Goal: Task Accomplishment & Management: Manage account settings

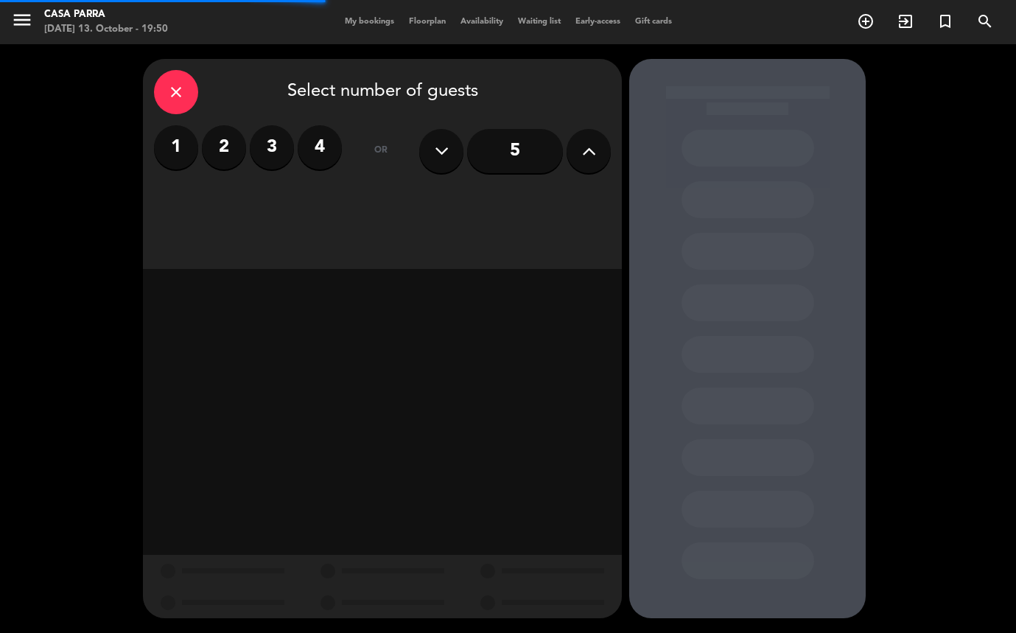
click at [364, 29] on div "menu Casa [PERSON_NAME] [DATE] 13. October - 19:50 My bookings Floorplan Availa…" at bounding box center [508, 22] width 1016 height 44
click at [370, 22] on span "My bookings" at bounding box center [369, 22] width 64 height 8
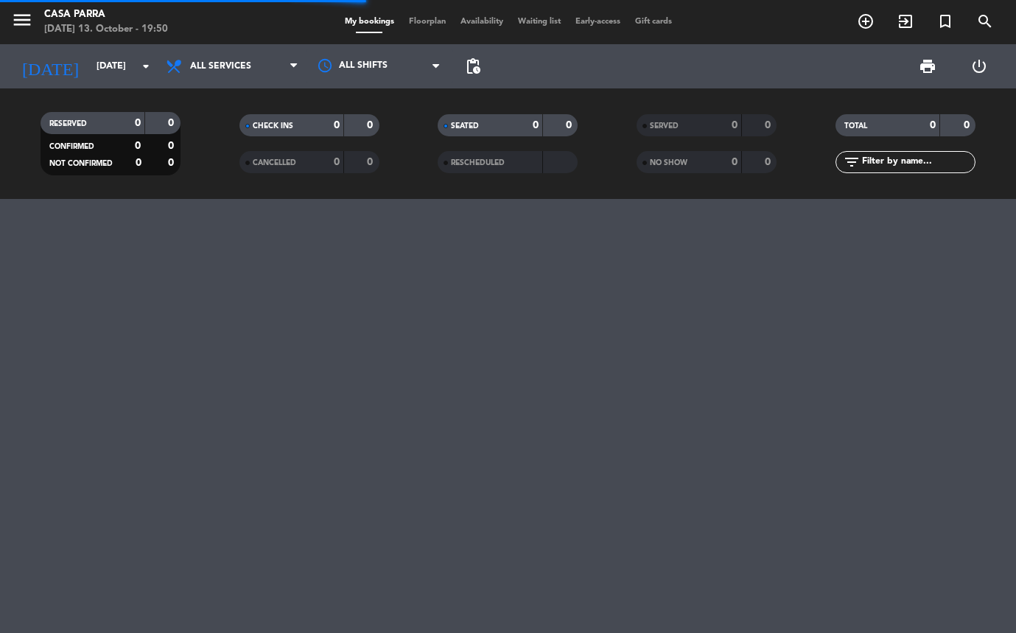
click at [424, 23] on span "Floorplan" at bounding box center [427, 22] width 52 height 8
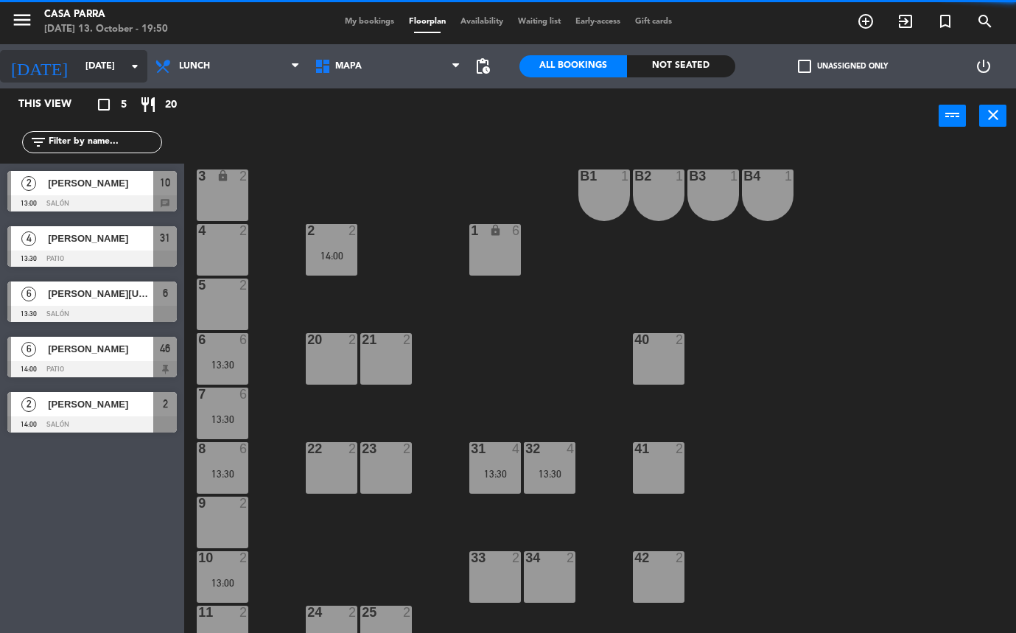
click at [85, 71] on input "[DATE]" at bounding box center [140, 66] width 124 height 25
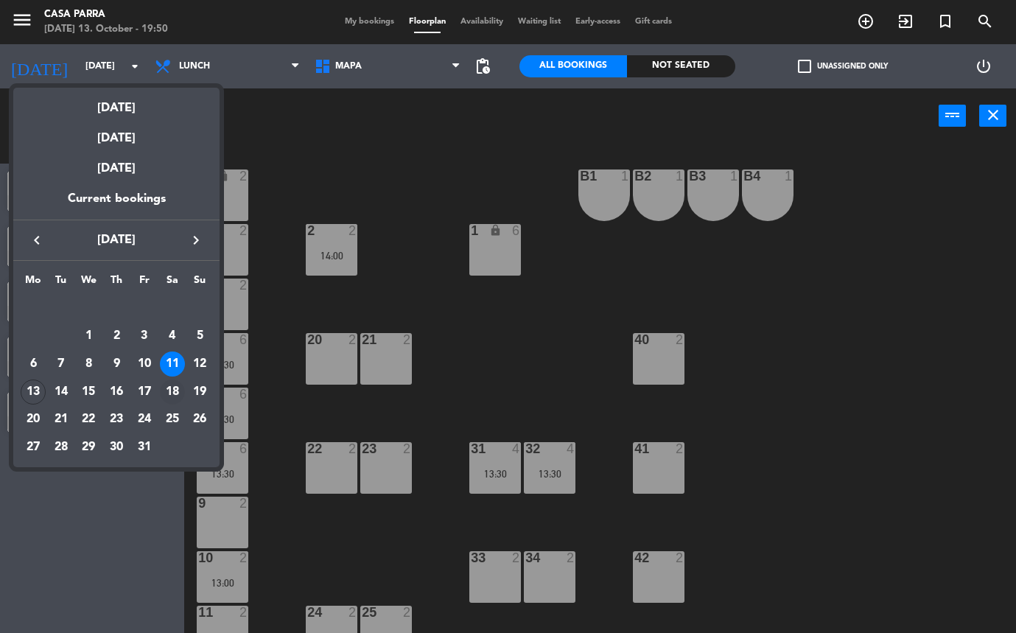
click at [173, 390] on div "18" at bounding box center [172, 391] width 25 height 25
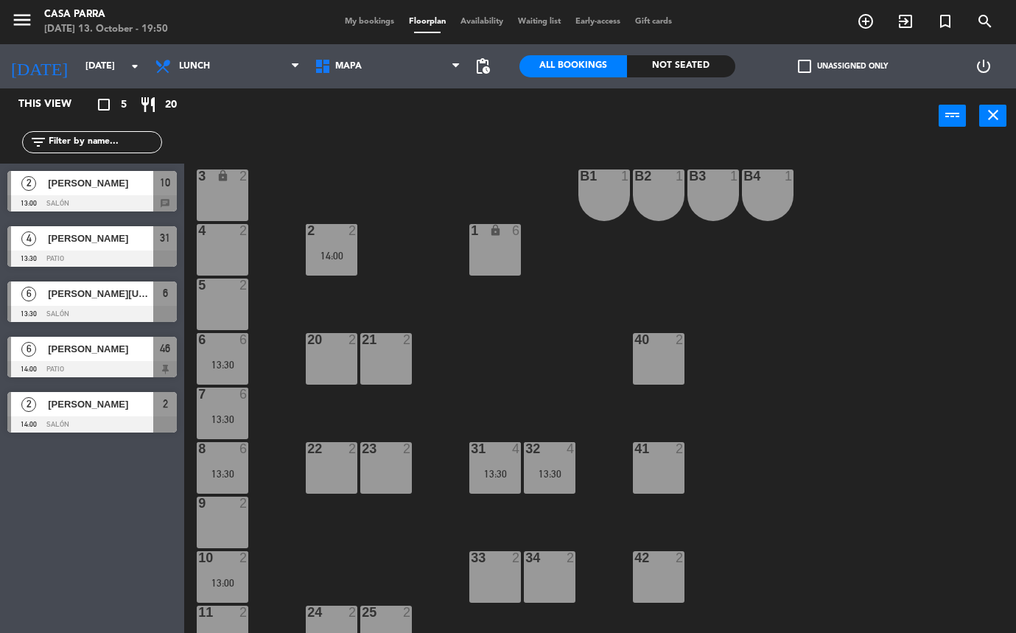
type input "[DATE]"
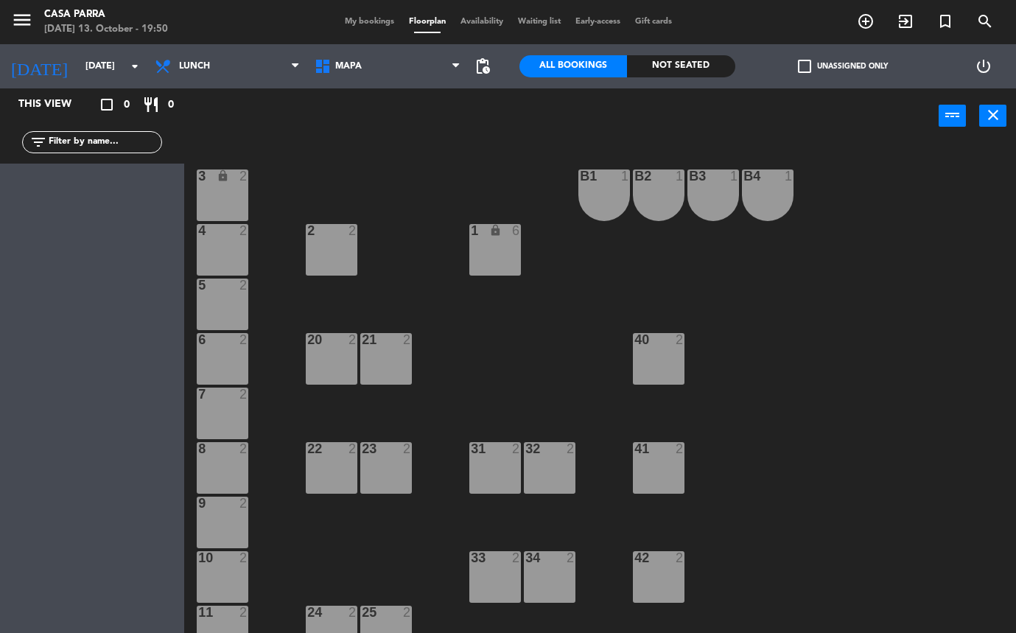
scroll to position [3, 0]
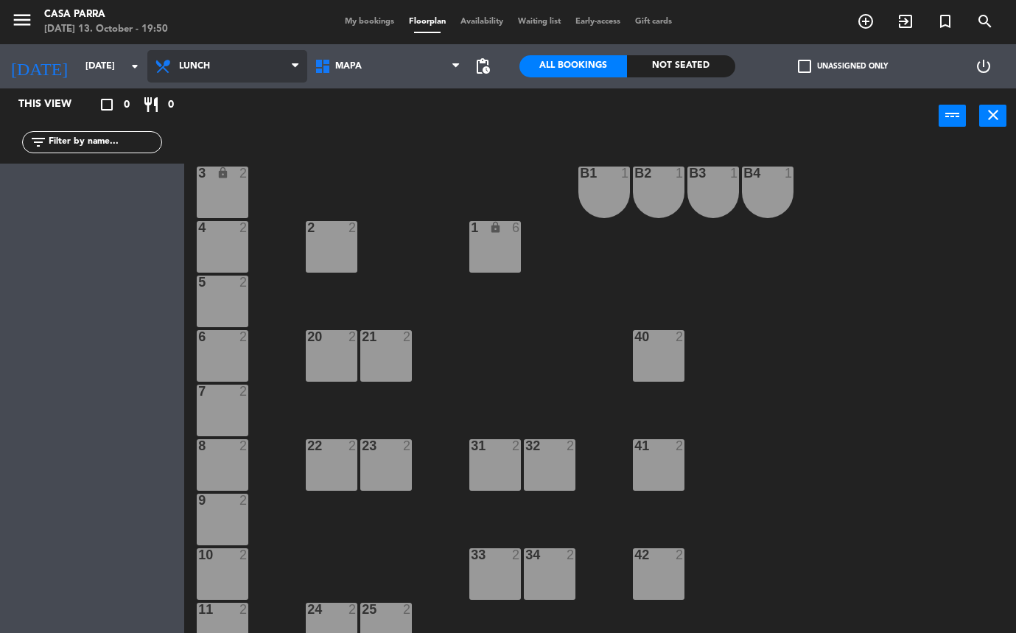
click at [201, 66] on span "Lunch" at bounding box center [194, 66] width 31 height 10
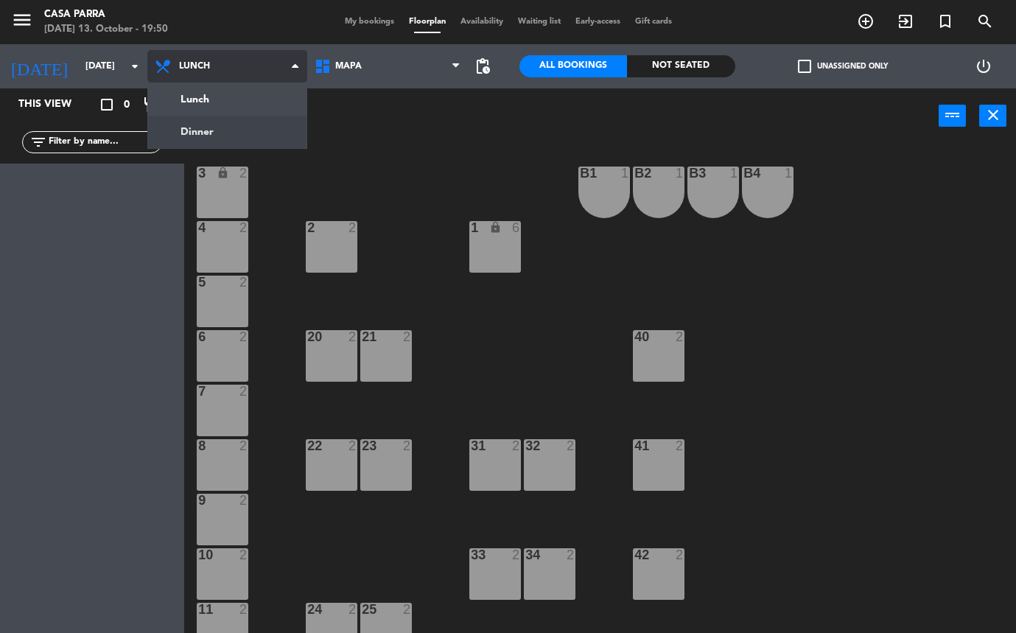
click at [199, 136] on ng-component "menu Casa [PERSON_NAME] [DATE] 13. October - 19:50 My bookings Floorplan Availa…" at bounding box center [508, 316] width 1016 height 633
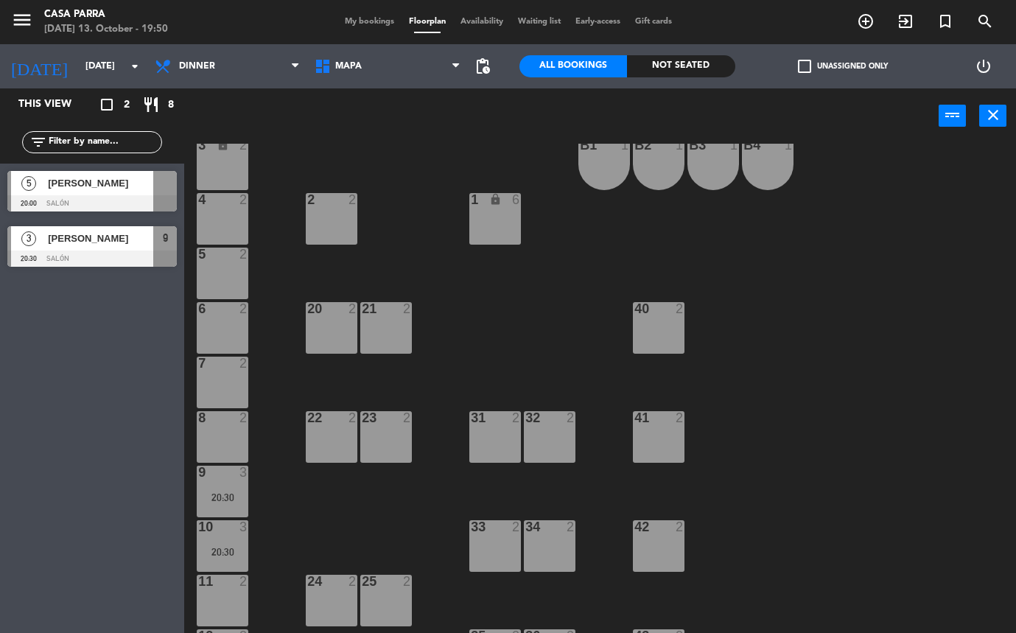
scroll to position [32, 0]
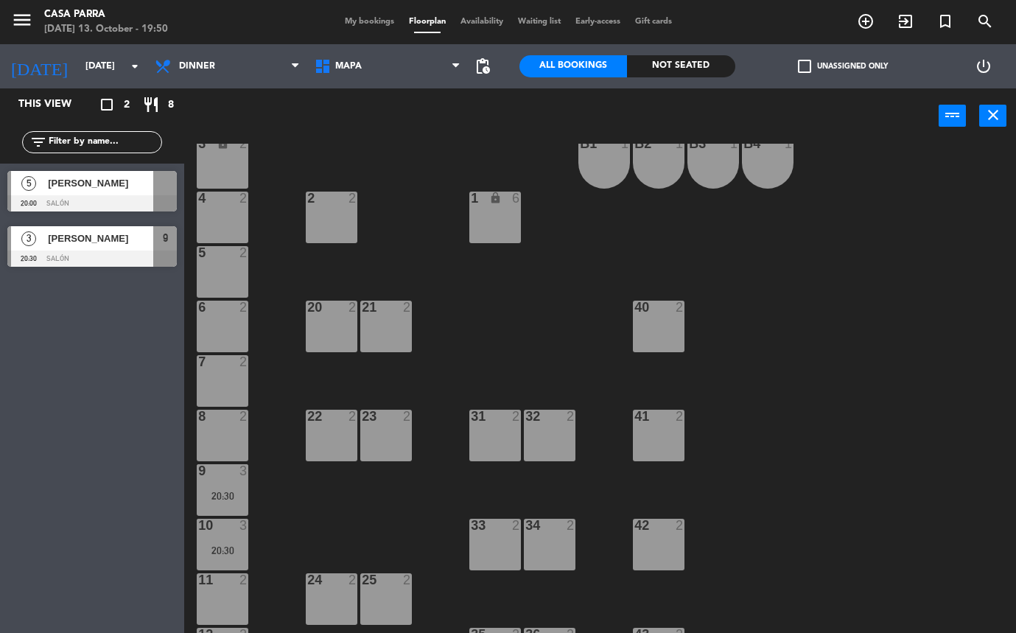
click at [658, 320] on div "40 2" at bounding box center [659, 327] width 52 height 52
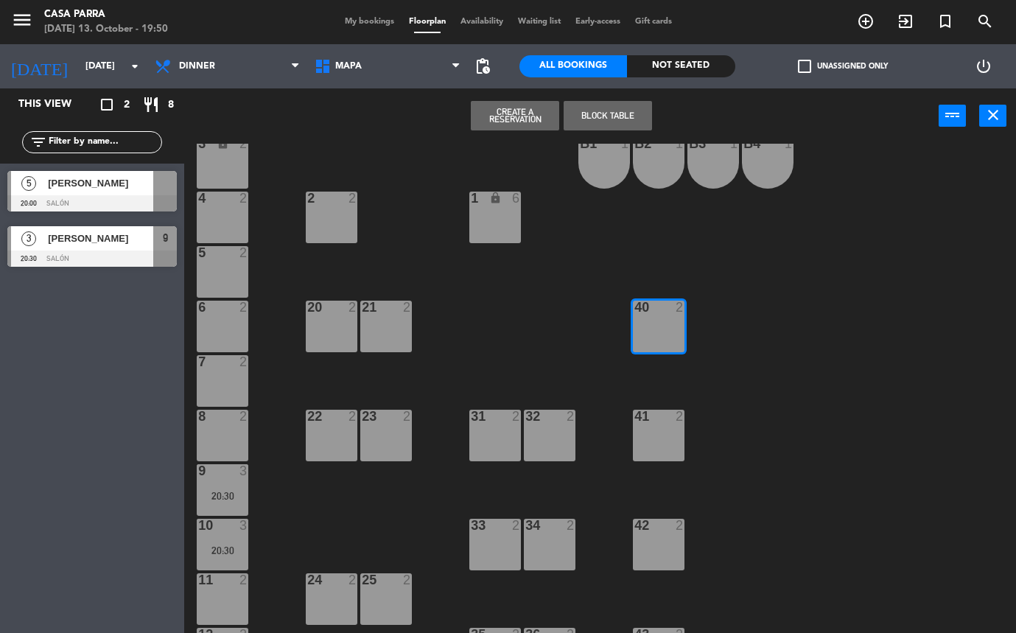
click at [659, 429] on div "41 2" at bounding box center [659, 436] width 52 height 52
click at [657, 549] on div "42 2" at bounding box center [659, 545] width 52 height 52
click at [616, 119] on button "Block Table" at bounding box center [607, 115] width 88 height 29
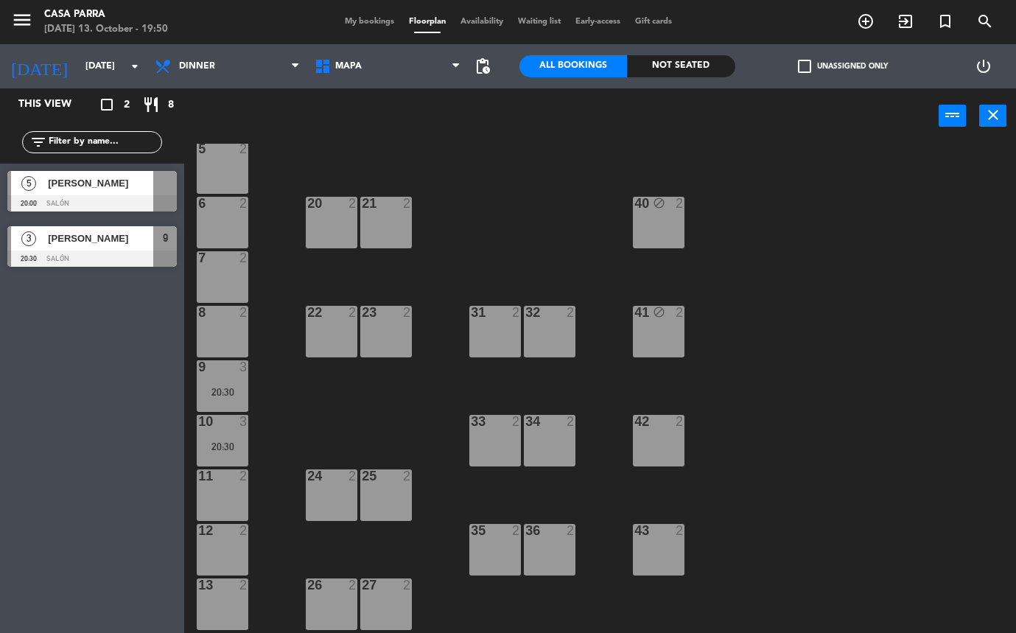
scroll to position [138, 0]
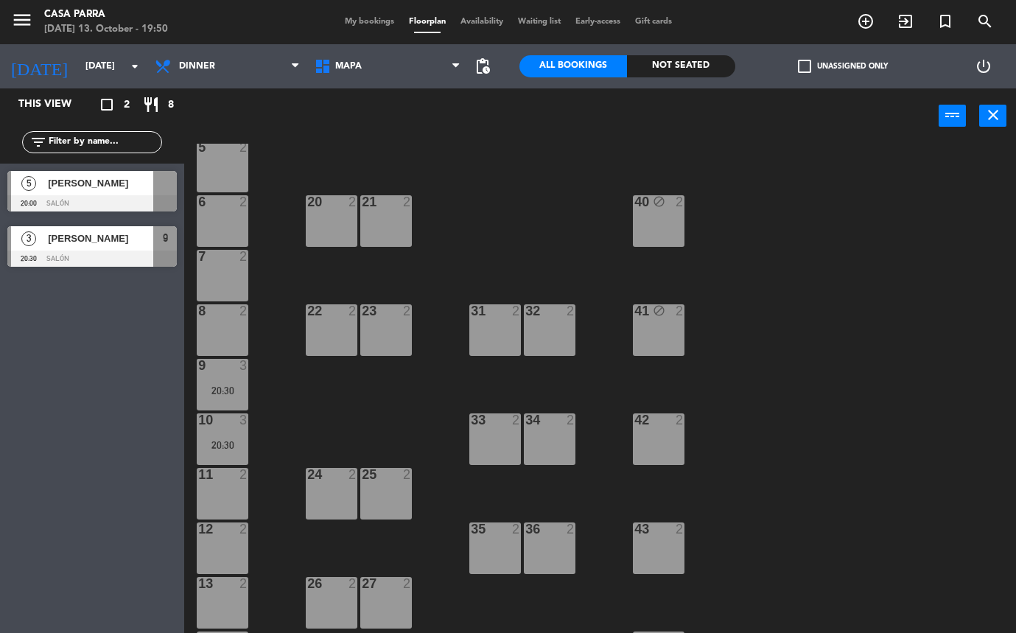
click at [490, 343] on div "31 2" at bounding box center [495, 330] width 52 height 52
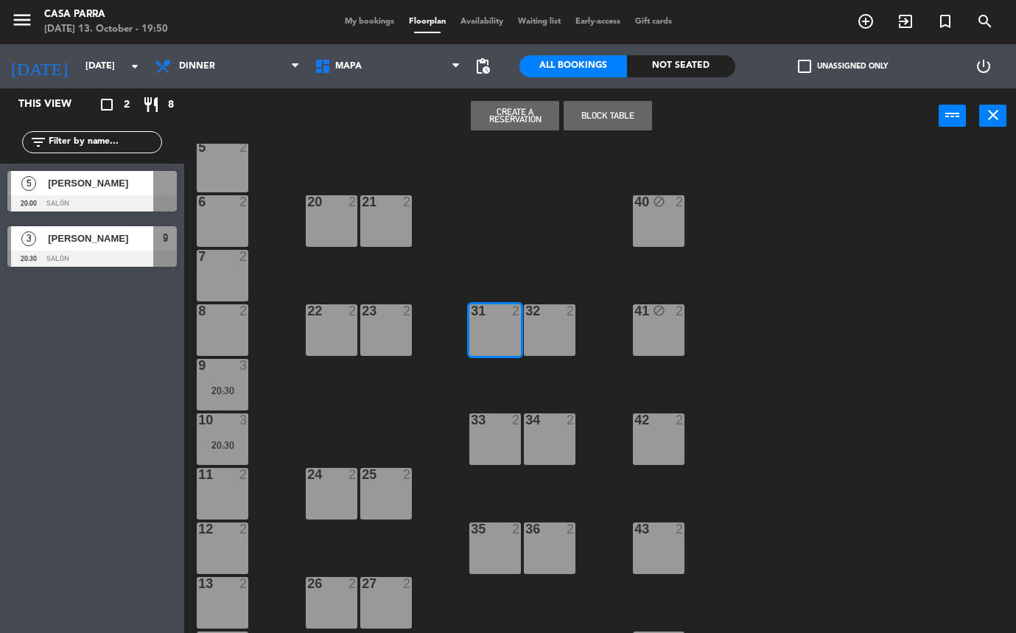
click at [531, 342] on div "32 2" at bounding box center [550, 330] width 52 height 52
click at [490, 458] on div "33 2" at bounding box center [495, 439] width 52 height 52
click at [562, 447] on div "34 2" at bounding box center [550, 439] width 52 height 52
click at [507, 444] on div "33 2" at bounding box center [495, 439] width 52 height 52
click at [567, 445] on div "34 2" at bounding box center [550, 439] width 52 height 52
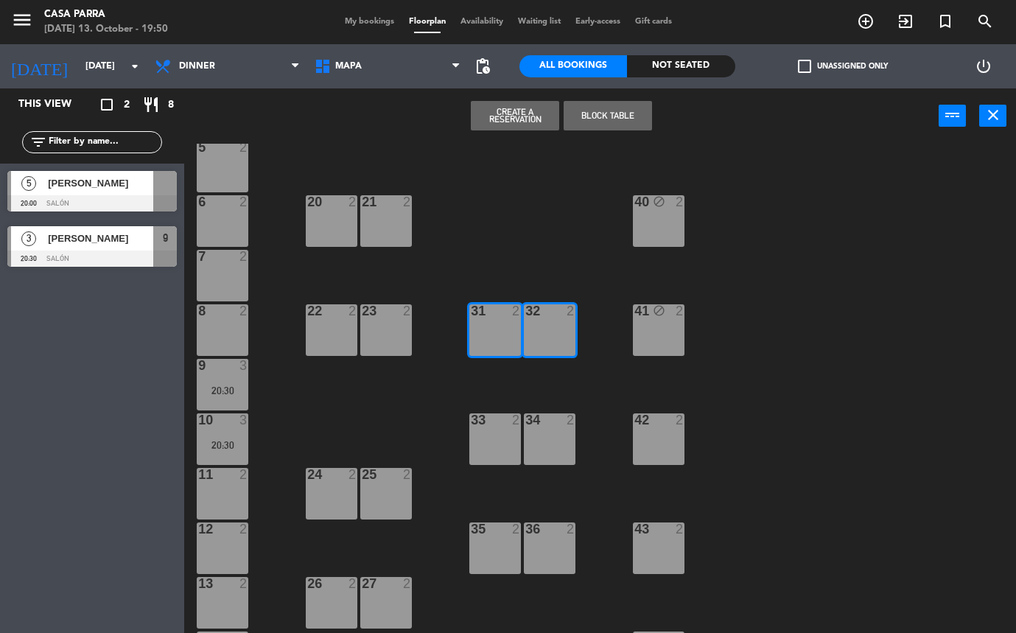
click at [622, 116] on button "Block Table" at bounding box center [607, 115] width 88 height 29
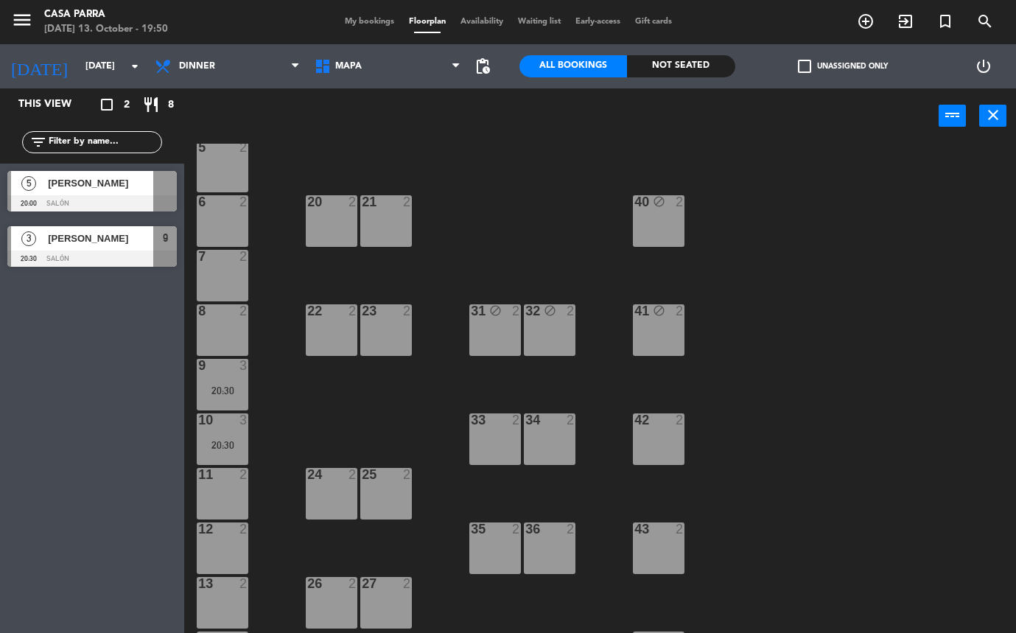
click at [499, 445] on div "33 2" at bounding box center [495, 439] width 52 height 52
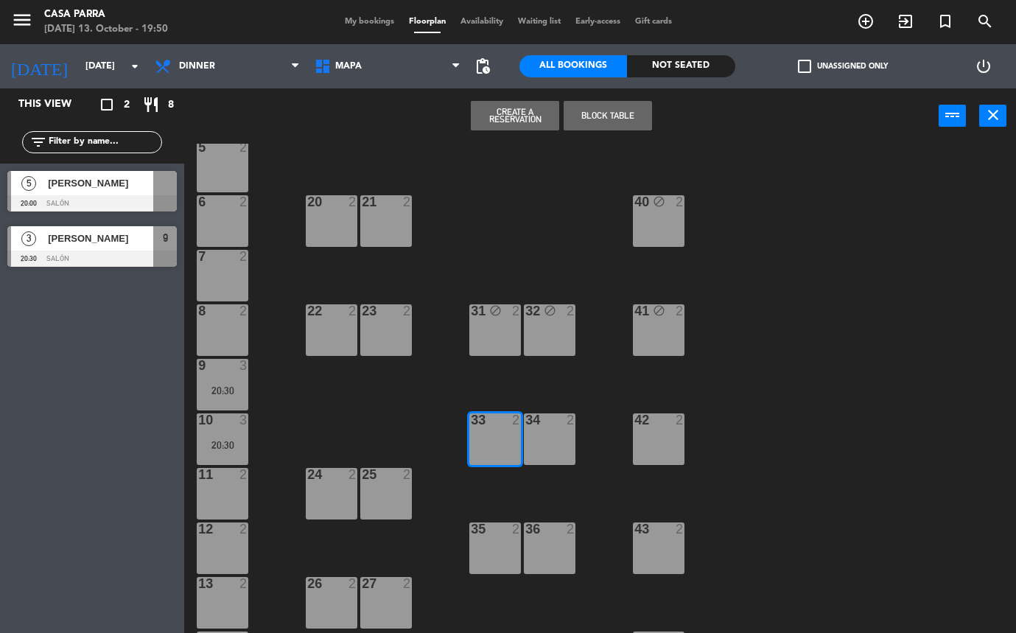
click at [549, 437] on div "34 2" at bounding box center [550, 439] width 52 height 52
click at [612, 119] on button "Block Table" at bounding box center [607, 115] width 88 height 29
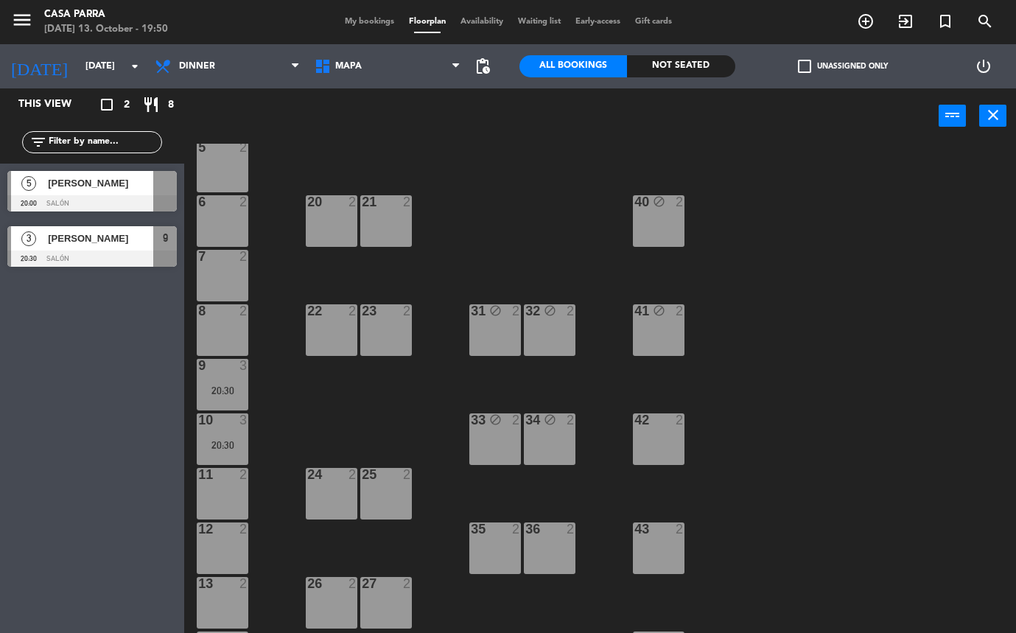
click at [675, 439] on div "42 2" at bounding box center [659, 439] width 52 height 52
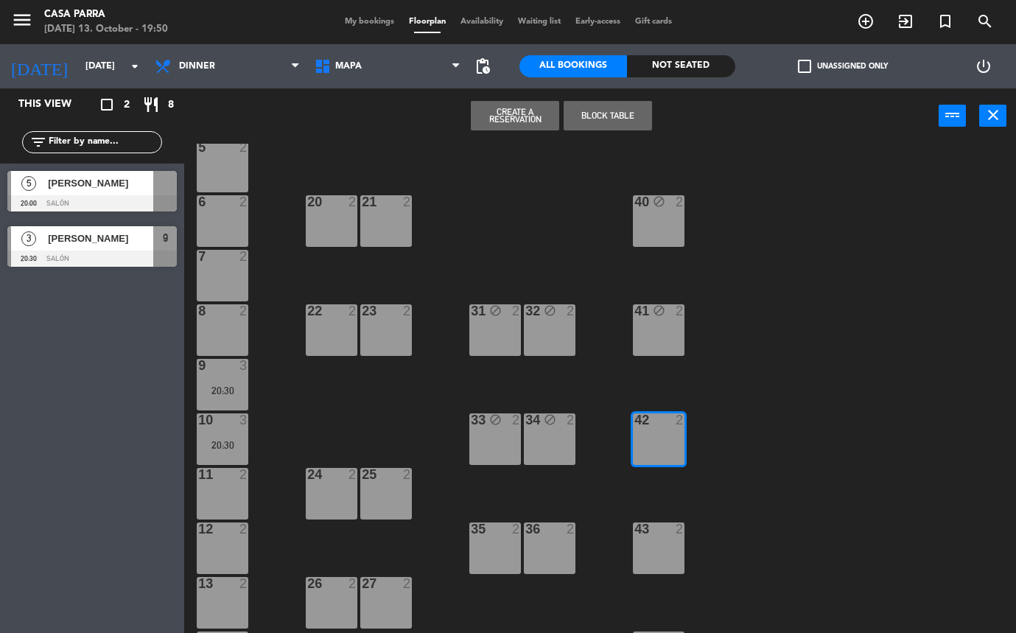
click at [622, 123] on button "Block Table" at bounding box center [607, 115] width 88 height 29
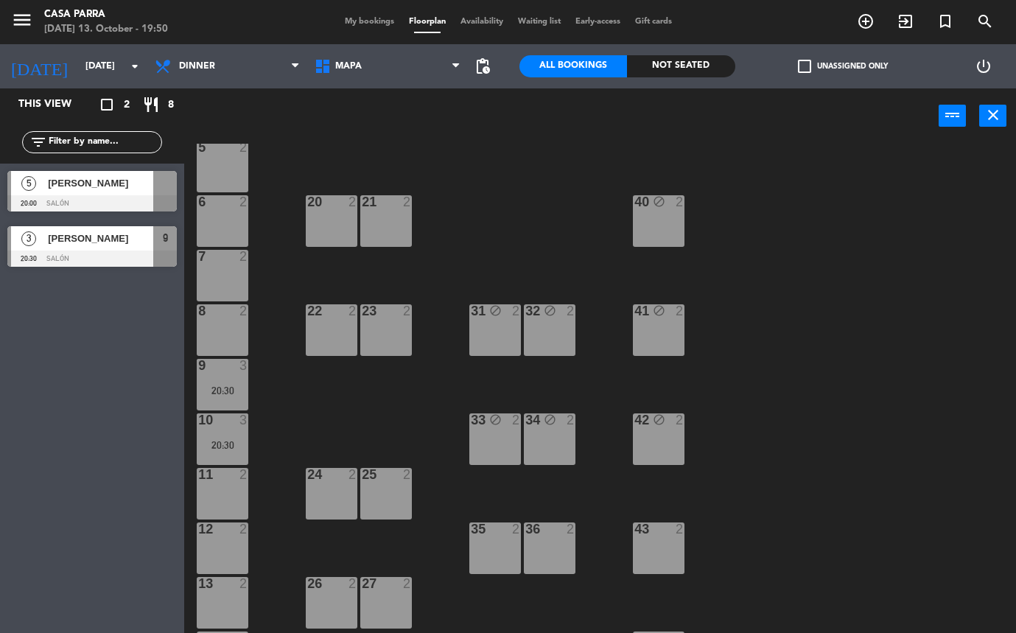
scroll to position [203, 0]
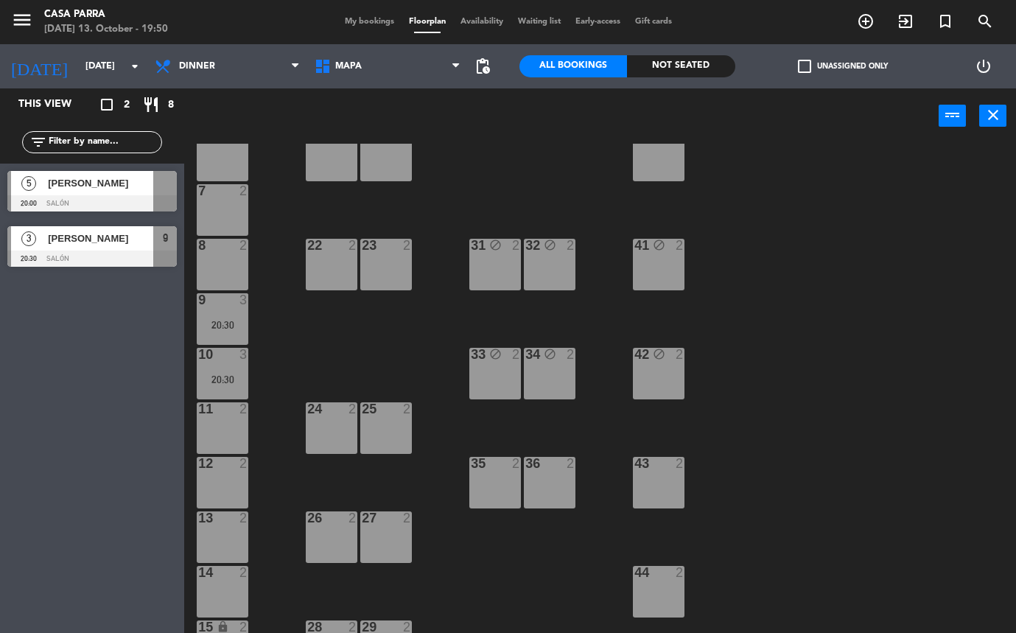
click at [653, 479] on div "43 2" at bounding box center [659, 483] width 52 height 52
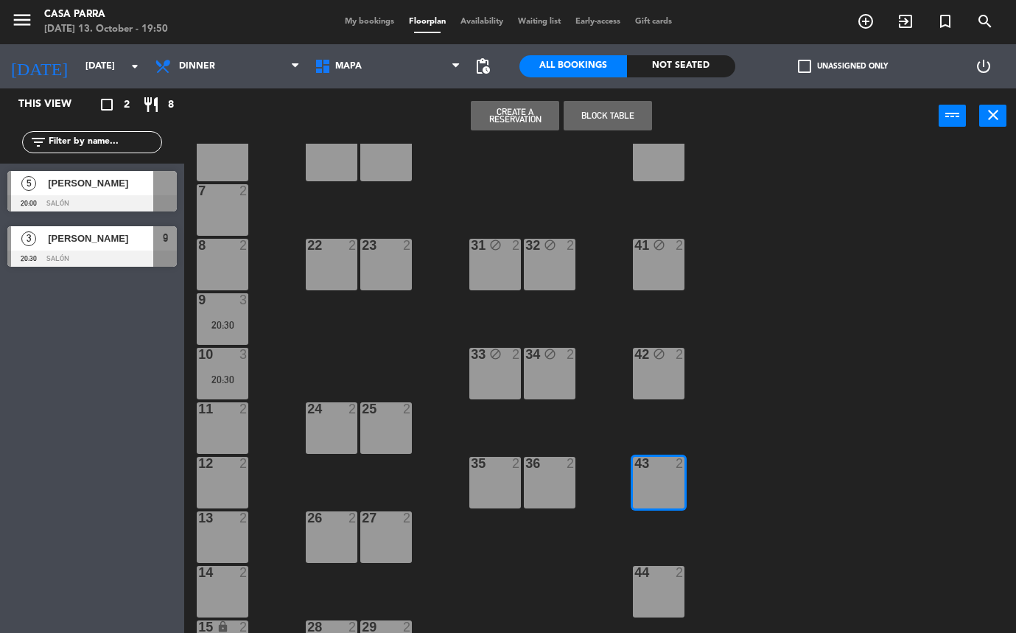
click at [619, 113] on button "Block Table" at bounding box center [607, 115] width 88 height 29
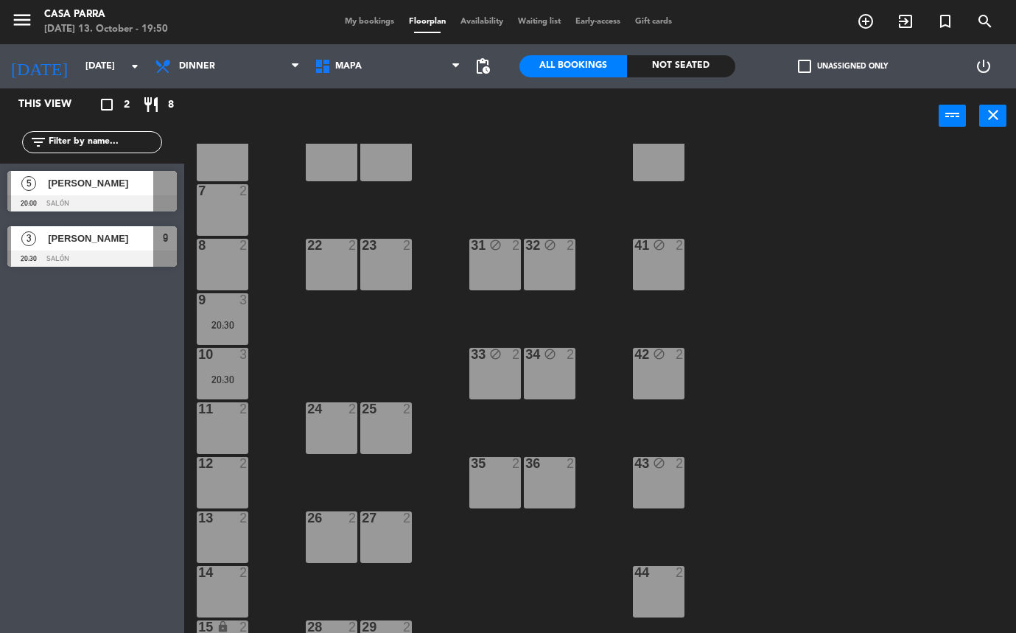
click at [493, 490] on div "35 2" at bounding box center [495, 483] width 52 height 52
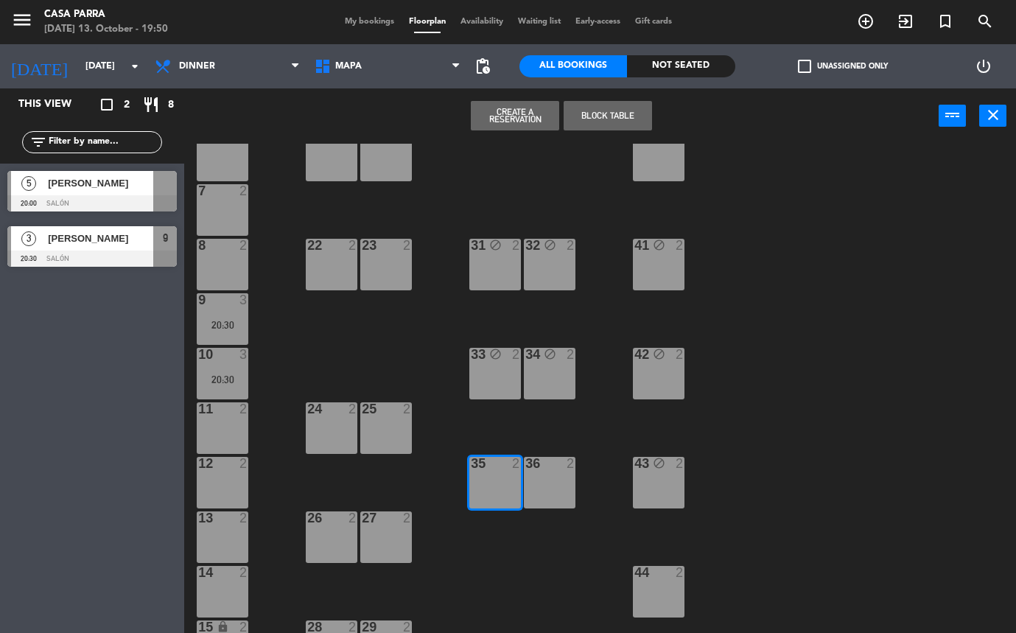
click at [543, 490] on div "36 2" at bounding box center [550, 483] width 52 height 52
click at [616, 114] on button "Block Table" at bounding box center [607, 115] width 88 height 29
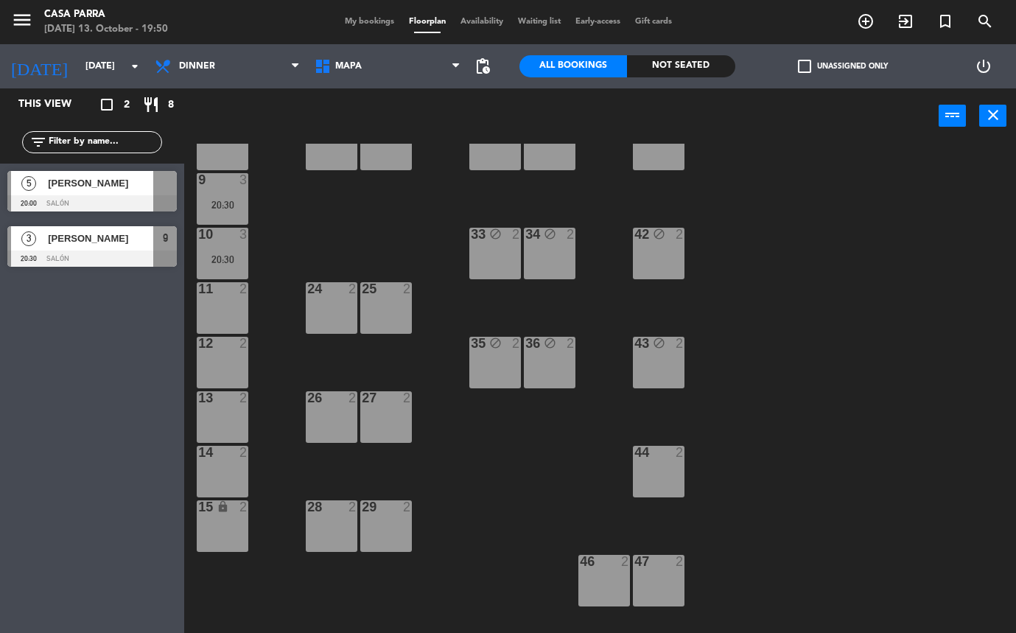
scroll to position [325, 0]
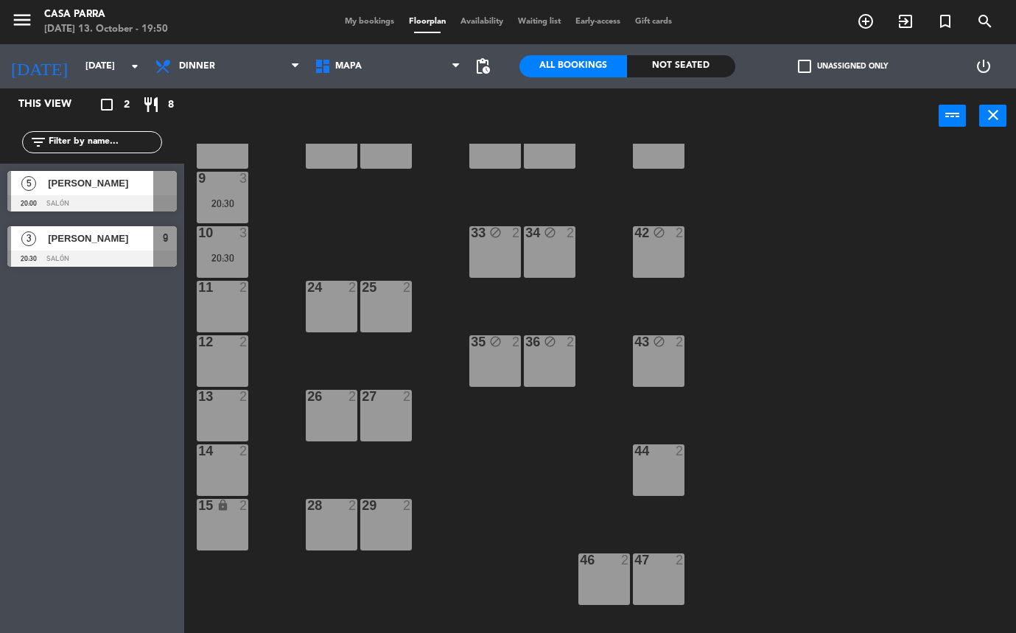
click at [664, 460] on div "44 2" at bounding box center [659, 470] width 52 height 52
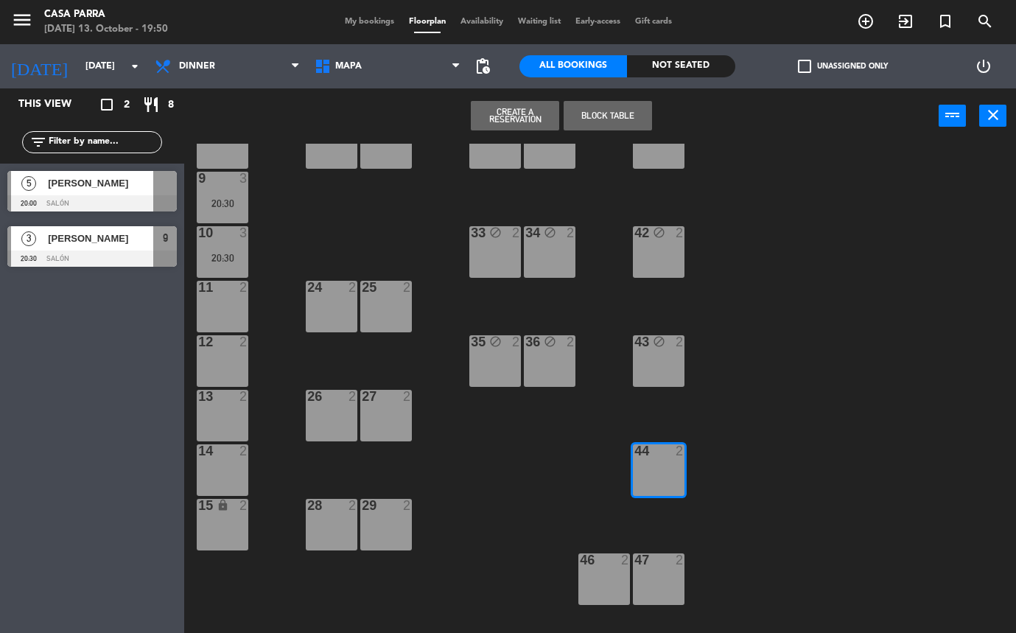
click at [613, 128] on button "Block Table" at bounding box center [607, 115] width 88 height 29
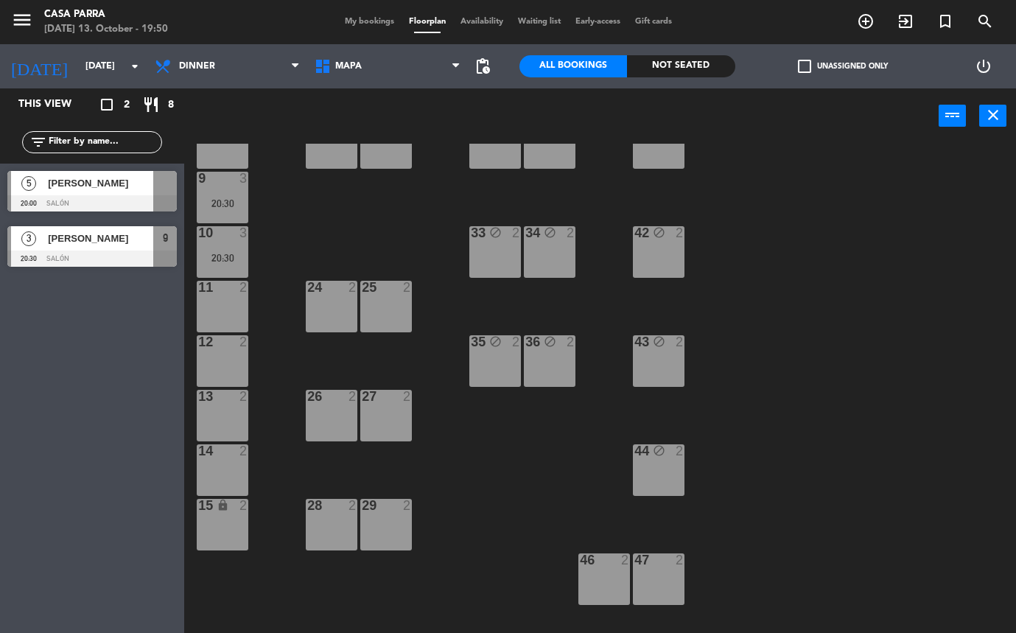
scroll to position [406, 0]
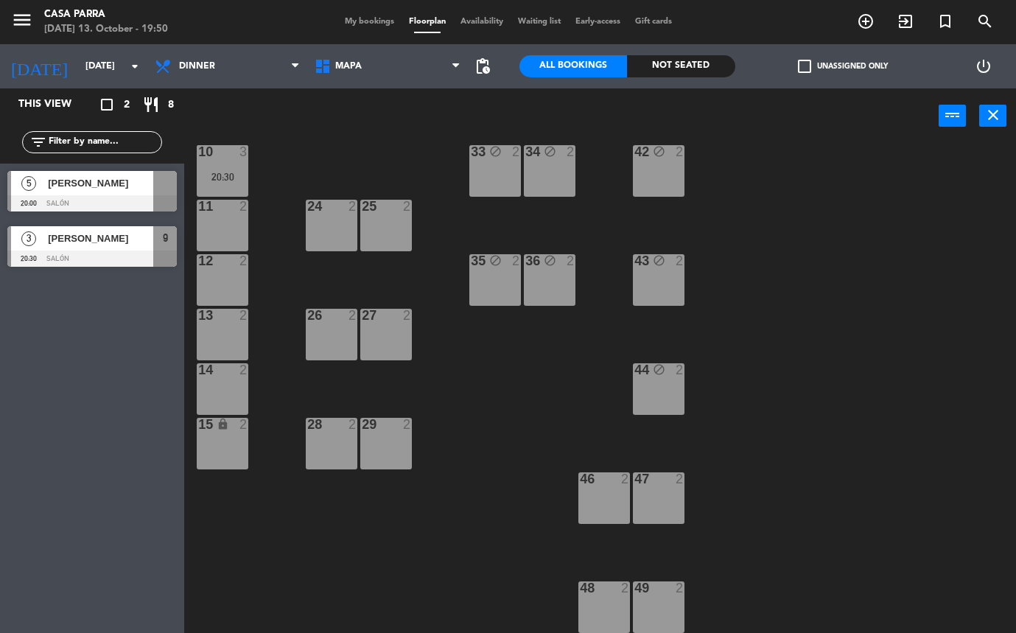
click at [599, 493] on div "46 2" at bounding box center [604, 498] width 52 height 52
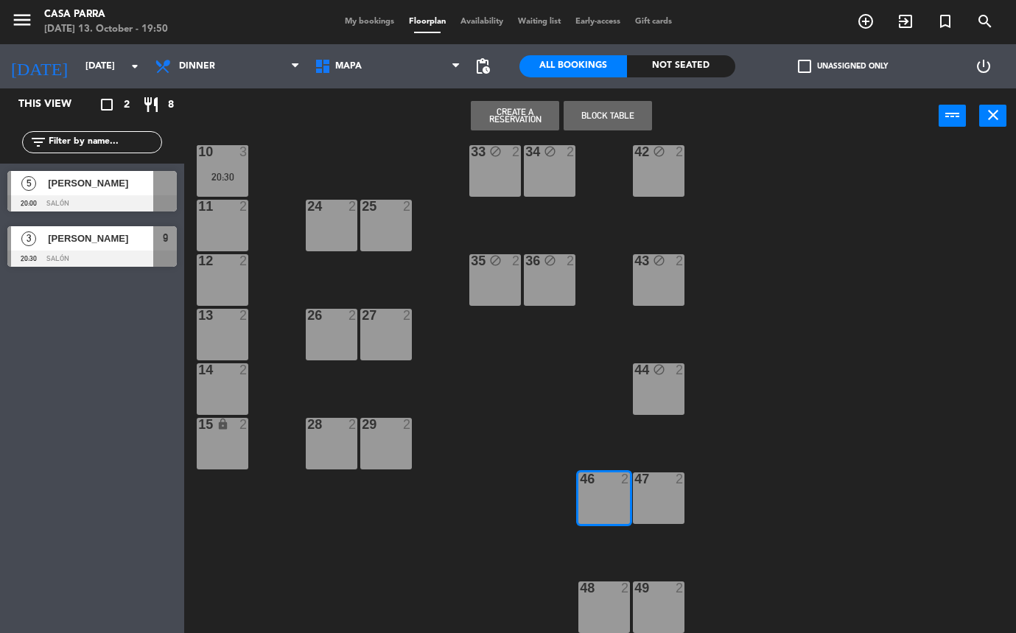
click at [649, 511] on div "47 2" at bounding box center [659, 498] width 52 height 52
click at [603, 113] on button "Block Table" at bounding box center [607, 115] width 88 height 29
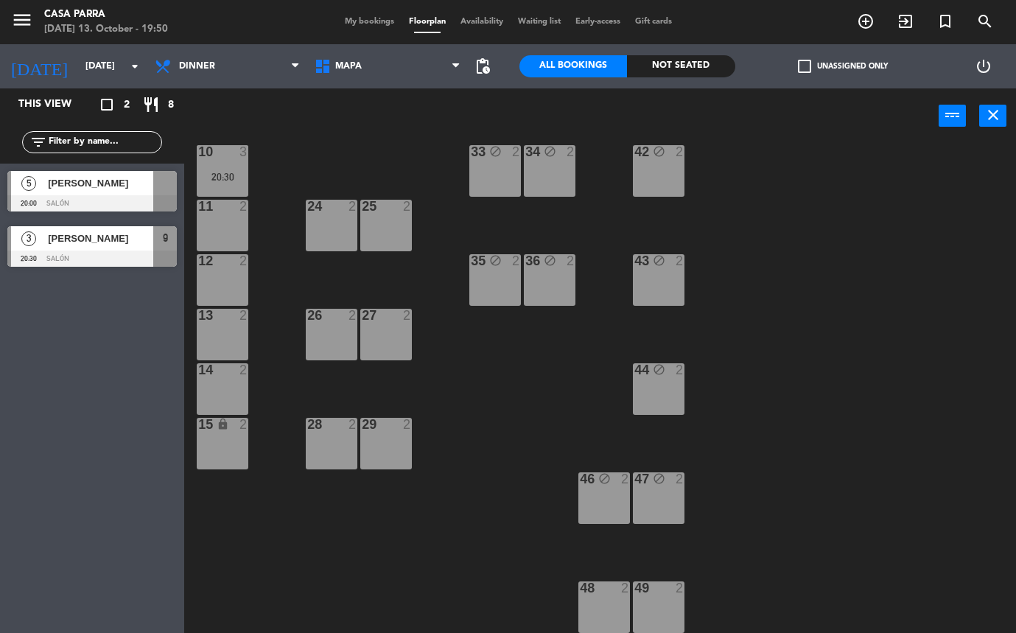
click at [603, 597] on div "48 2" at bounding box center [604, 607] width 52 height 52
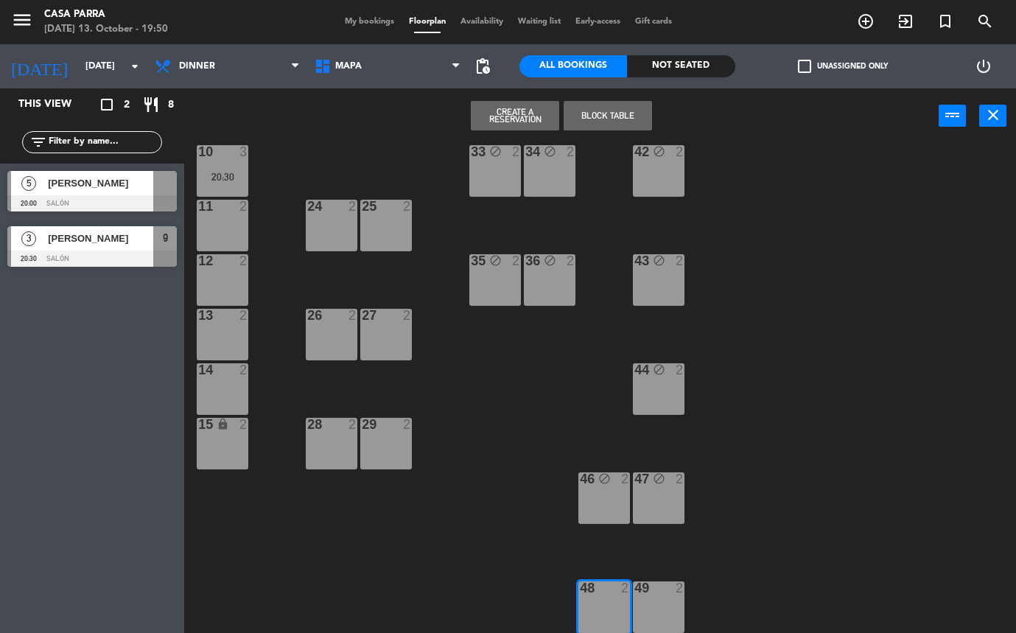
click at [661, 597] on div "49 2" at bounding box center [659, 607] width 52 height 52
click at [601, 122] on button "Block Table" at bounding box center [607, 115] width 88 height 29
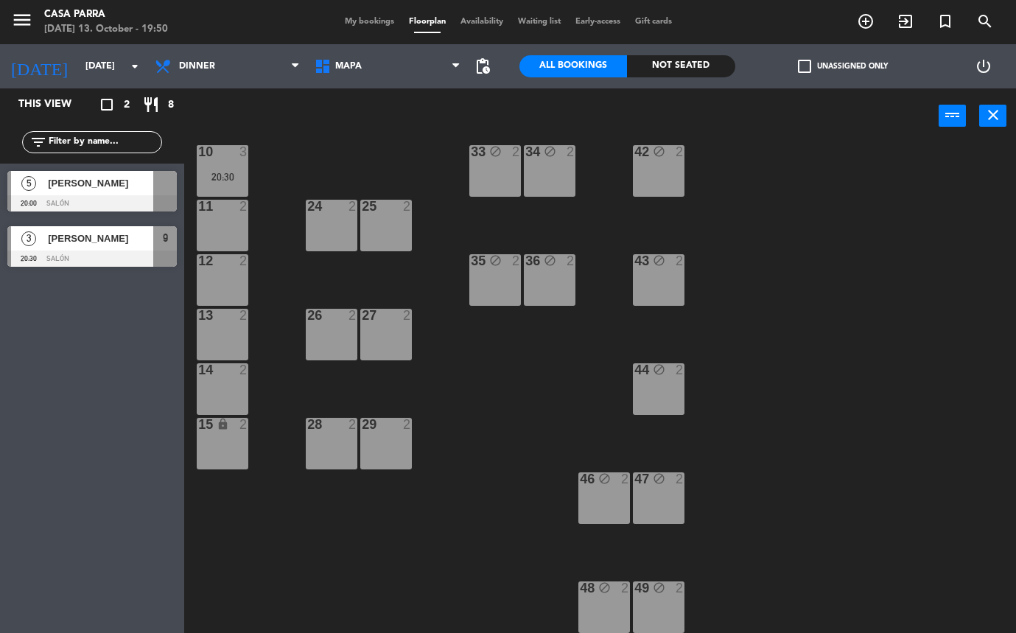
click at [558, 438] on div "3 lock 2 B1 1 B2 1 B3 1 B4 1 4 2 2 2 1 lock 6 5 2 6 2 20 2 21 2 40 block 2 7 2 …" at bounding box center [604, 388] width 821 height 489
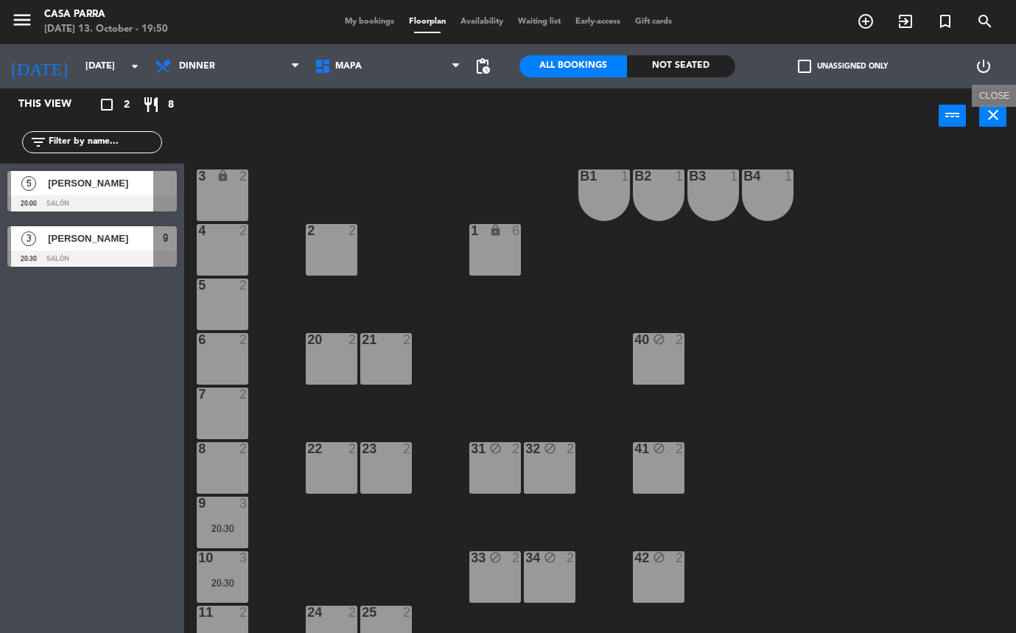
click at [996, 116] on icon "close" at bounding box center [993, 115] width 18 height 18
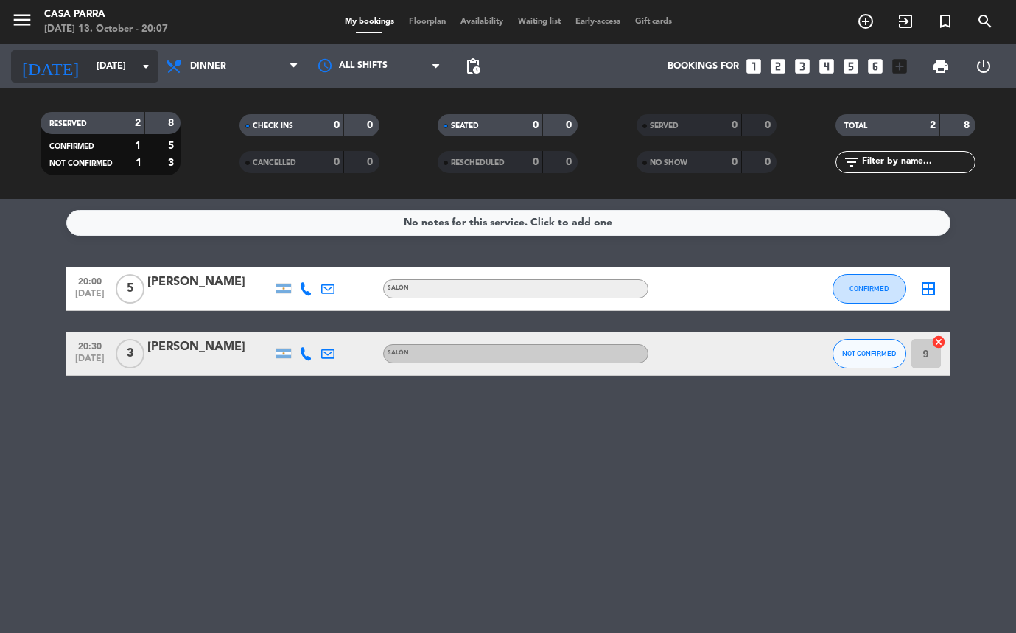
click at [98, 60] on input "[DATE]" at bounding box center [151, 66] width 124 height 25
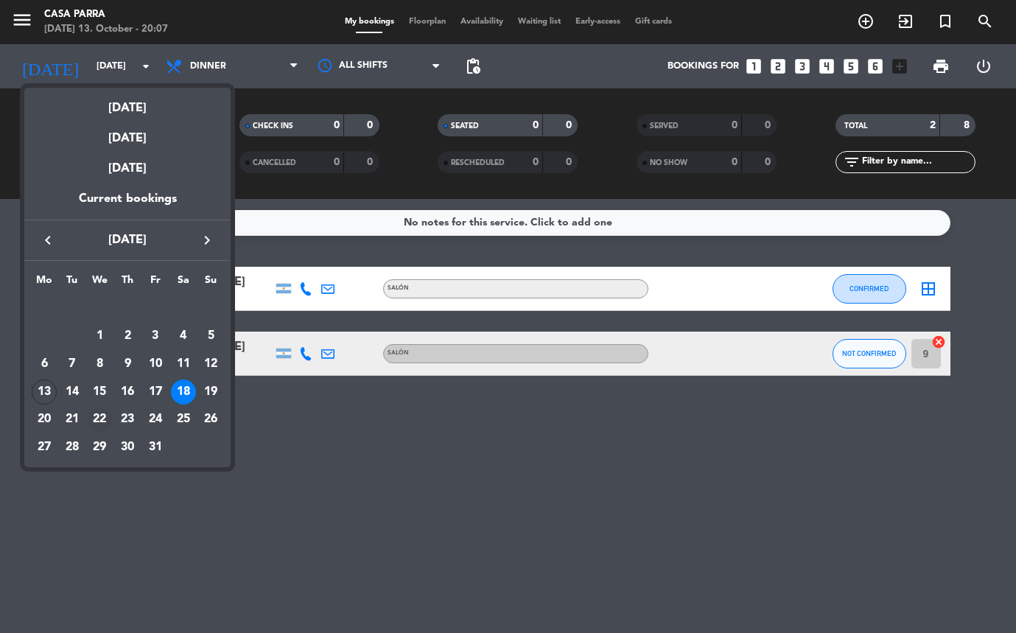
click at [102, 413] on div "22" at bounding box center [100, 419] width 25 height 25
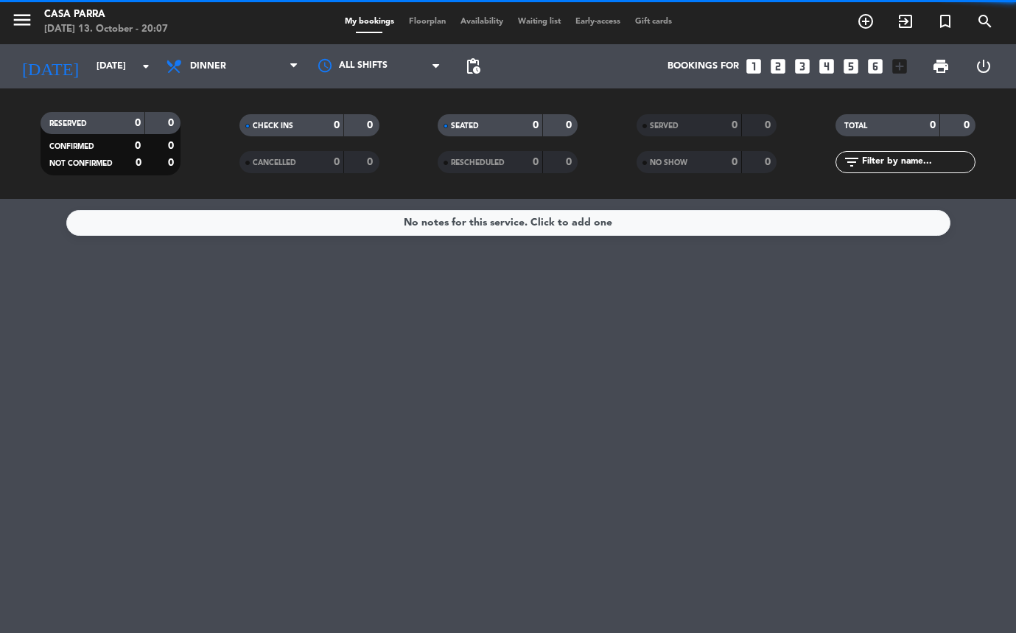
click at [96, 82] on div "[DATE] [DATE] arrow_drop_down" at bounding box center [84, 66] width 147 height 44
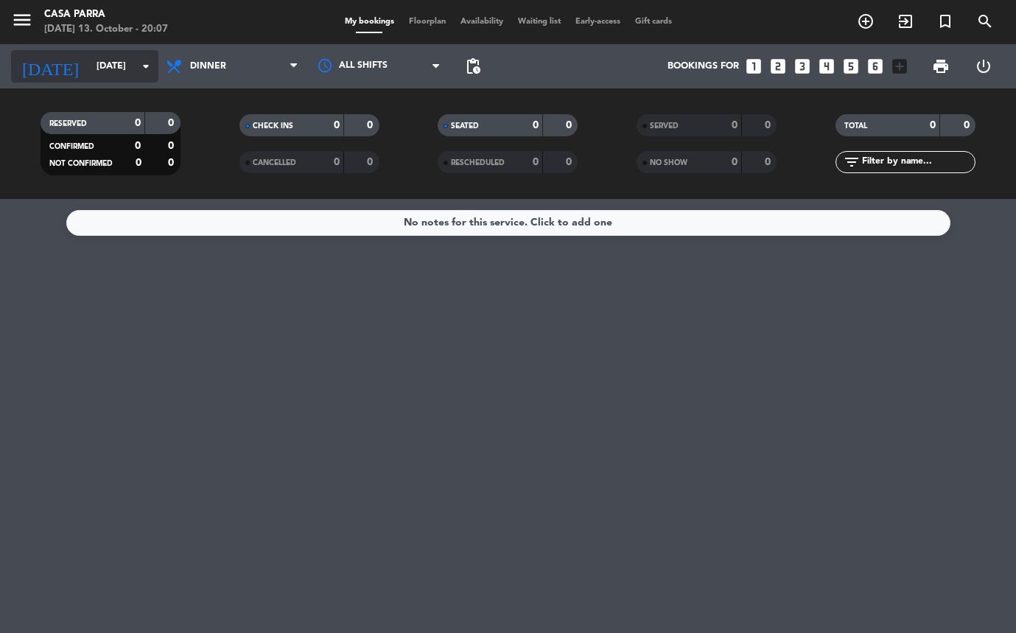
click at [89, 73] on input "[DATE]" at bounding box center [151, 66] width 124 height 25
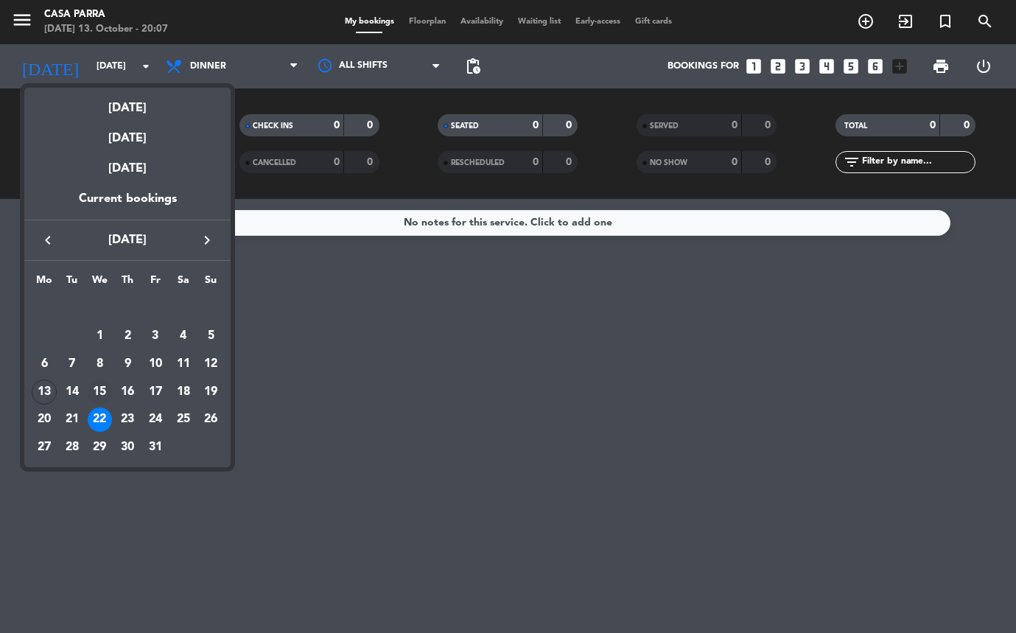
click at [96, 387] on div "15" at bounding box center [100, 391] width 25 height 25
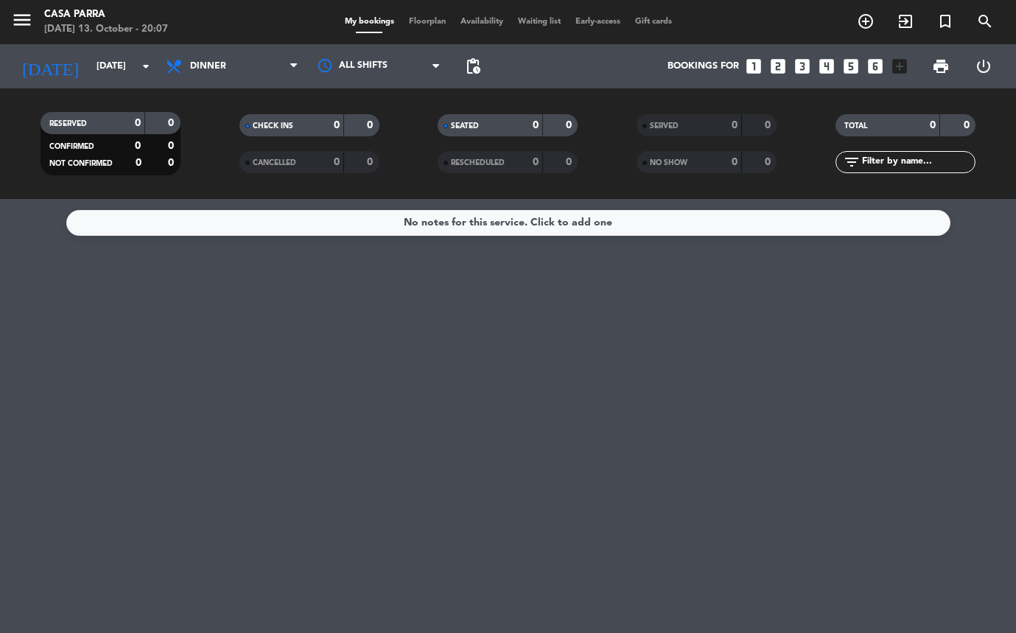
type input "[DATE]"
click at [421, 32] on div "menu Casa [PERSON_NAME] [DATE] 13. October - 20:07 My bookings Floorplan Availa…" at bounding box center [508, 22] width 1016 height 44
click at [418, 22] on span "Floorplan" at bounding box center [427, 22] width 52 height 8
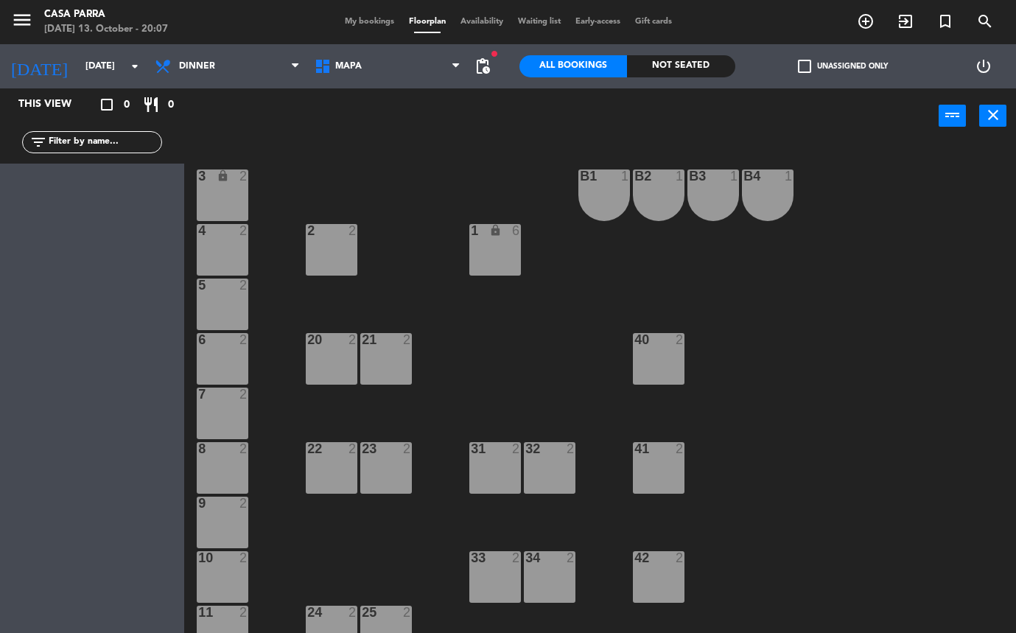
click at [222, 256] on div "4 2" at bounding box center [223, 250] width 52 height 52
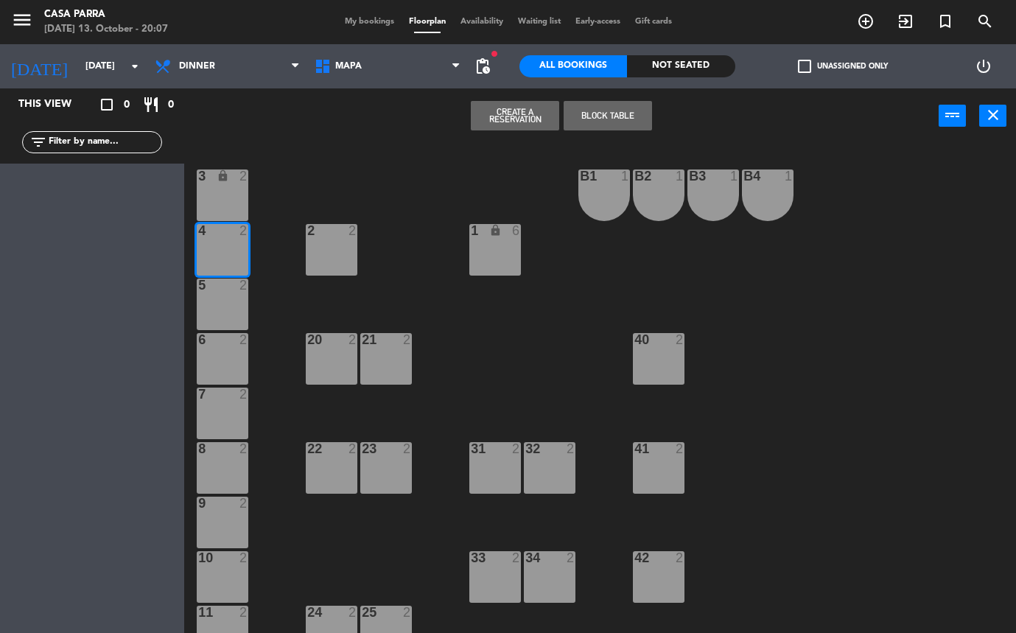
click at [222, 298] on div "5 2" at bounding box center [223, 304] width 52 height 52
click at [223, 334] on div at bounding box center [223, 339] width 24 height 13
click at [227, 424] on div "7 2" at bounding box center [223, 413] width 52 height 52
click at [227, 471] on div "8 2" at bounding box center [223, 468] width 52 height 52
click at [226, 533] on div "9 2" at bounding box center [223, 522] width 52 height 52
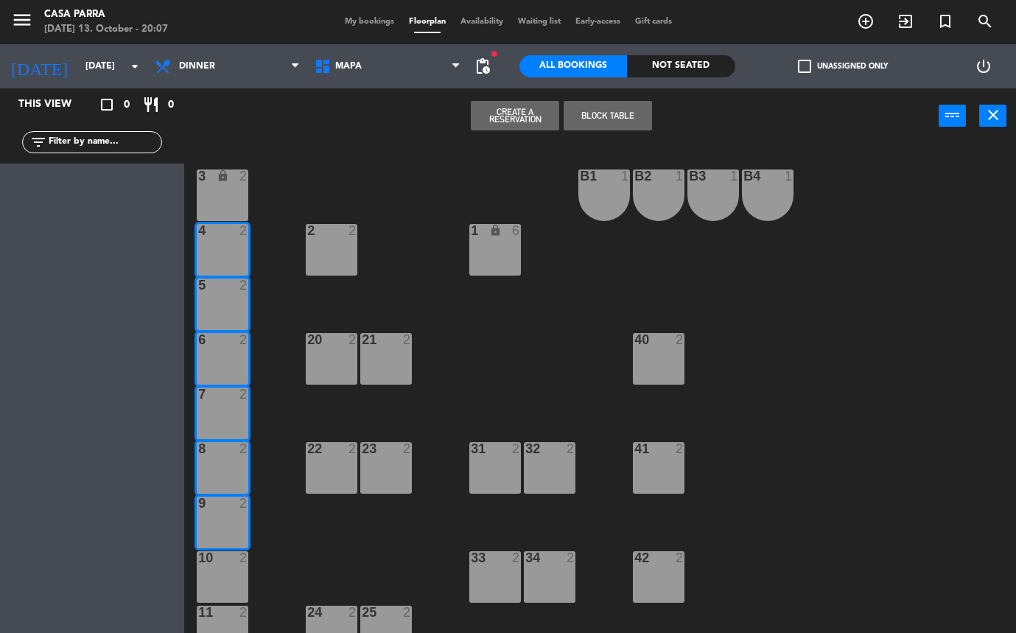
click at [232, 580] on div "10 2" at bounding box center [223, 577] width 52 height 52
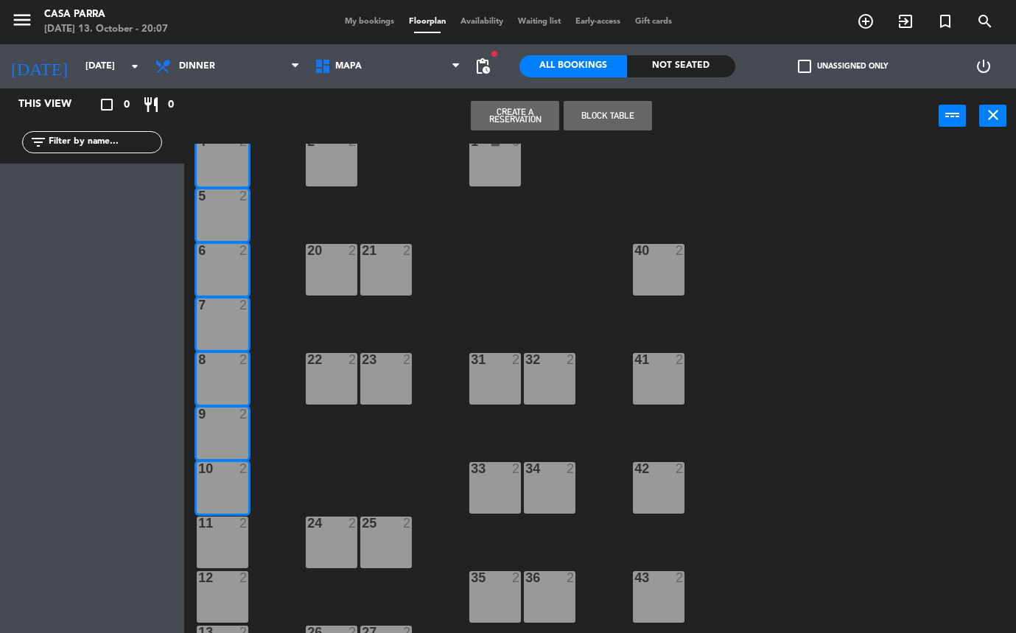
click at [220, 535] on div "11 2" at bounding box center [223, 542] width 52 height 52
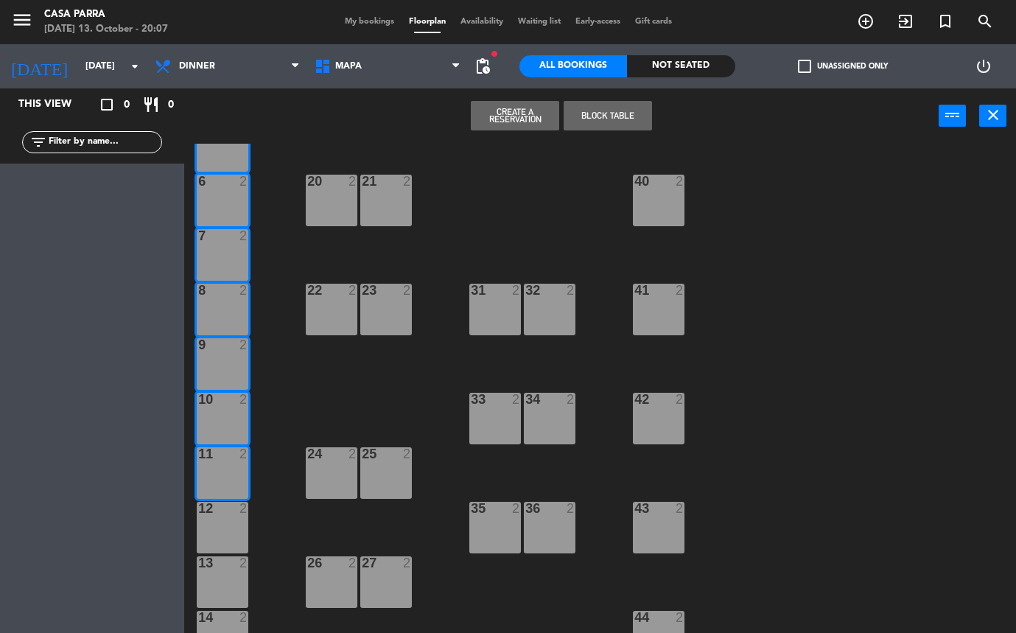
scroll to position [172, 0]
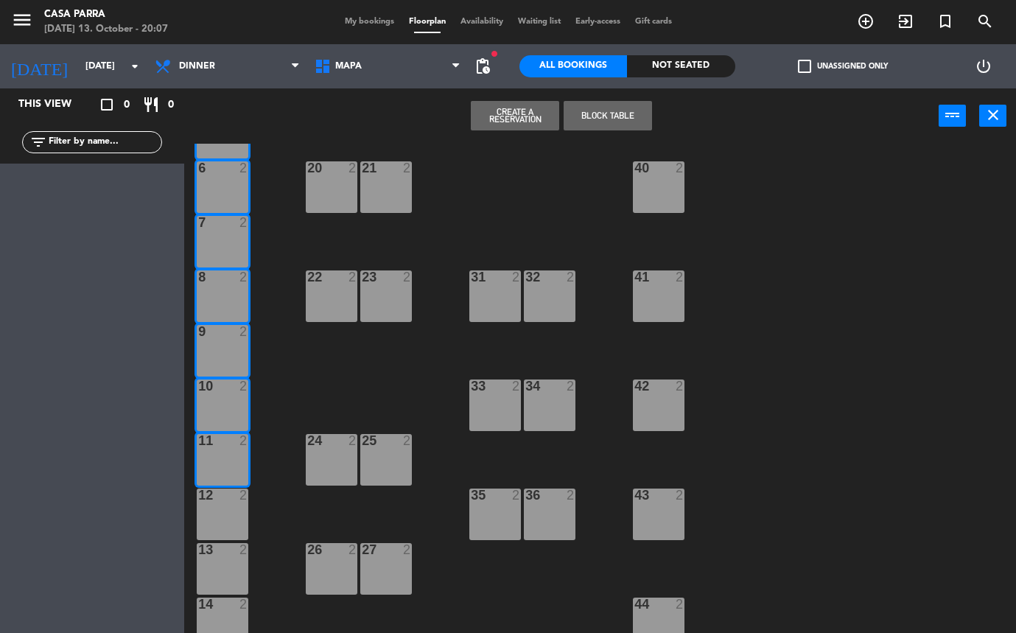
click at [222, 509] on div "12 2" at bounding box center [223, 514] width 52 height 52
click at [222, 571] on div "13 2" at bounding box center [223, 569] width 52 height 52
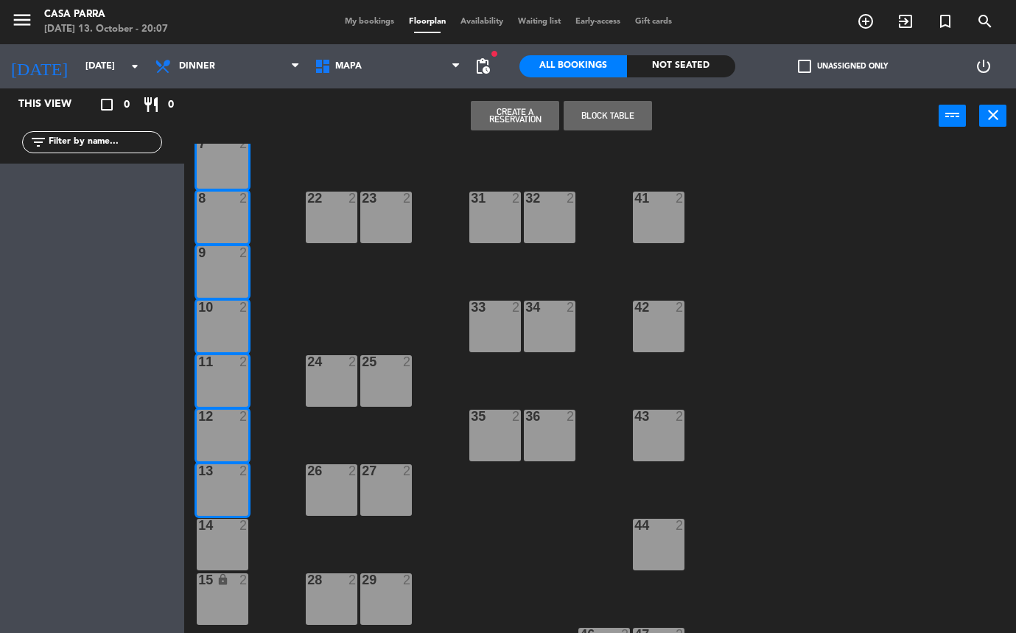
scroll to position [289, 0]
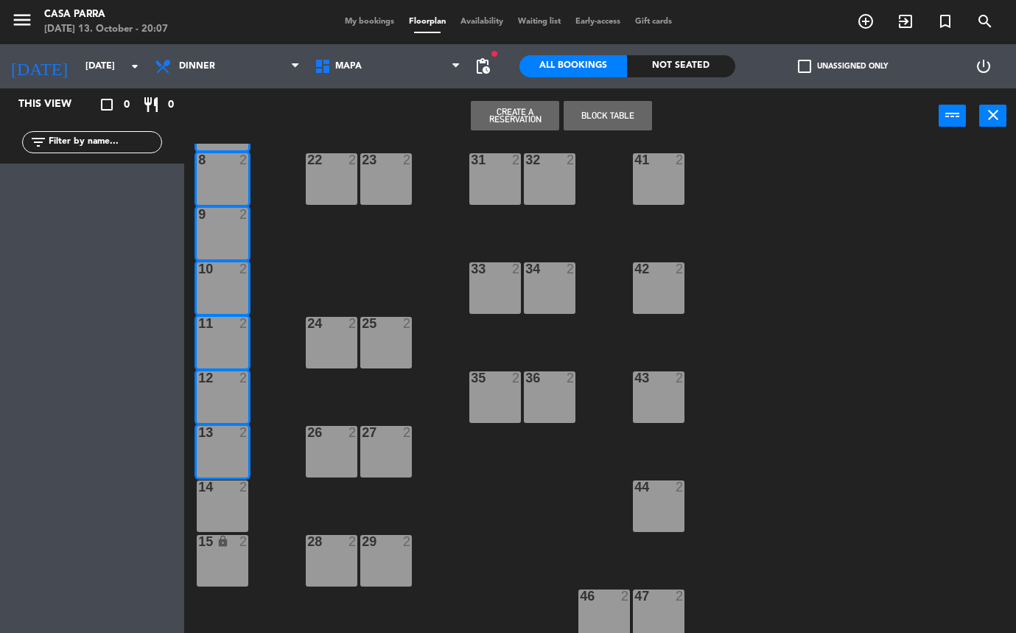
click at [219, 518] on div "14 2" at bounding box center [223, 506] width 52 height 52
click at [594, 114] on button "Block Table" at bounding box center [607, 115] width 88 height 29
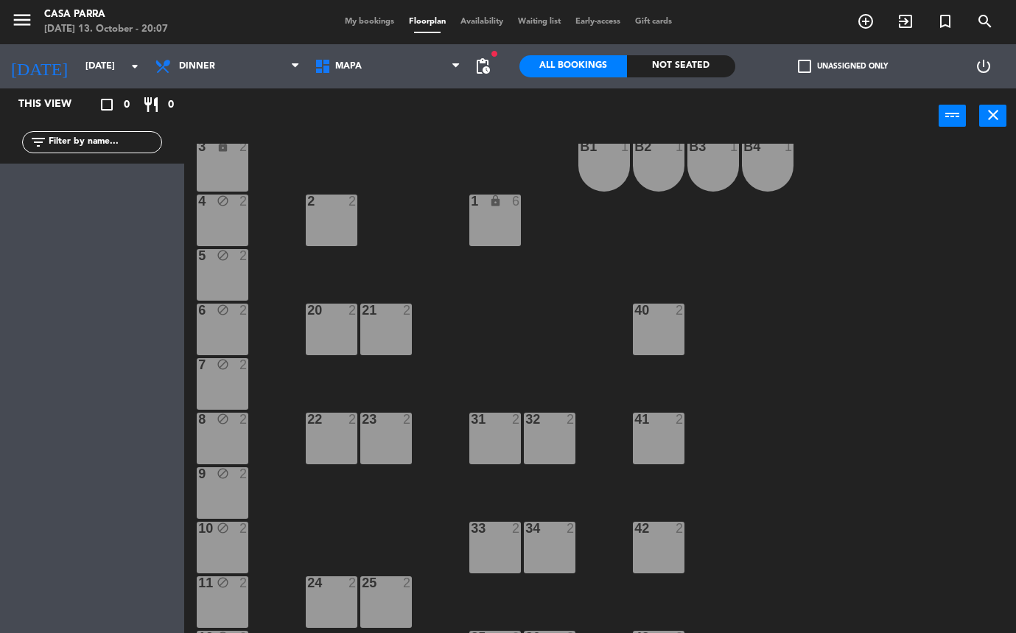
scroll to position [0, 0]
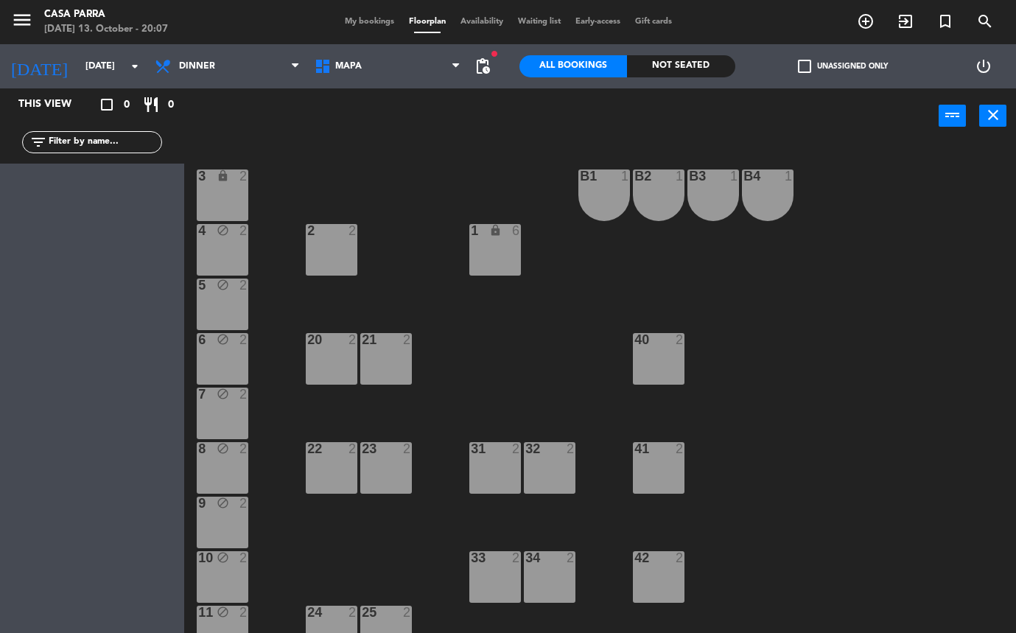
click at [336, 265] on div "2 2" at bounding box center [332, 250] width 52 height 52
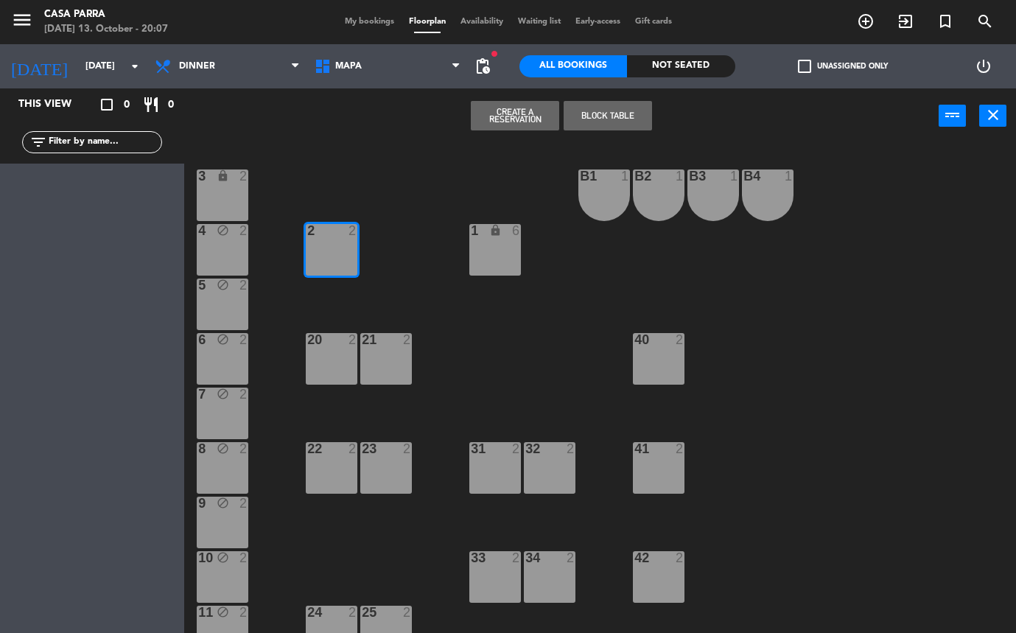
click at [496, 265] on div "1 lock 6" at bounding box center [495, 250] width 52 height 52
click at [341, 368] on div "20 2" at bounding box center [332, 359] width 52 height 52
click at [388, 370] on div "21 2" at bounding box center [386, 359] width 52 height 52
click at [335, 253] on div "2 2" at bounding box center [332, 250] width 52 height 52
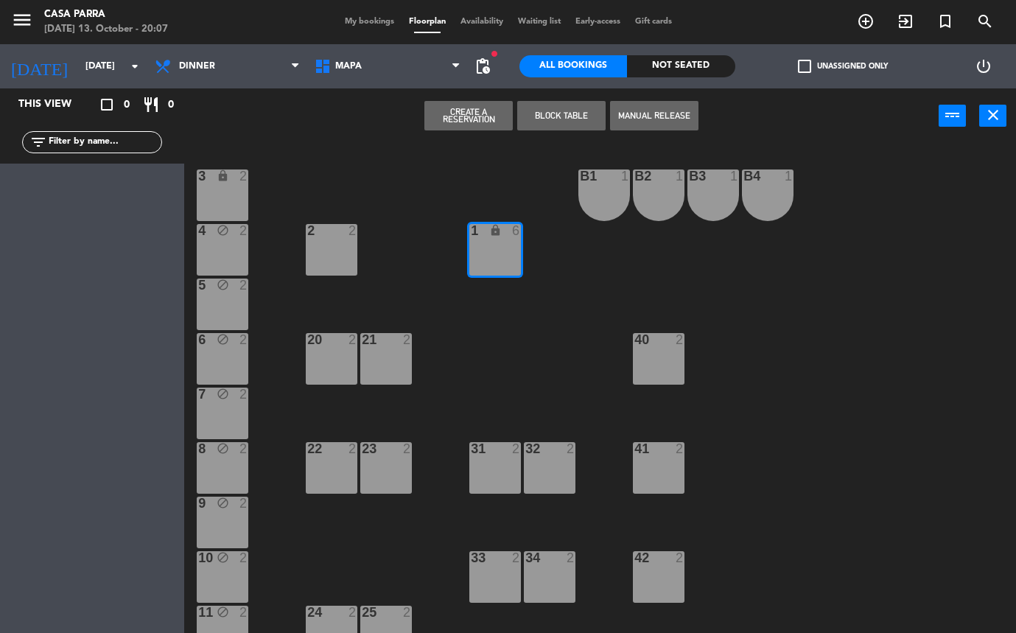
click at [503, 257] on div "1 lock 6" at bounding box center [495, 250] width 52 height 52
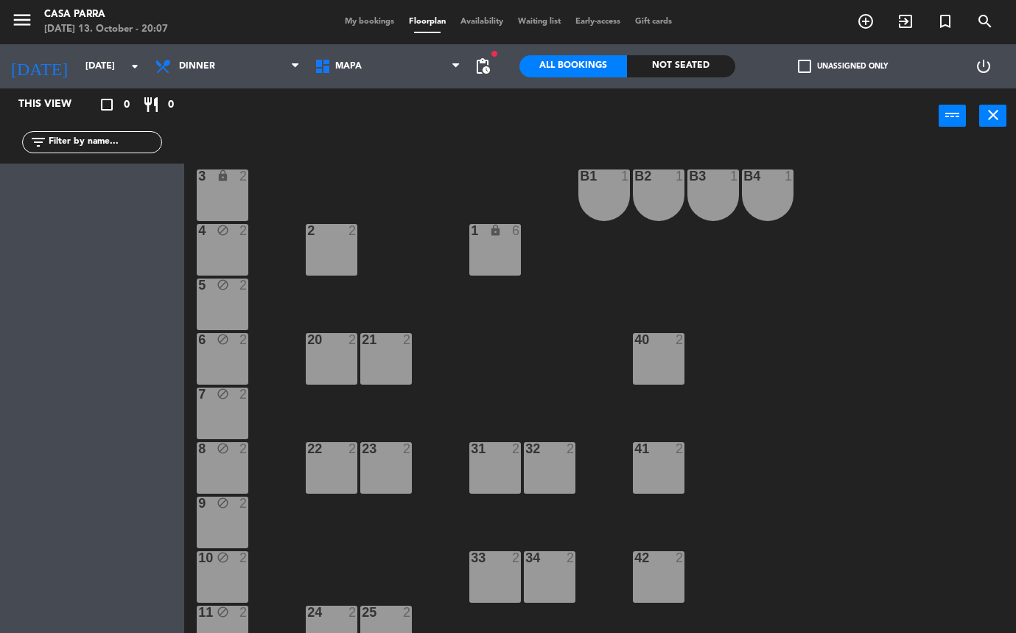
click at [320, 274] on div "2 2" at bounding box center [332, 250] width 52 height 52
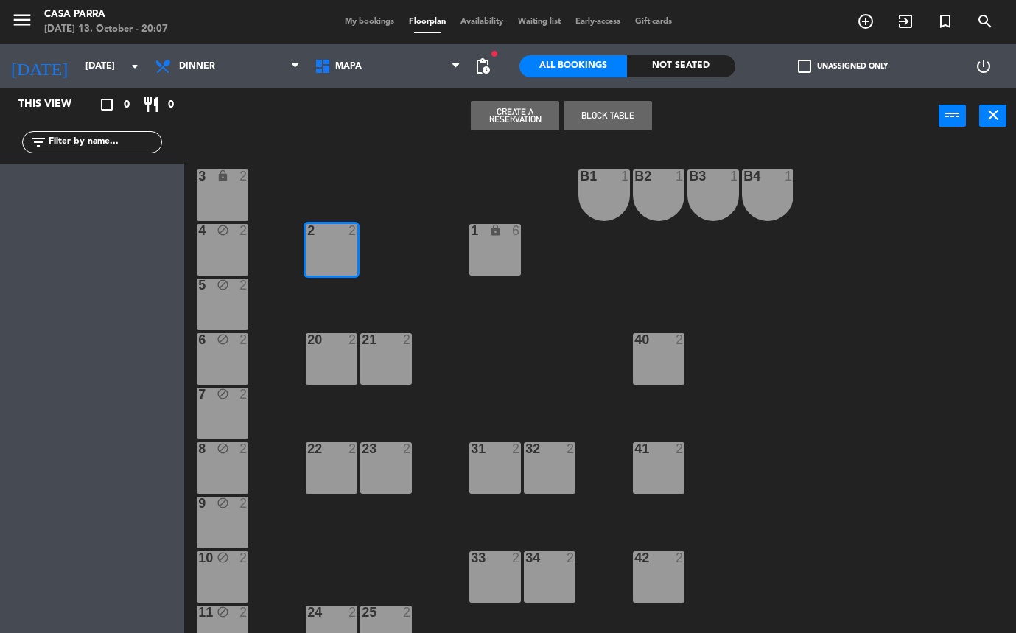
click at [610, 124] on button "Block Table" at bounding box center [607, 115] width 88 height 29
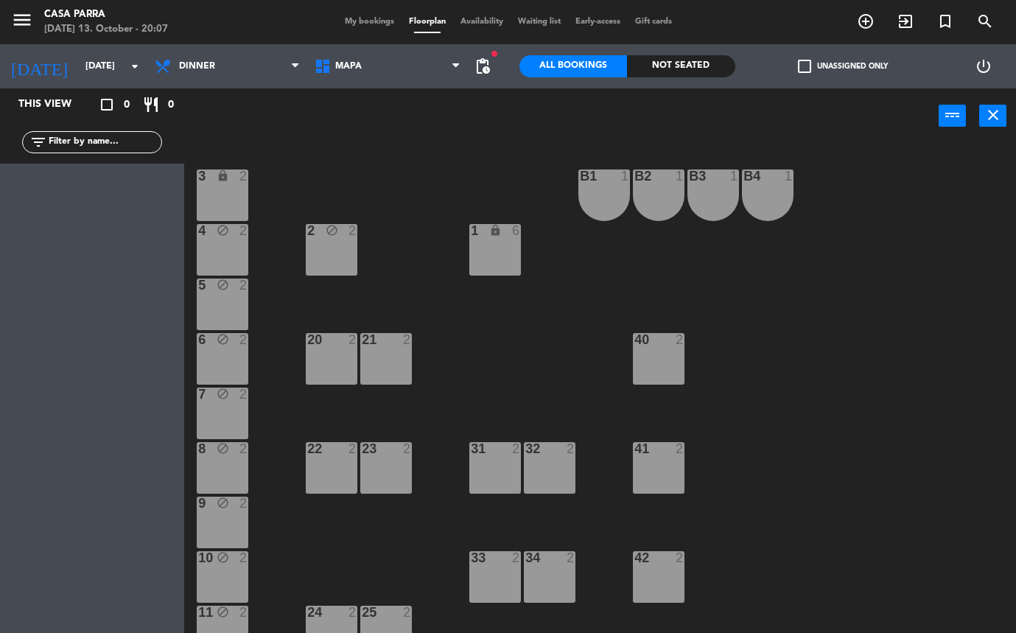
click at [348, 354] on div "20 2" at bounding box center [332, 359] width 52 height 52
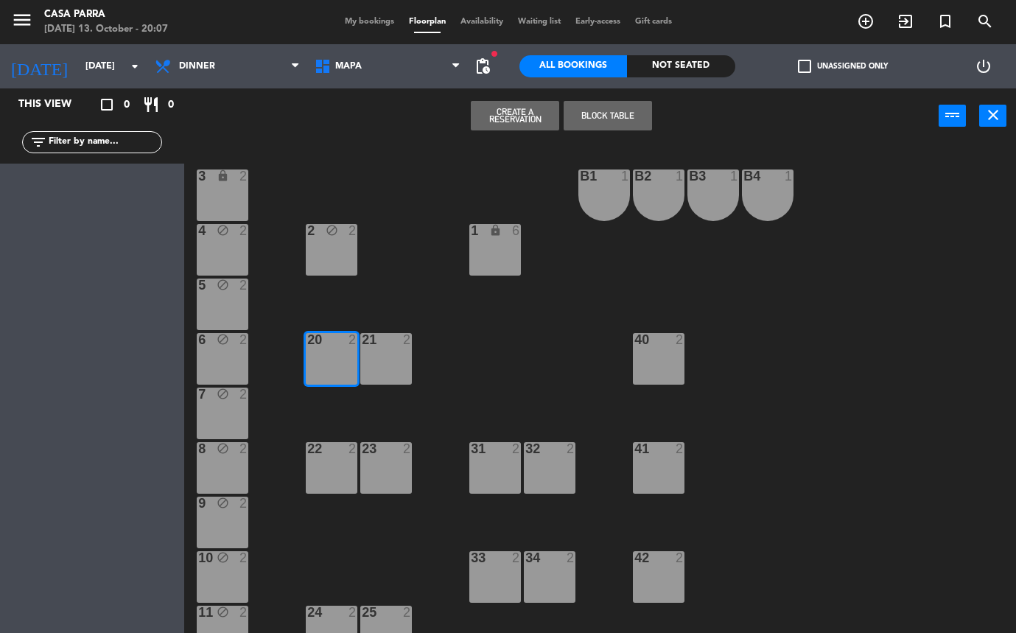
click at [373, 355] on div "21 2" at bounding box center [386, 359] width 52 height 52
click at [331, 480] on div "22 2" at bounding box center [332, 468] width 52 height 52
click at [390, 478] on div "23 2" at bounding box center [386, 468] width 52 height 52
click at [597, 121] on button "Block Table" at bounding box center [607, 115] width 88 height 29
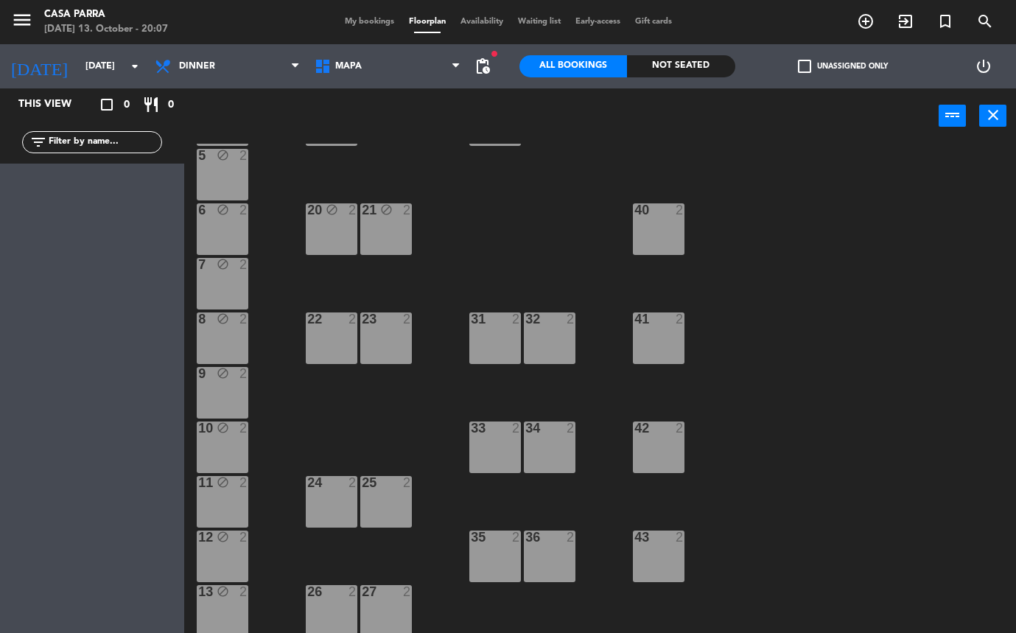
scroll to position [142, 0]
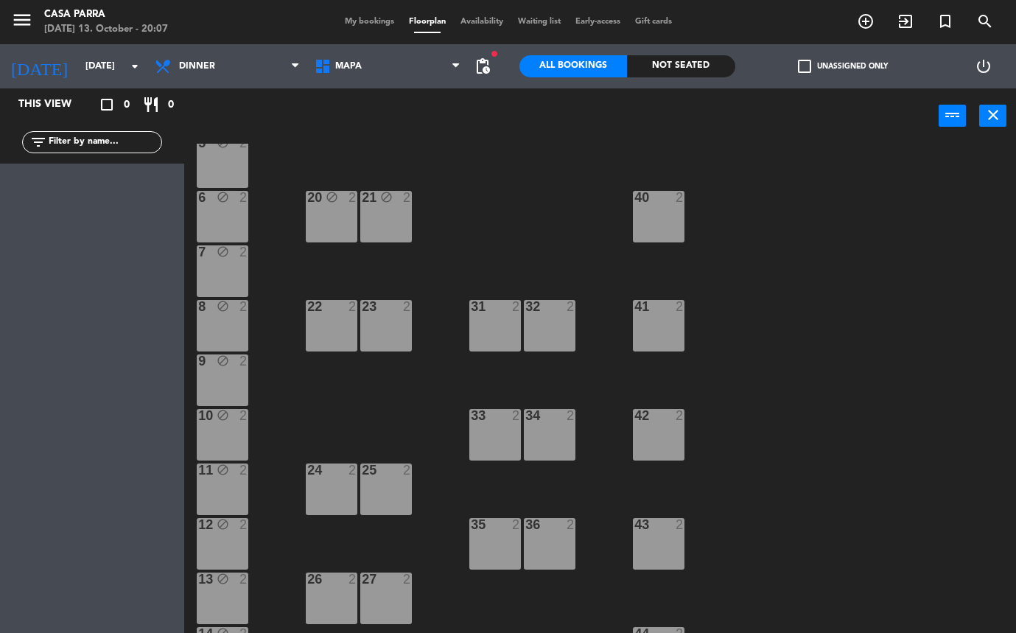
click at [333, 341] on div "22 2" at bounding box center [332, 326] width 52 height 52
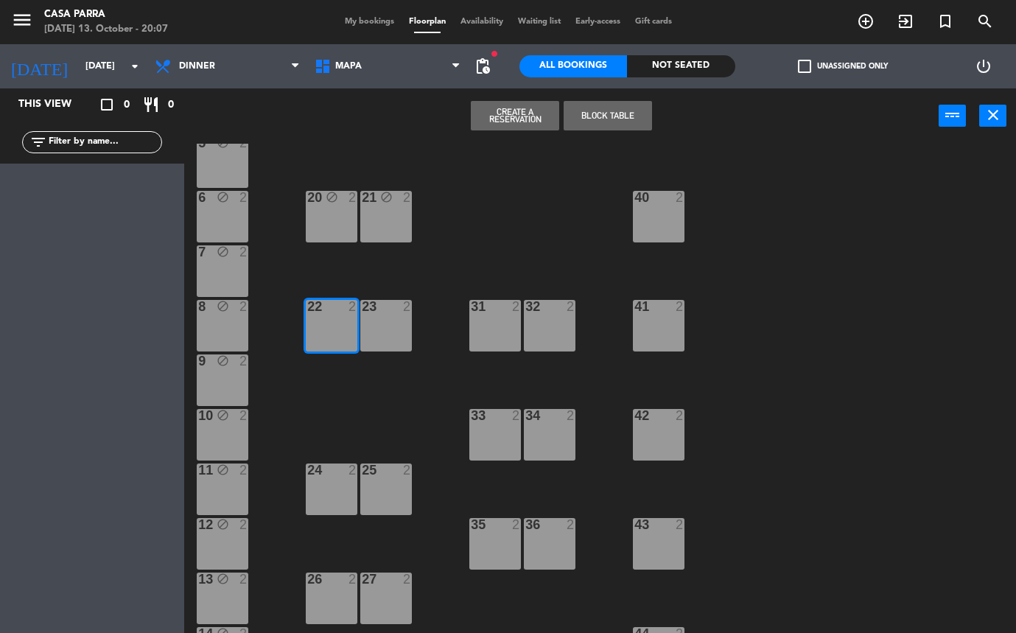
click at [396, 333] on div "23 2" at bounding box center [386, 326] width 52 height 52
click at [502, 326] on div "31 2" at bounding box center [495, 326] width 52 height 52
click at [561, 323] on div "32 2" at bounding box center [550, 326] width 52 height 52
click at [624, 119] on button "Block Table" at bounding box center [607, 115] width 88 height 29
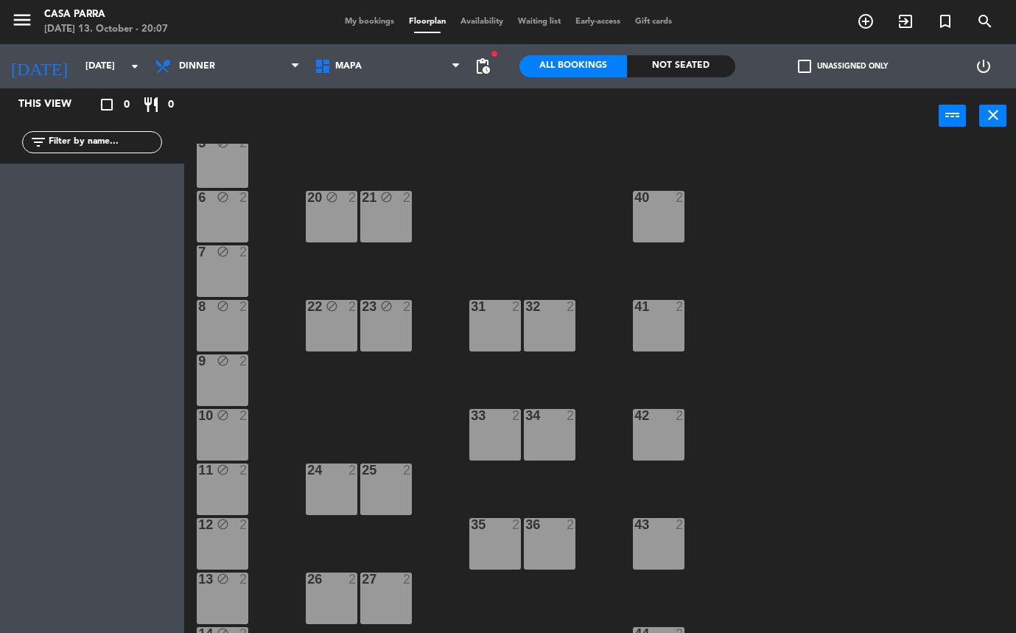
click at [336, 485] on div "24 2" at bounding box center [332, 489] width 52 height 52
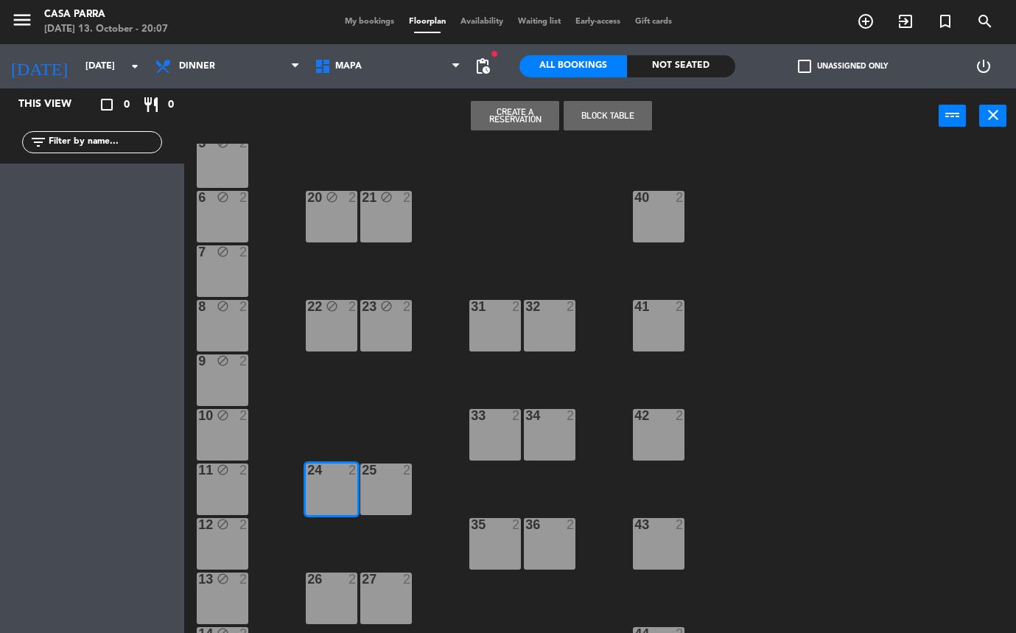
click at [398, 489] on div "25 2" at bounding box center [386, 489] width 52 height 52
click at [317, 604] on div "26 2" at bounding box center [332, 598] width 52 height 52
click at [388, 609] on div "27 2" at bounding box center [386, 598] width 52 height 52
click at [609, 113] on button "Block Table" at bounding box center [607, 115] width 88 height 29
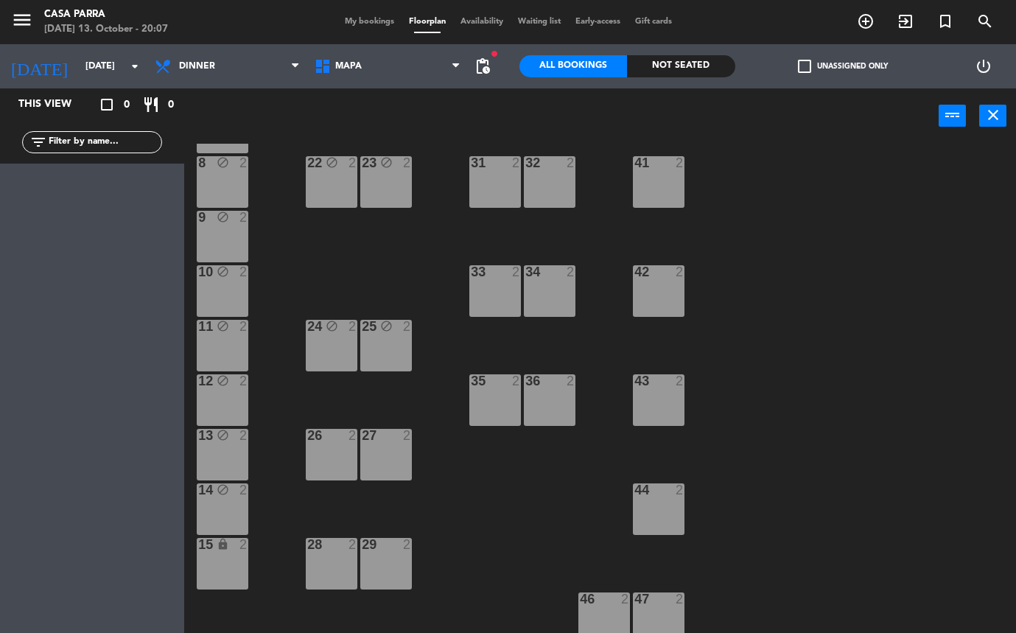
scroll to position [289, 0]
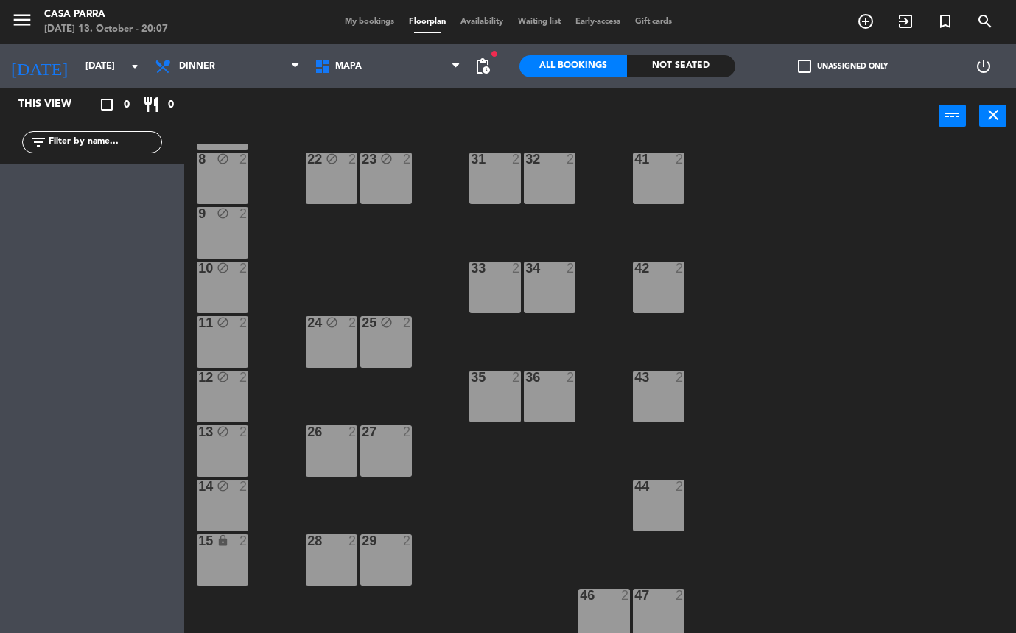
click at [379, 467] on div "27 2" at bounding box center [386, 451] width 52 height 52
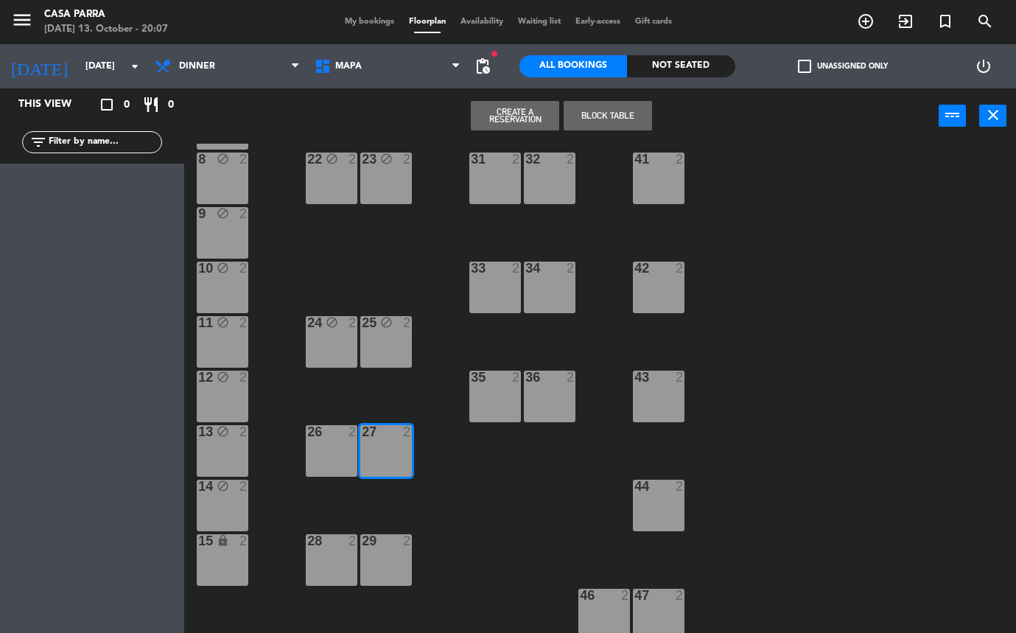
click at [319, 468] on div "26 2" at bounding box center [332, 451] width 52 height 52
click at [629, 128] on button "Block Table" at bounding box center [607, 115] width 88 height 29
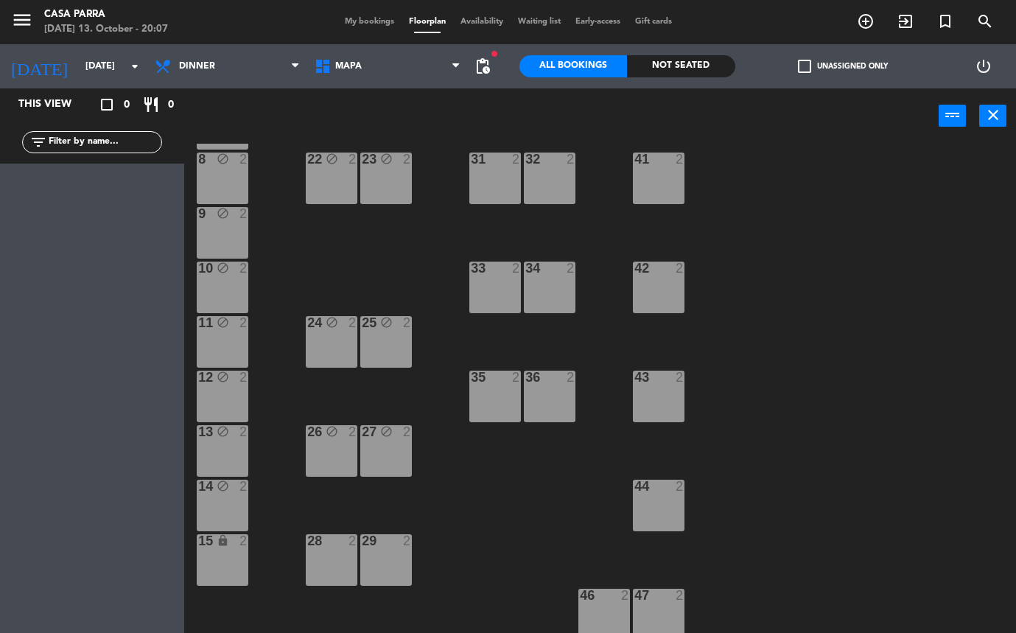
click at [339, 555] on div "28 2" at bounding box center [332, 560] width 52 height 52
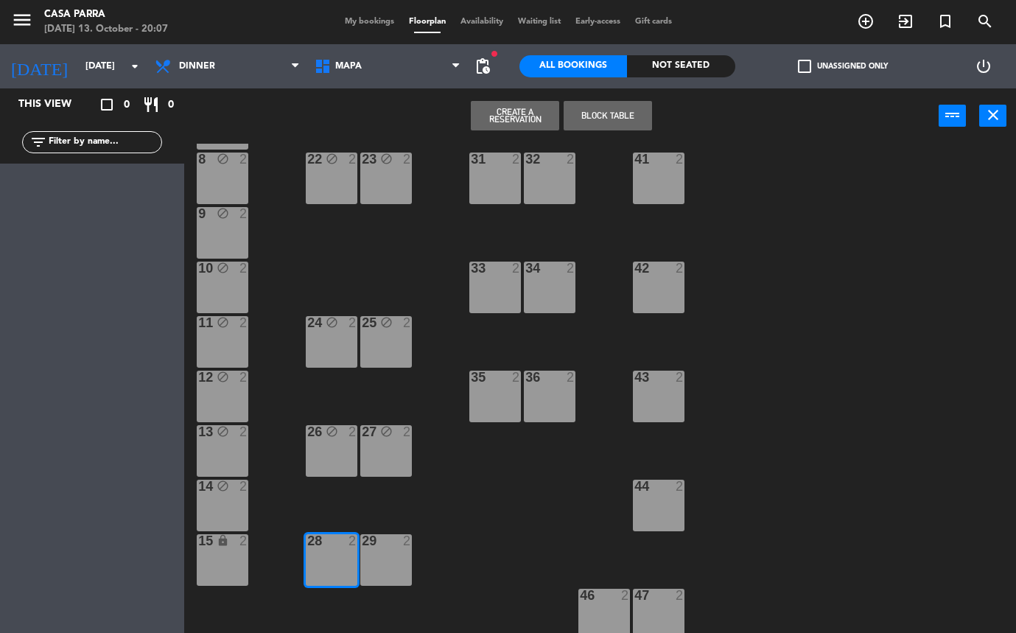
click at [407, 550] on div "29 2" at bounding box center [386, 560] width 52 height 52
click at [609, 120] on button "Block Table" at bounding box center [607, 115] width 88 height 29
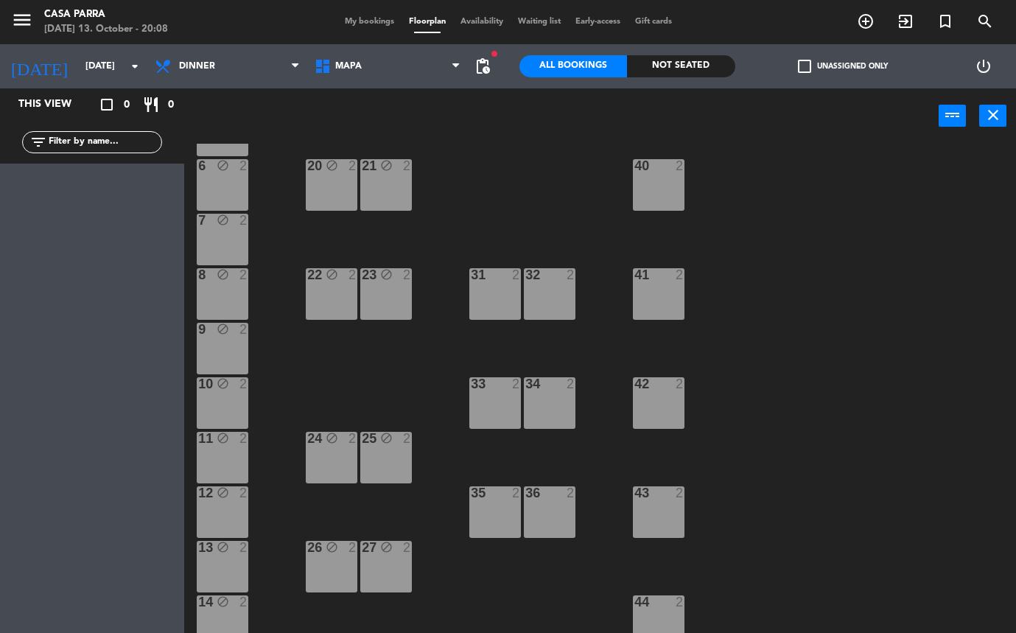
scroll to position [161, 0]
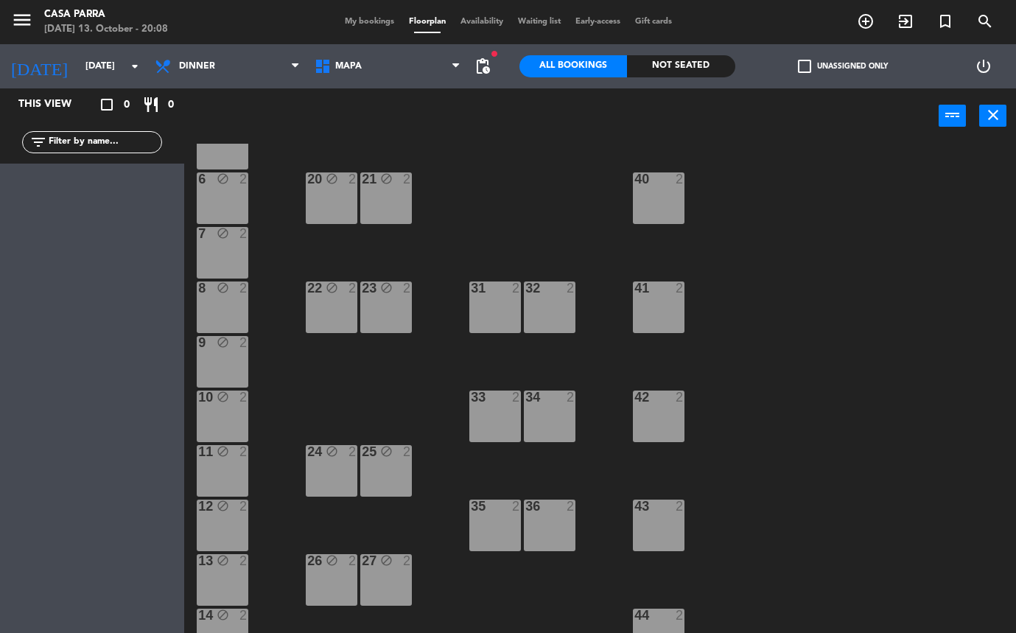
click at [495, 334] on div "3 lock 2 B1 1 B2 1 B3 1 B4 1 4 block 2 2 block 2 1 lock 6 5 block 2 6 block 2 2…" at bounding box center [604, 388] width 821 height 489
click at [541, 315] on div "32 2" at bounding box center [550, 307] width 52 height 52
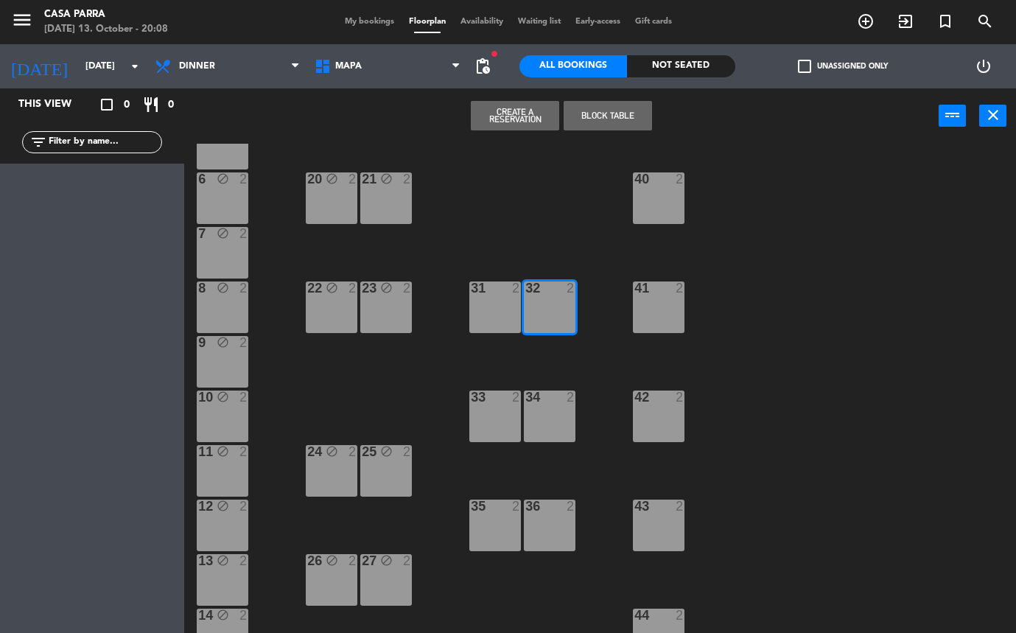
click at [491, 312] on div "31 2" at bounding box center [495, 307] width 52 height 52
click at [613, 113] on button "Block Table" at bounding box center [607, 115] width 88 height 29
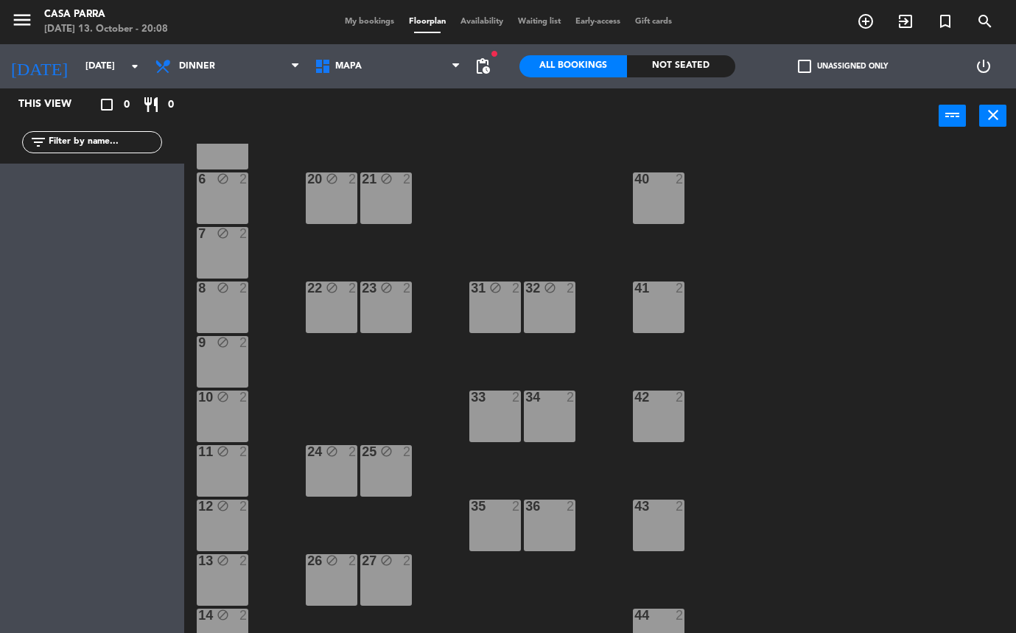
click at [505, 404] on div "33 2" at bounding box center [495, 397] width 52 height 15
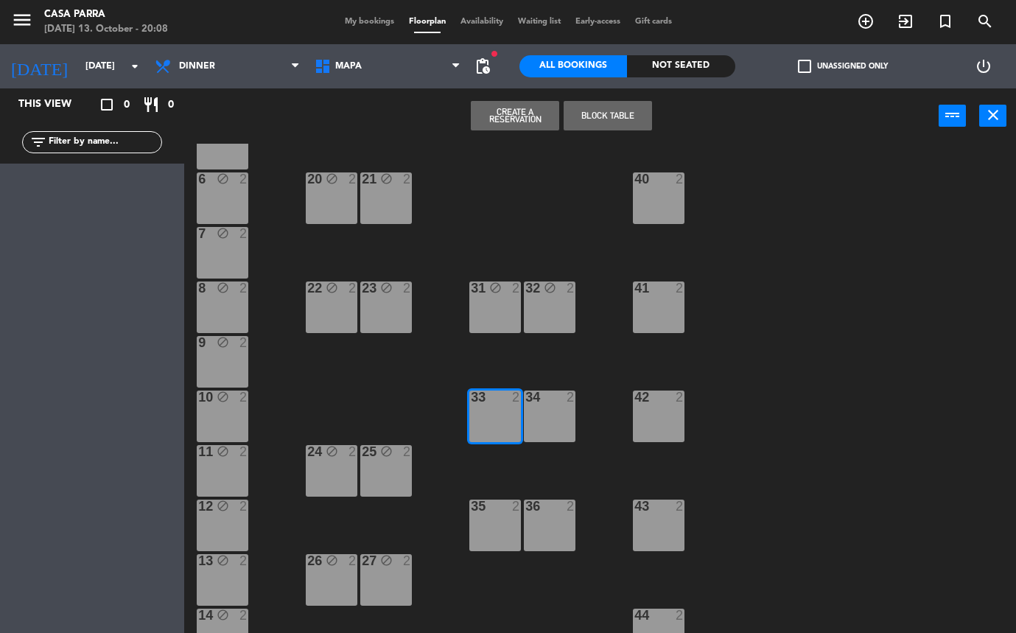
click at [563, 418] on div "34 2" at bounding box center [550, 416] width 52 height 52
click at [628, 104] on button "Block Table" at bounding box center [607, 115] width 88 height 29
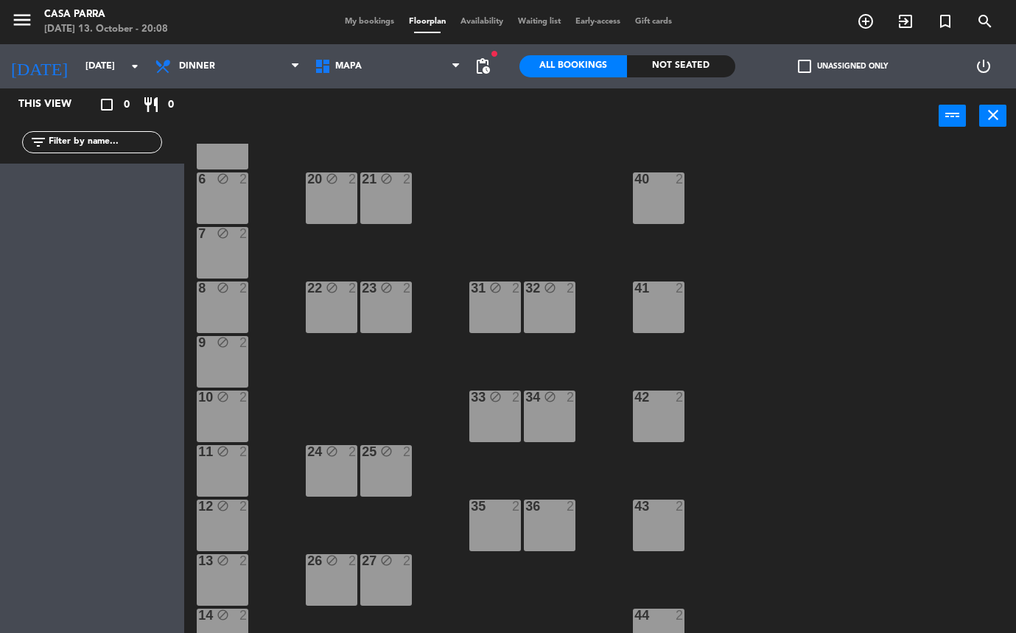
click at [484, 514] on div "35 2" at bounding box center [495, 525] width 52 height 52
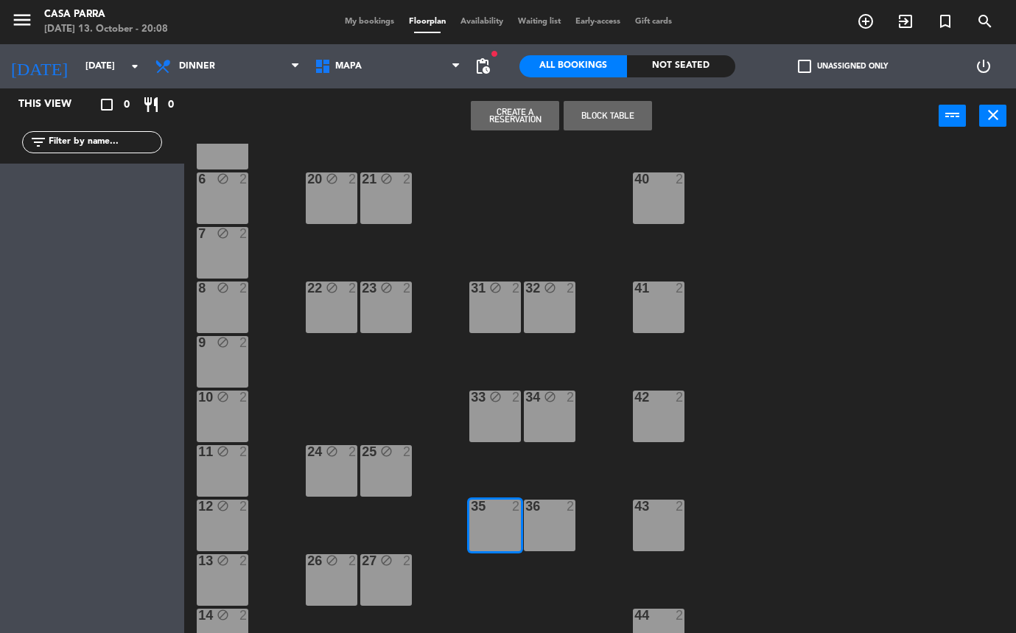
click at [549, 517] on div "36 2" at bounding box center [550, 525] width 52 height 52
click at [610, 112] on button "Block Table" at bounding box center [607, 115] width 88 height 29
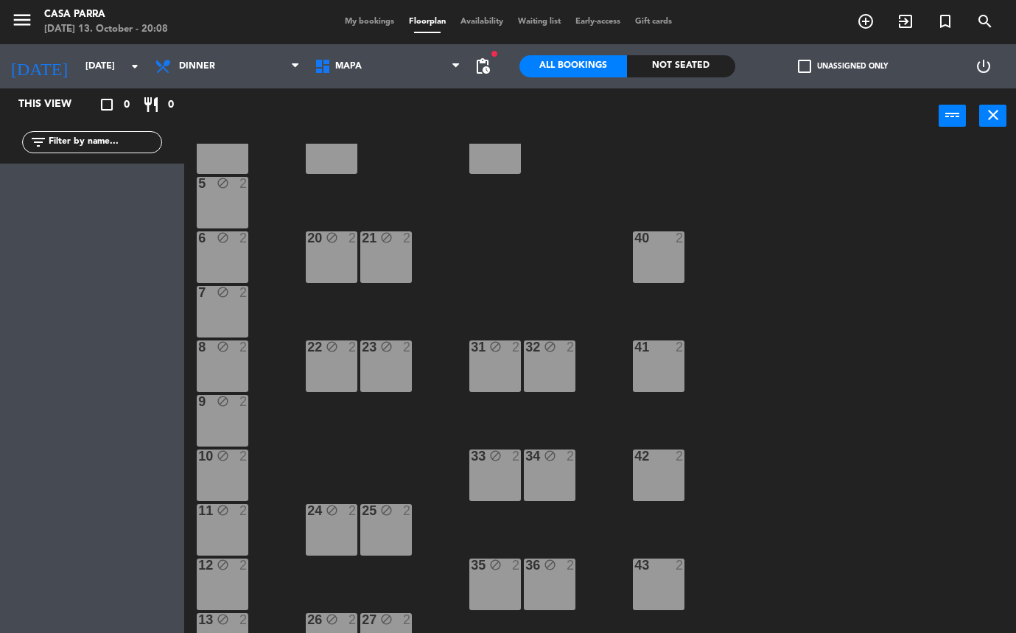
scroll to position [79, 0]
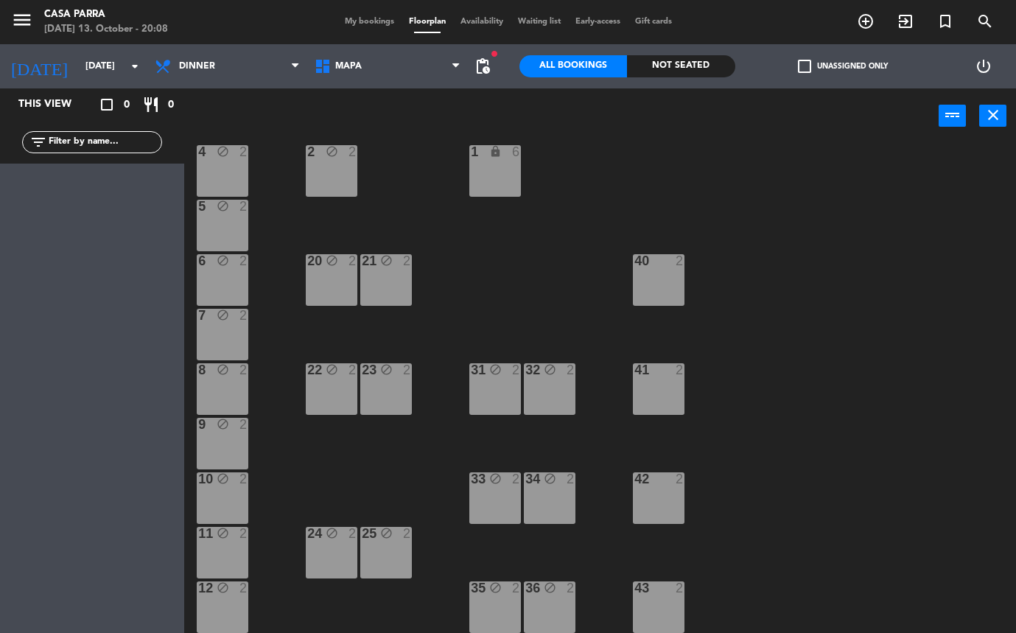
click at [661, 256] on div at bounding box center [659, 260] width 24 height 13
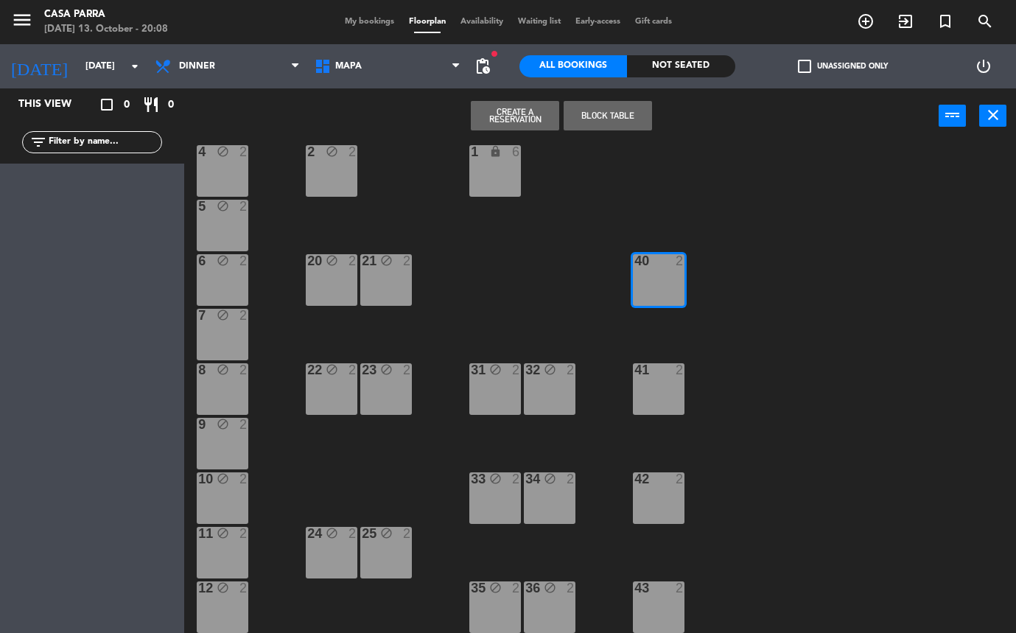
click at [661, 403] on div "41 2" at bounding box center [659, 389] width 52 height 52
click at [674, 512] on div "42 2" at bounding box center [659, 498] width 52 height 52
click at [614, 115] on button "Block Table" at bounding box center [607, 115] width 88 height 29
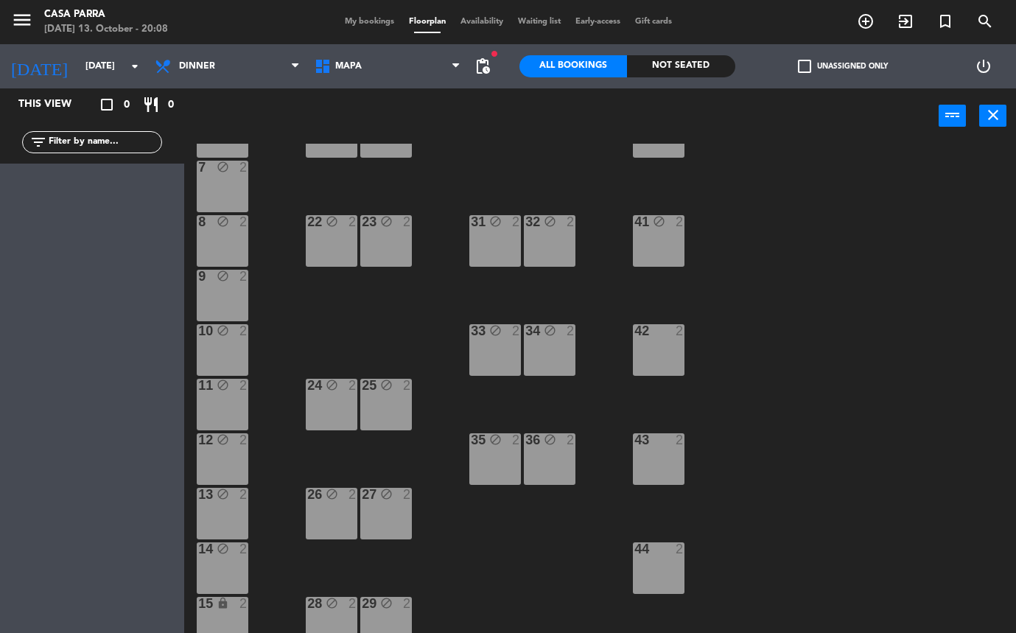
scroll to position [228, 0]
click at [664, 366] on div "42 2" at bounding box center [659, 349] width 52 height 52
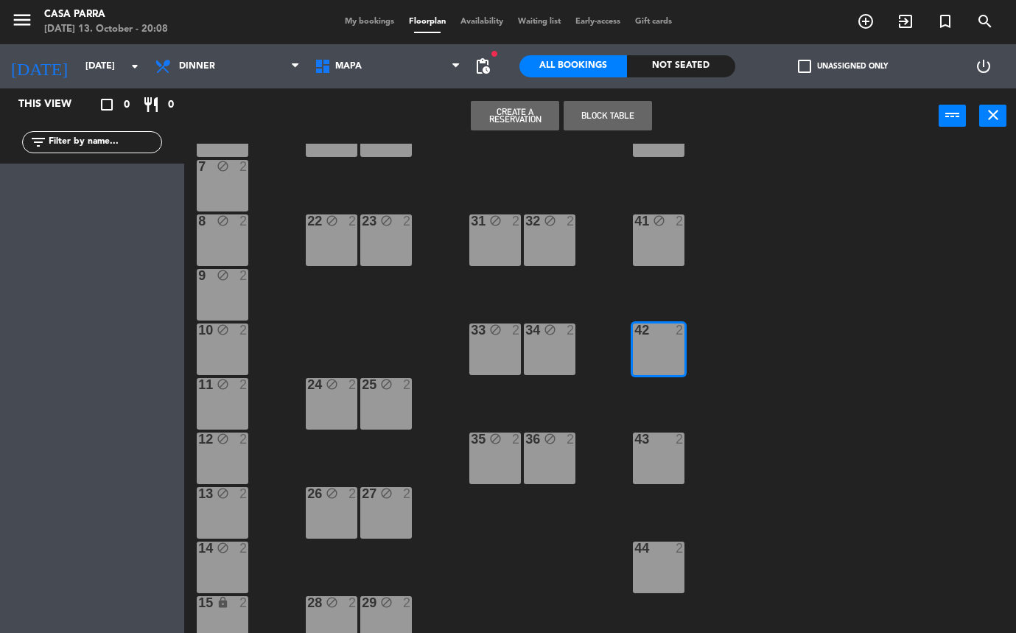
click at [672, 463] on div "43 2" at bounding box center [659, 458] width 52 height 52
click at [667, 561] on div "44 2" at bounding box center [659, 567] width 52 height 52
click at [622, 119] on button "Block Table" at bounding box center [607, 115] width 88 height 29
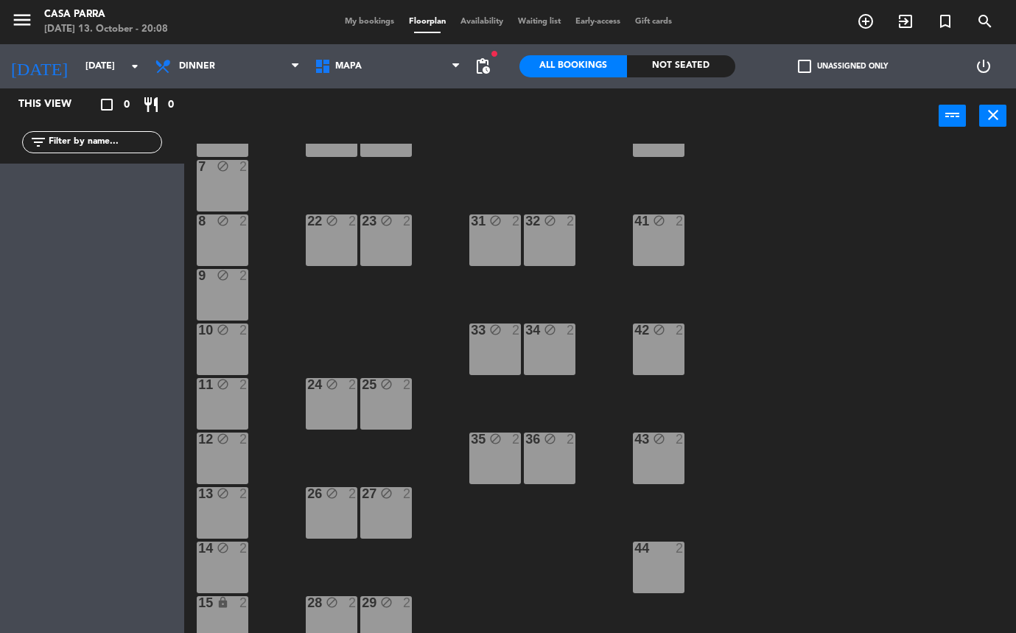
click at [668, 563] on div "44 2" at bounding box center [659, 567] width 52 height 52
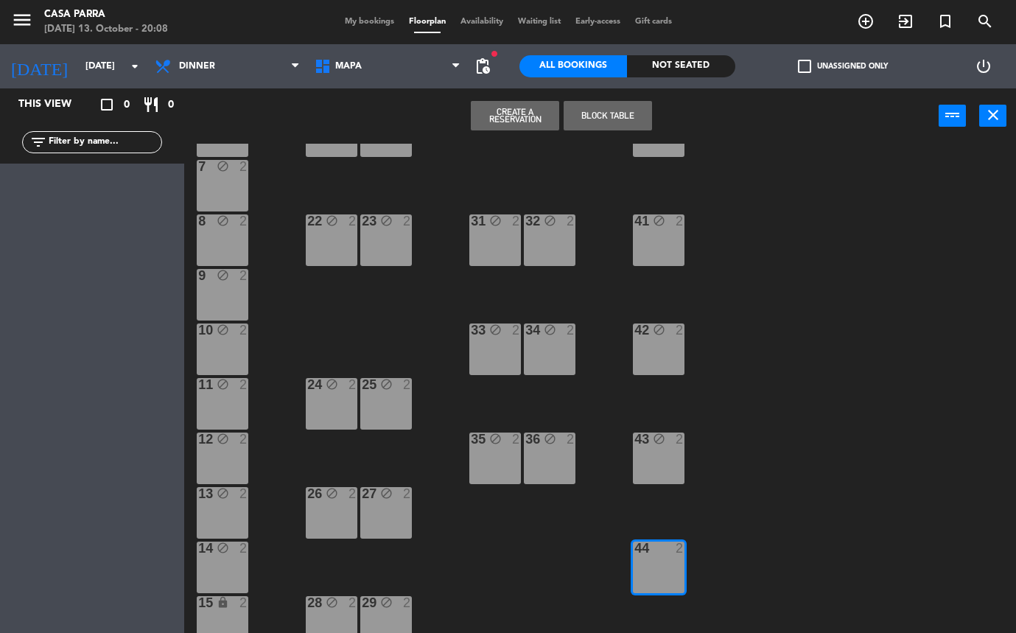
scroll to position [406, 0]
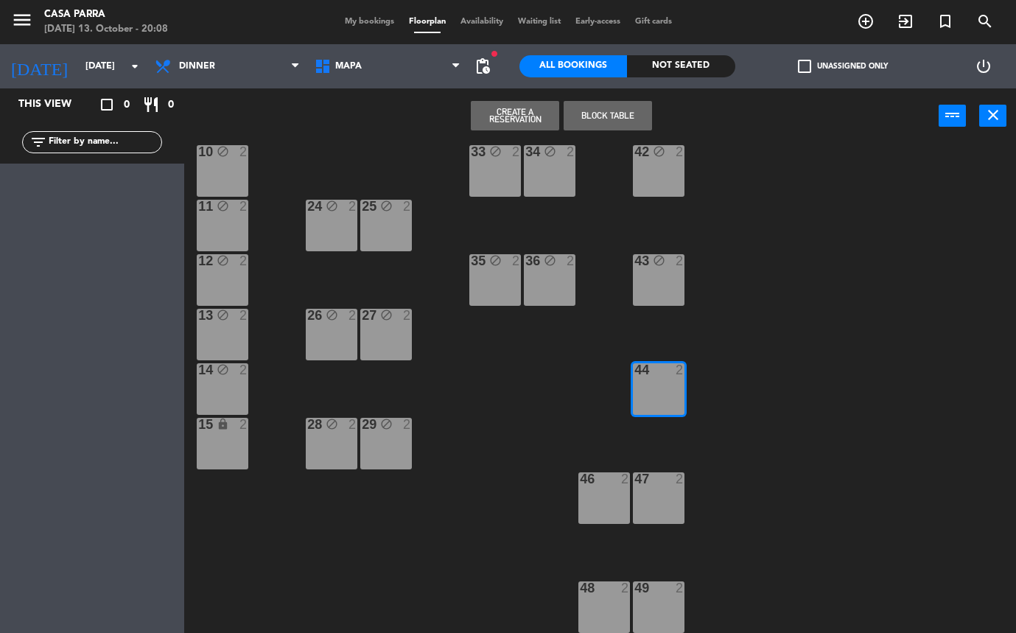
click at [581, 110] on button "Block Table" at bounding box center [607, 115] width 88 height 29
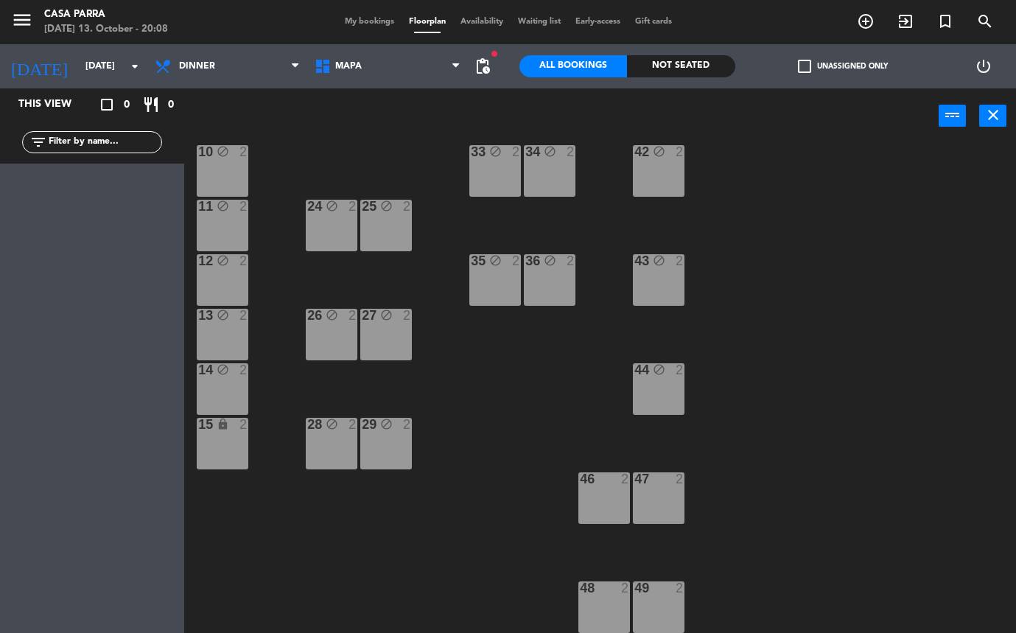
click at [600, 513] on div "46 2" at bounding box center [604, 498] width 52 height 52
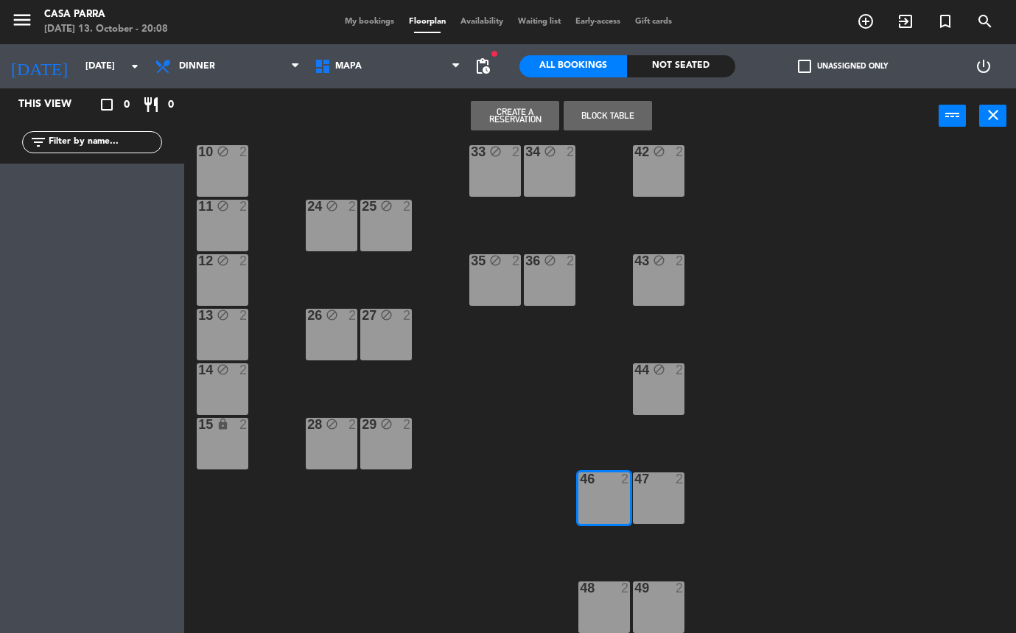
click at [686, 499] on div "3 lock 2 B1 1 B2 1 B3 1 B4 1 4 block 2 2 block 2 1 lock 6 5 block 2 6 block 2 2…" at bounding box center [604, 388] width 821 height 489
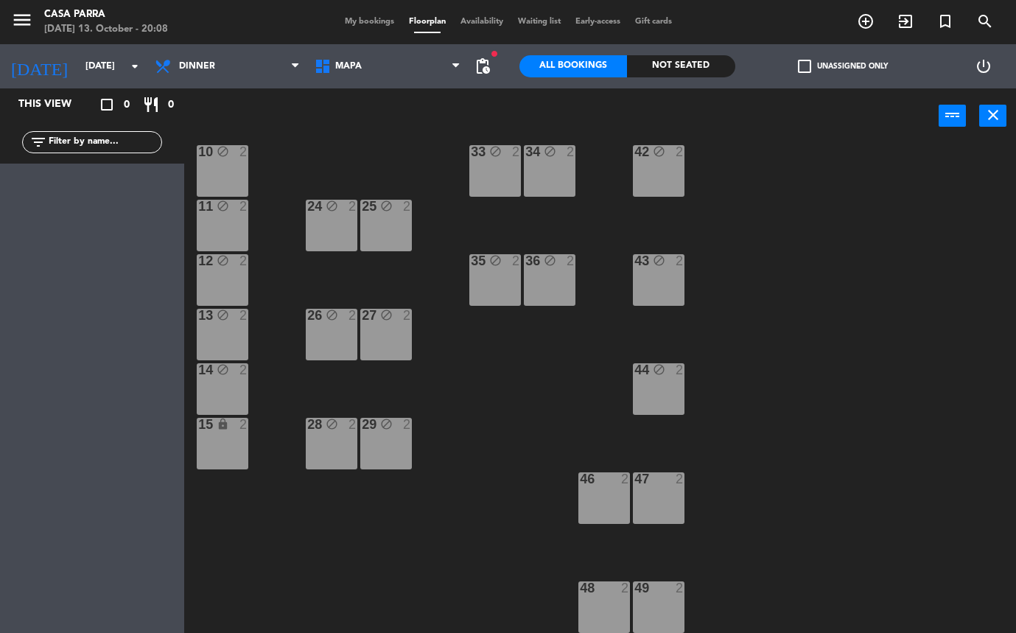
click at [667, 500] on div "47 2" at bounding box center [659, 498] width 52 height 52
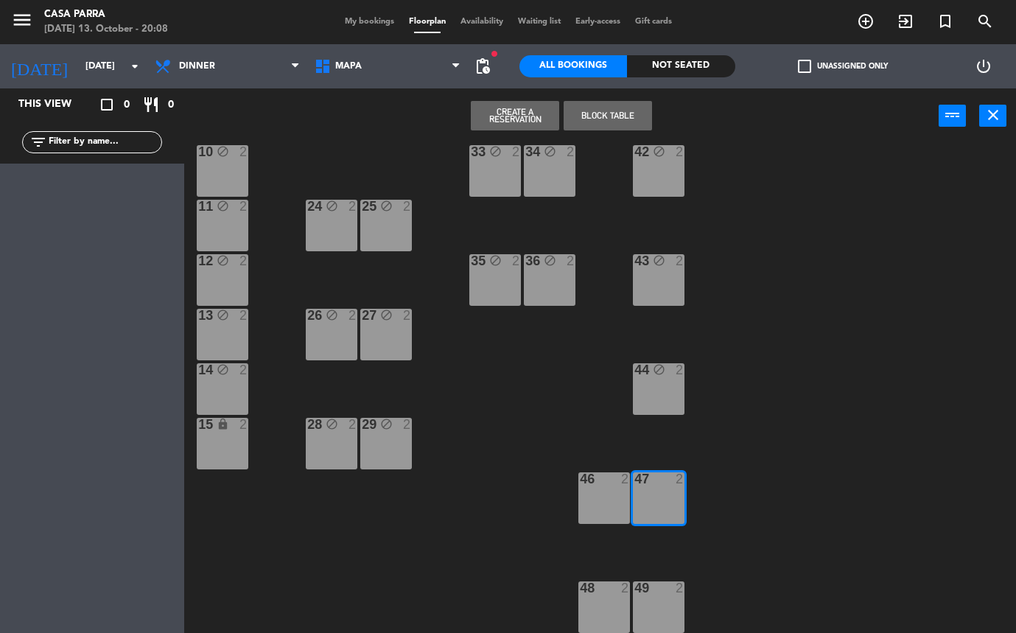
click at [608, 499] on div "46 2" at bounding box center [604, 498] width 52 height 52
click at [625, 108] on button "Block Table" at bounding box center [607, 115] width 88 height 29
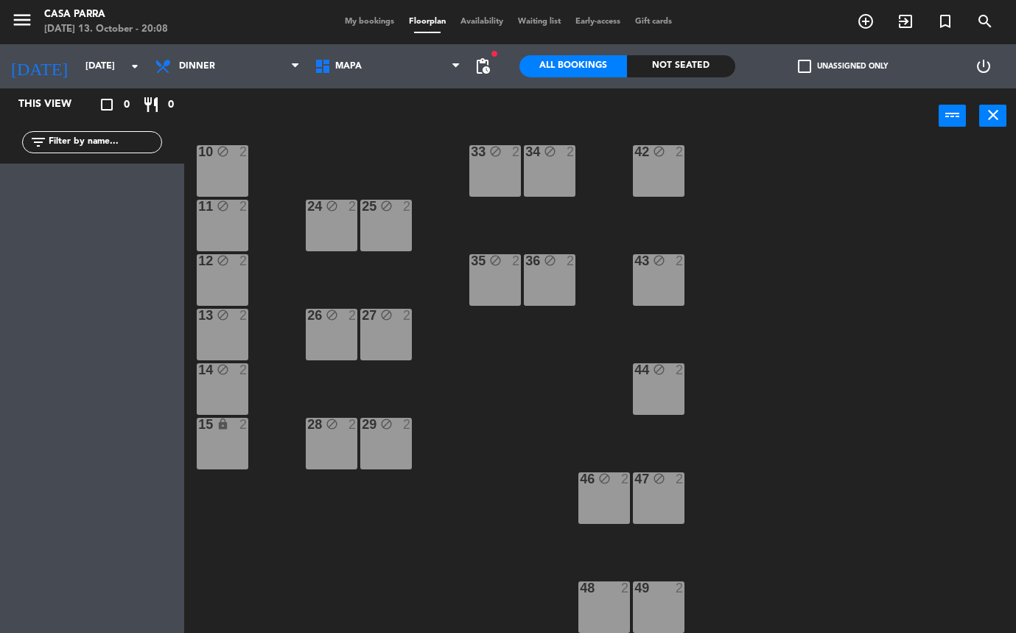
click at [614, 587] on div at bounding box center [604, 587] width 24 height 13
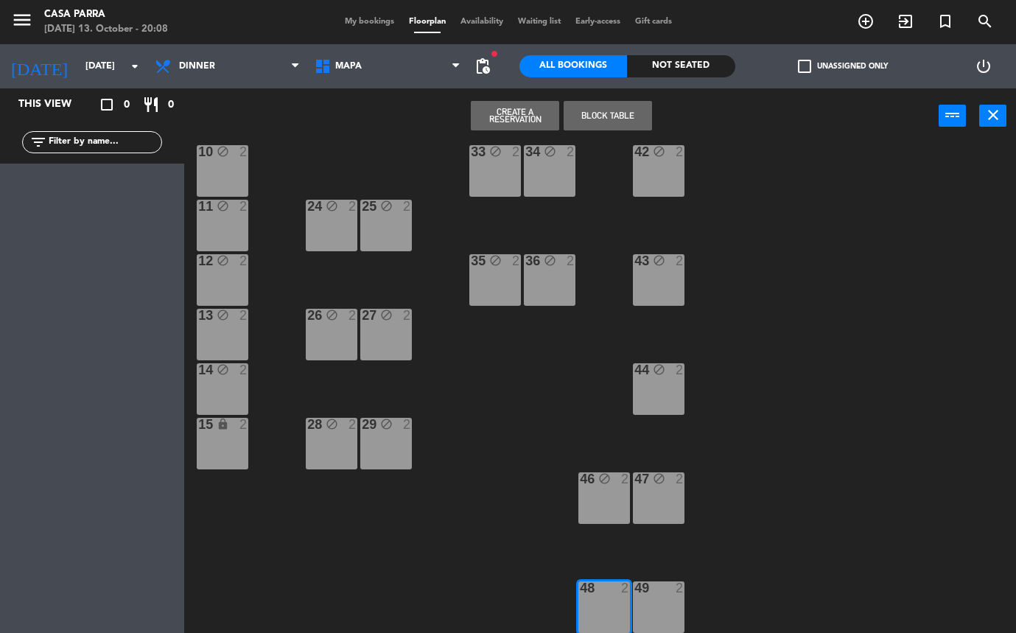
click at [658, 598] on div "49 2" at bounding box center [659, 607] width 52 height 52
click at [614, 110] on button "Block Table" at bounding box center [607, 115] width 88 height 29
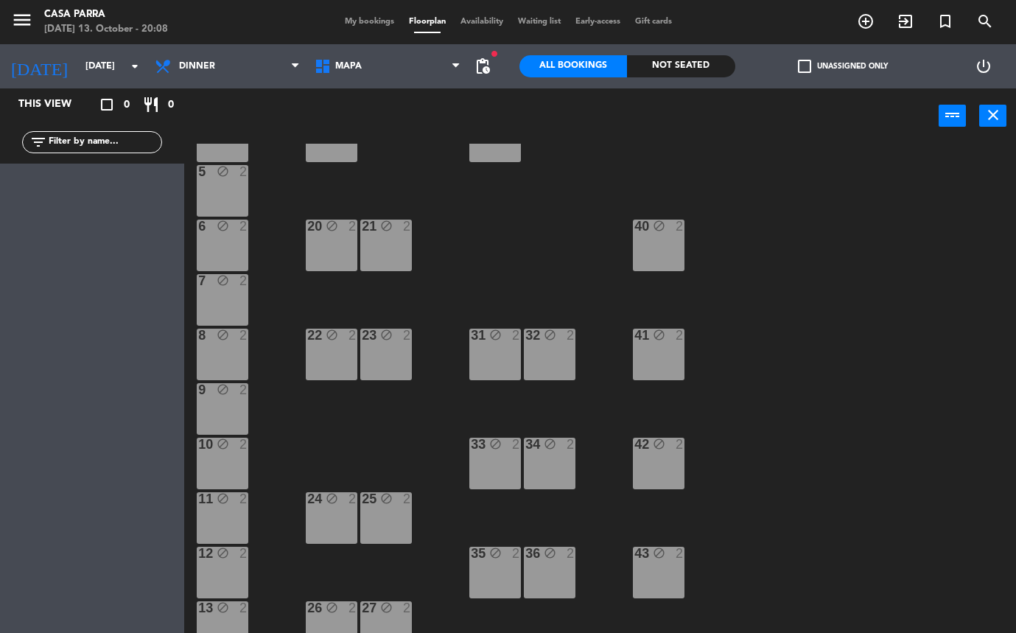
scroll to position [116, 0]
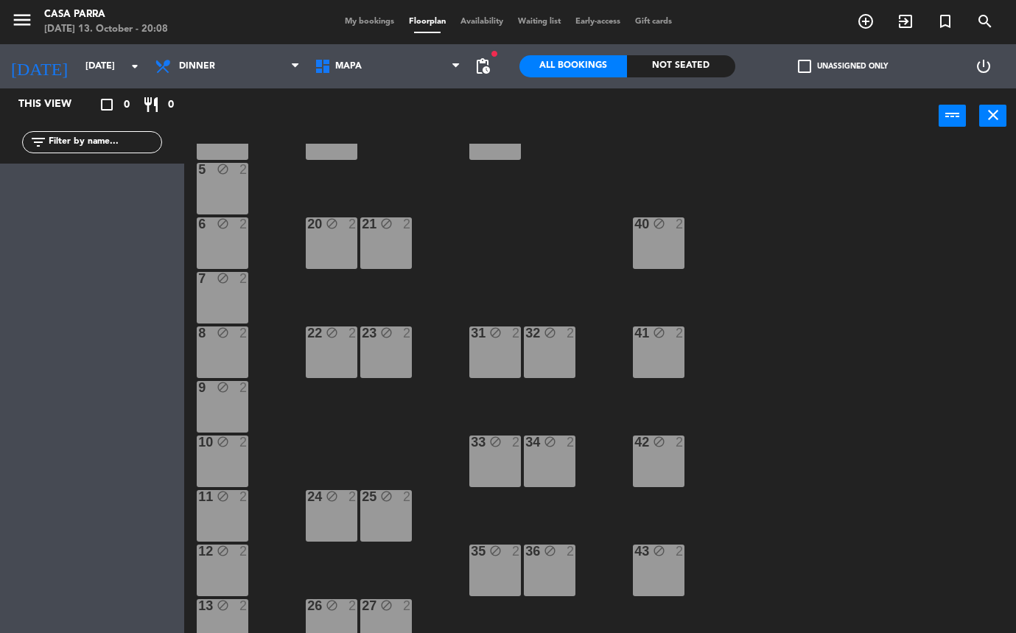
click at [660, 243] on div "40 block 2" at bounding box center [659, 243] width 52 height 52
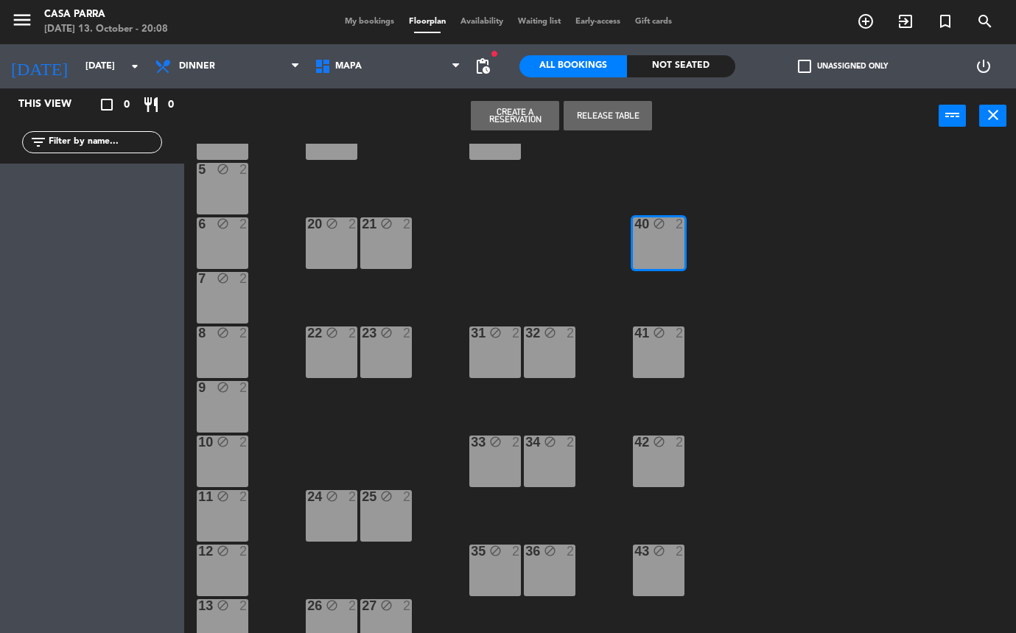
click at [647, 359] on div "41 block 2" at bounding box center [659, 352] width 52 height 52
click at [659, 472] on div "42 block 2" at bounding box center [659, 461] width 52 height 52
click at [656, 563] on div "43 block 2" at bounding box center [659, 570] width 52 height 52
click at [604, 116] on button "Release Table" at bounding box center [607, 115] width 88 height 29
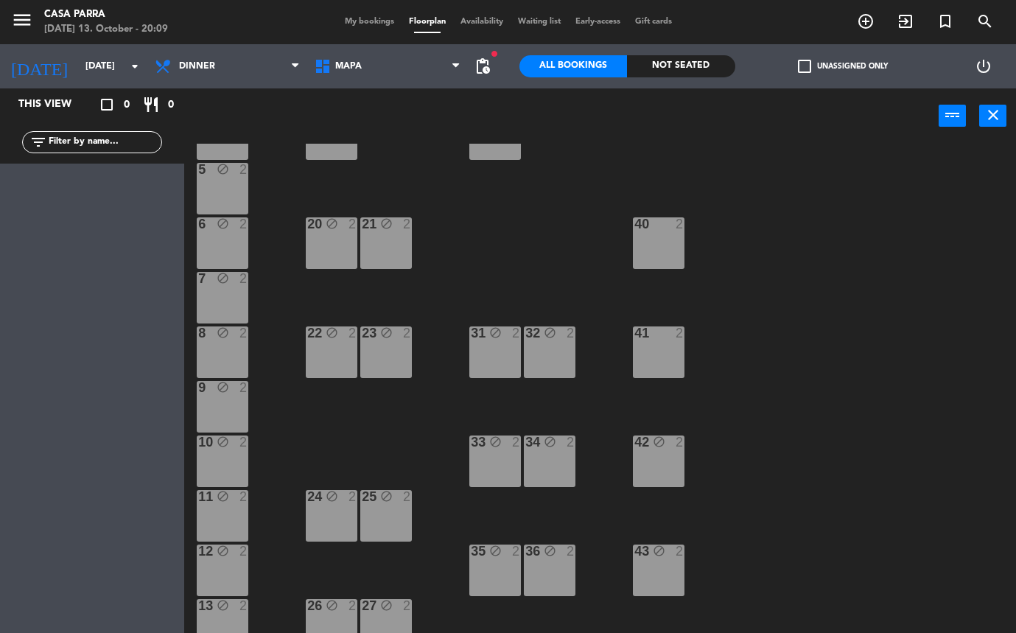
click at [496, 350] on div "31 block 2" at bounding box center [495, 352] width 52 height 52
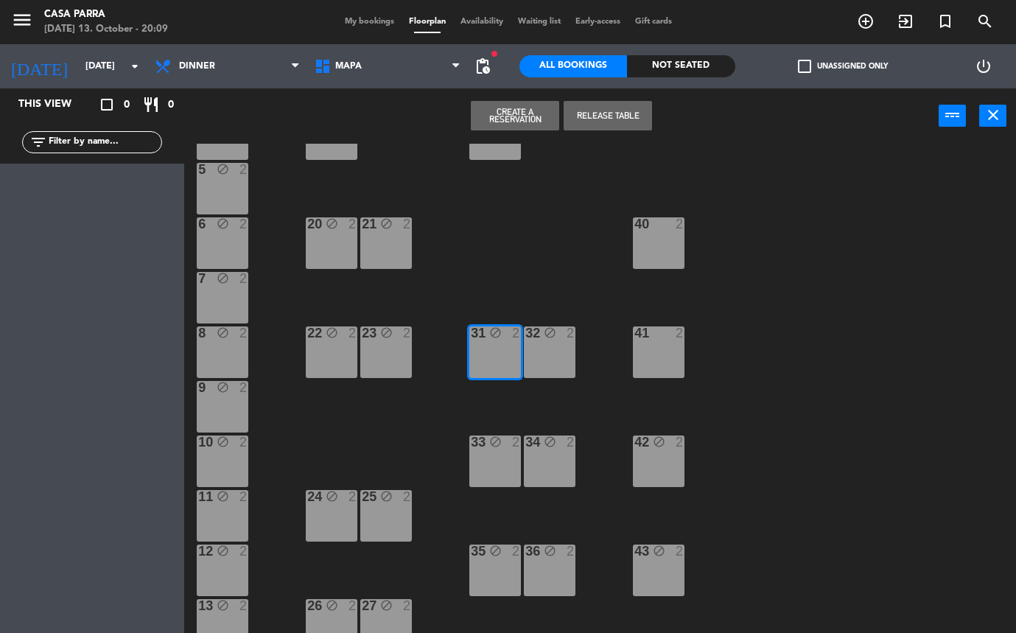
click at [572, 345] on div "32 block 2" at bounding box center [550, 352] width 52 height 52
click at [618, 115] on button "Release Table" at bounding box center [607, 115] width 88 height 29
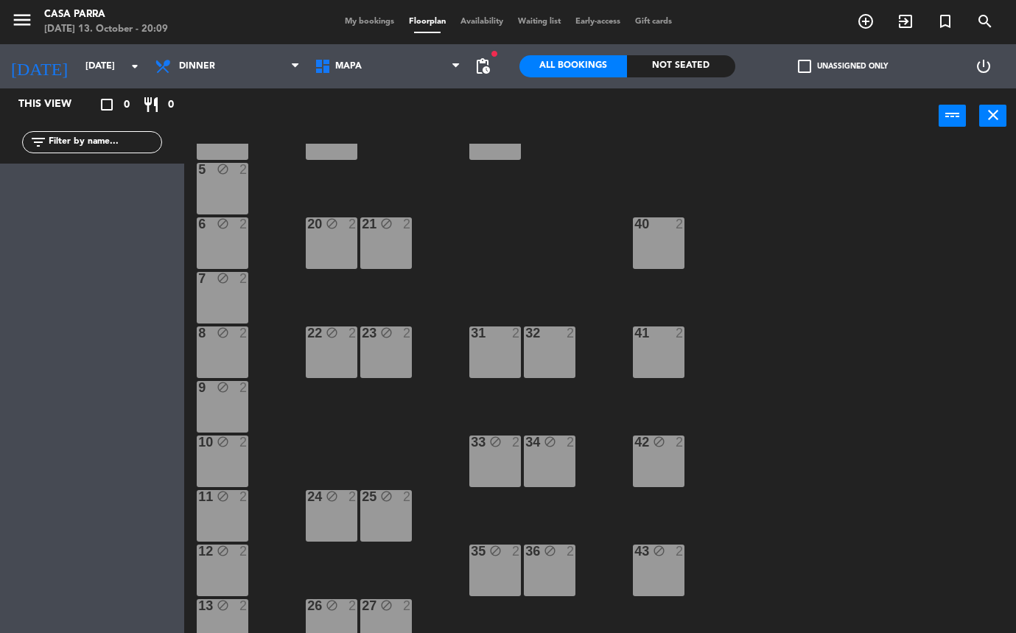
click at [502, 442] on div "block" at bounding box center [495, 442] width 24 height 14
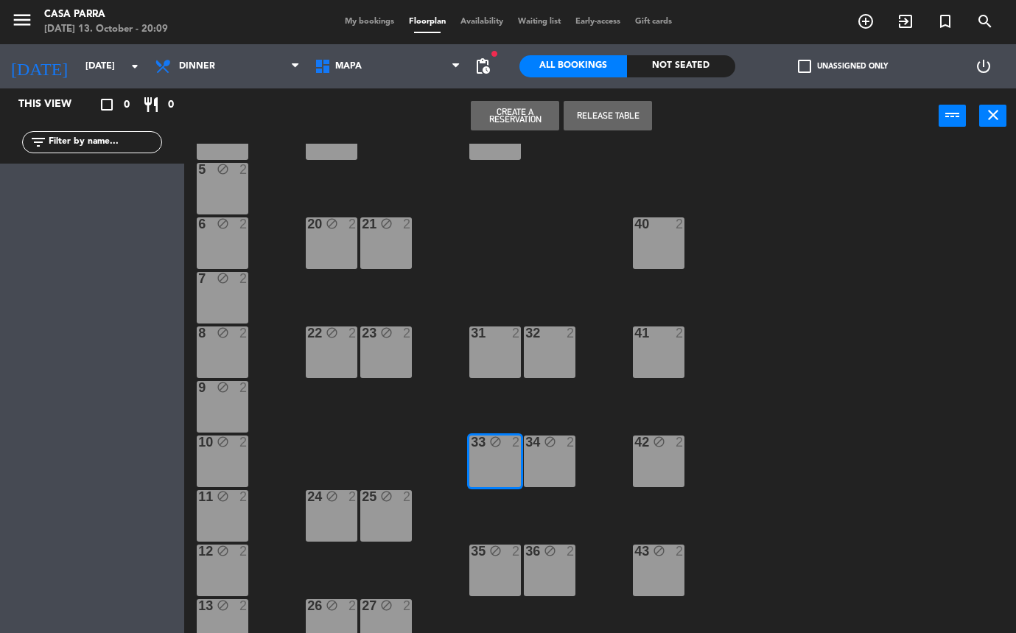
click at [553, 461] on div "34 block 2" at bounding box center [550, 461] width 52 height 52
click at [625, 124] on button "Release Table" at bounding box center [607, 115] width 88 height 29
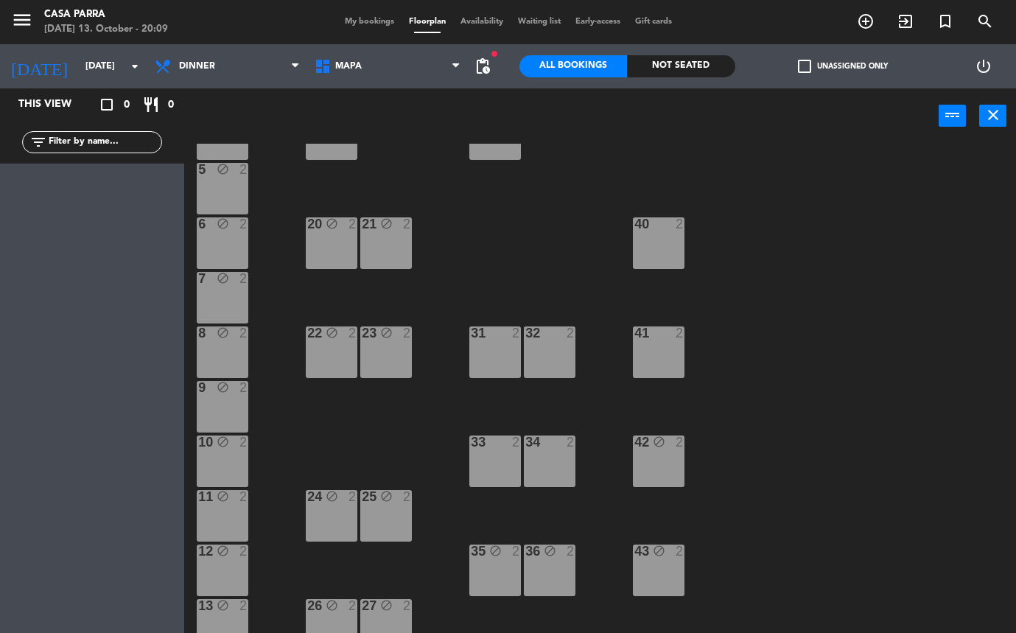
click at [654, 476] on div "42 block 2" at bounding box center [659, 461] width 52 height 52
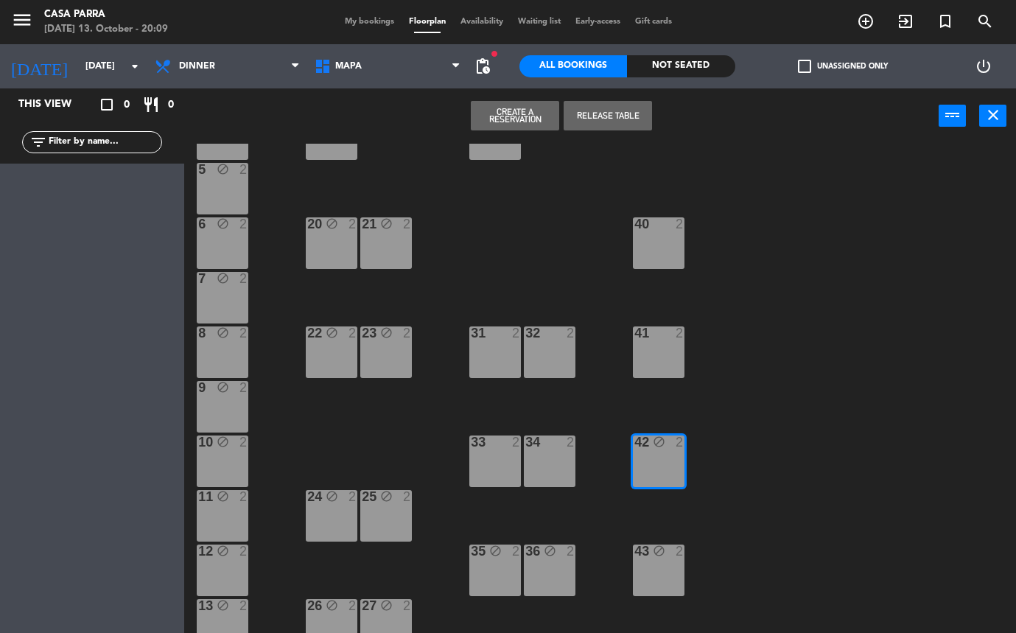
click at [623, 119] on button "Release Table" at bounding box center [607, 115] width 88 height 29
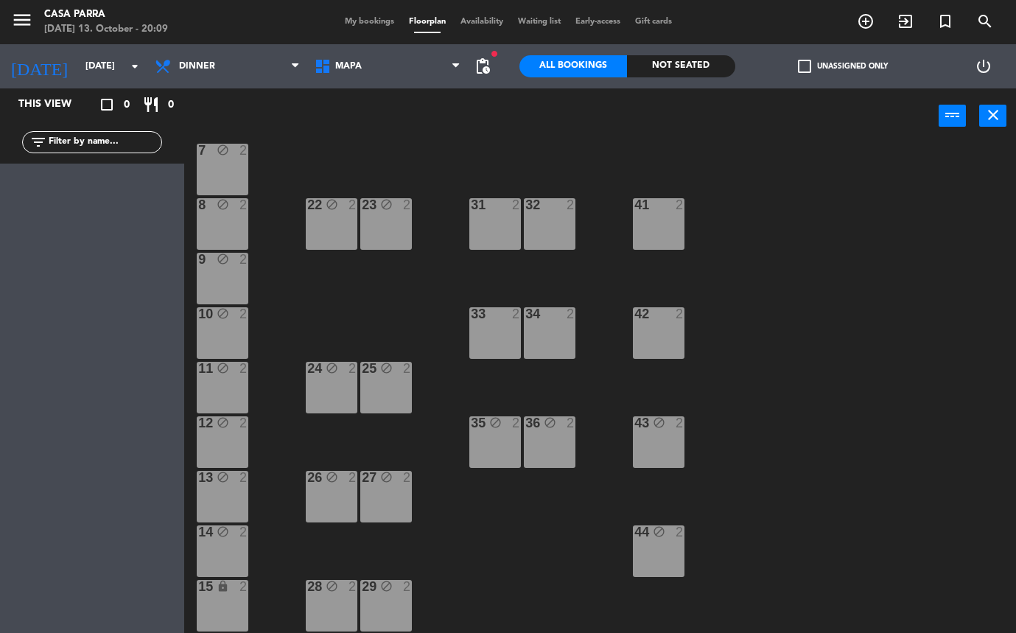
scroll to position [247, 0]
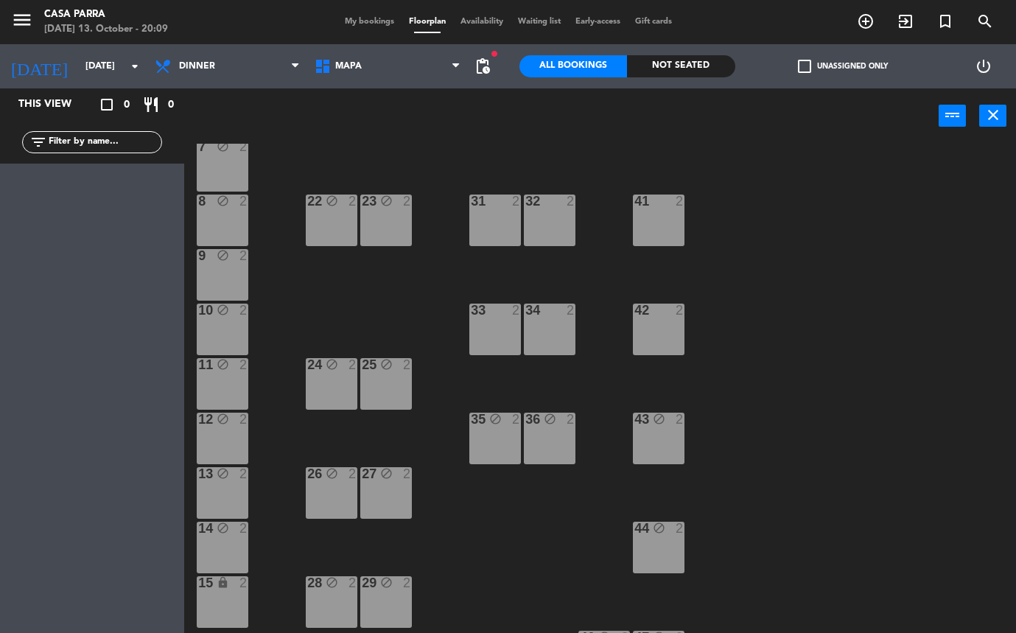
click at [510, 453] on div "35 block 2" at bounding box center [495, 438] width 52 height 52
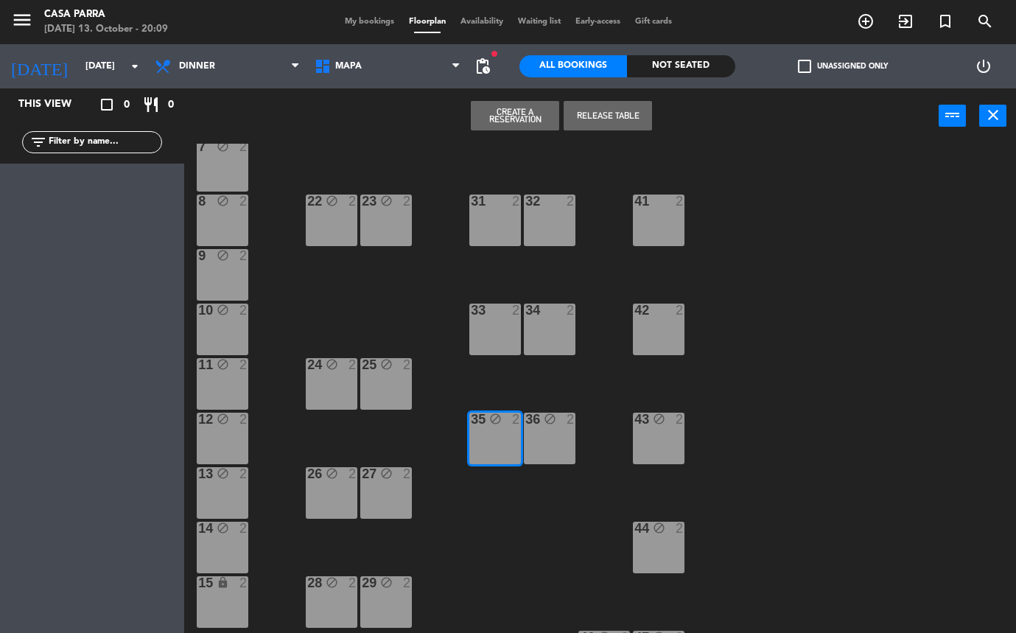
click at [558, 453] on div "36 block 2" at bounding box center [550, 438] width 52 height 52
click at [616, 113] on button "Release Table" at bounding box center [607, 115] width 88 height 29
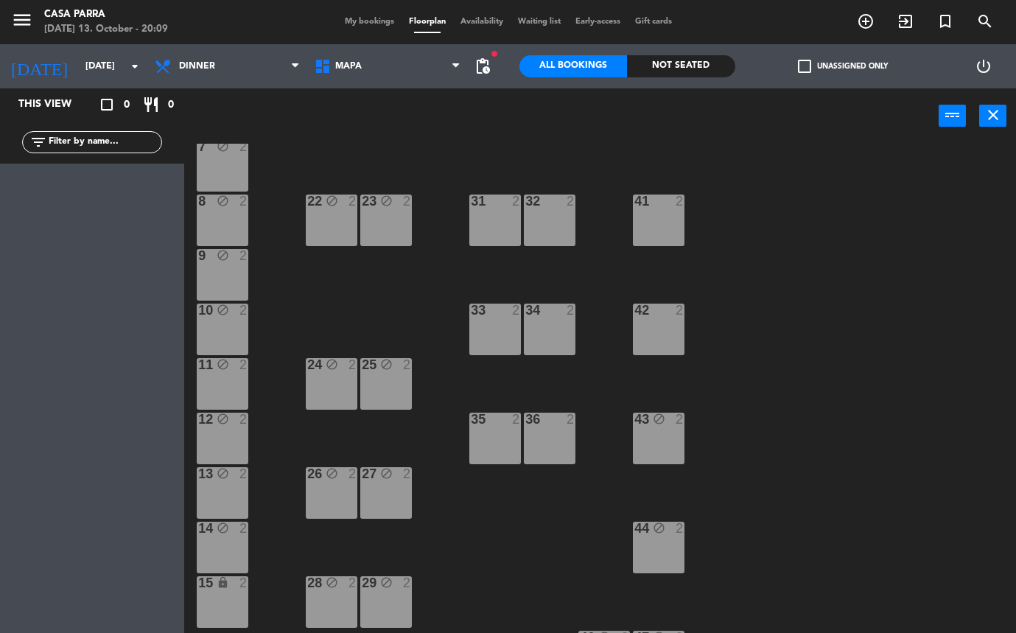
click at [666, 431] on div "43 block 2" at bounding box center [659, 438] width 52 height 52
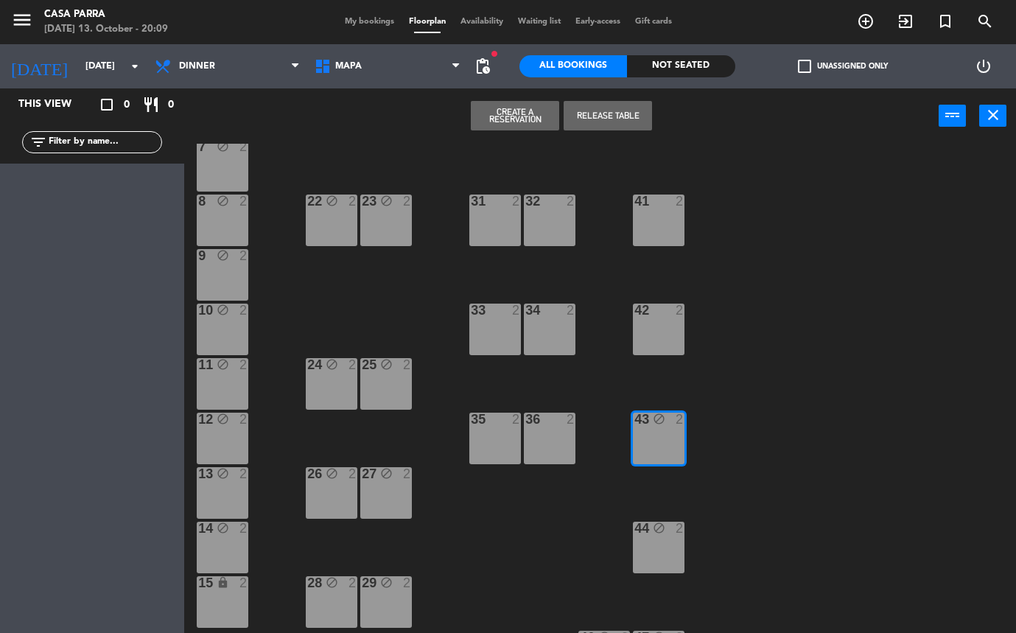
click at [625, 108] on button "Release Table" at bounding box center [607, 115] width 88 height 29
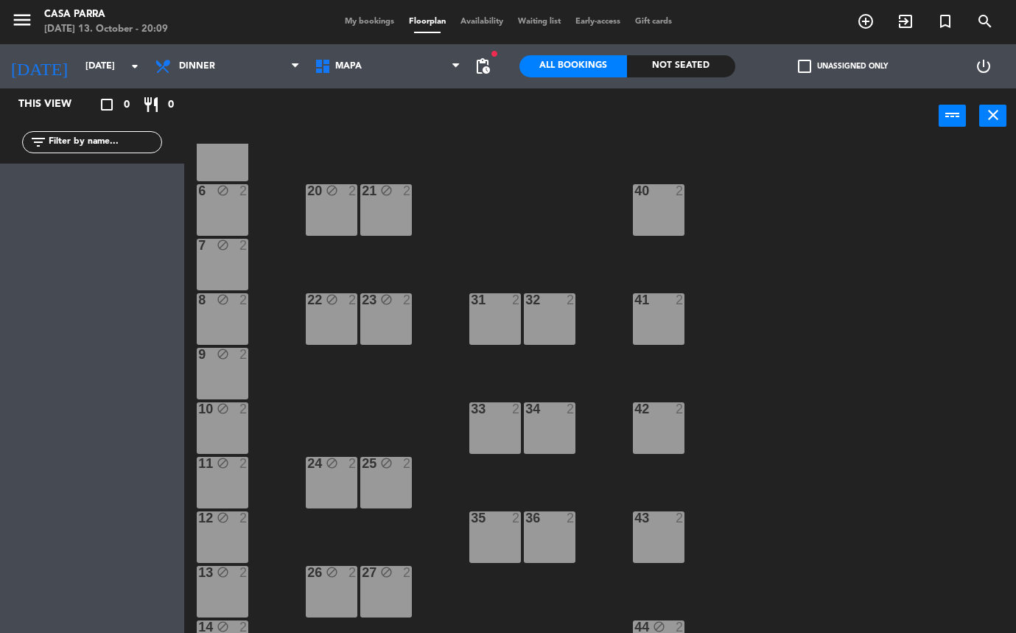
scroll to position [0, 0]
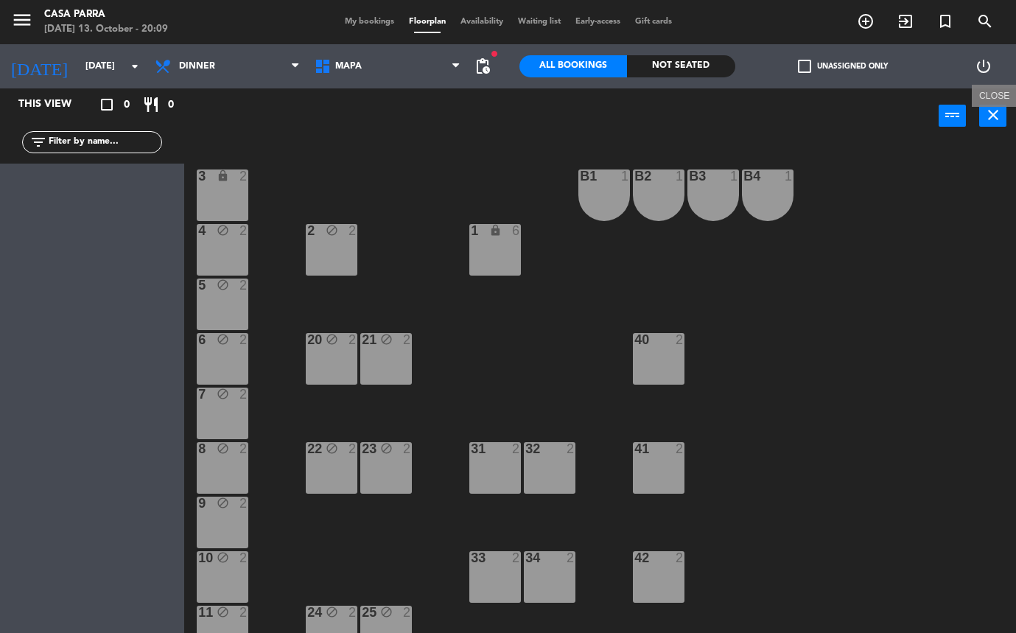
click at [989, 113] on icon "close" at bounding box center [993, 115] width 18 height 18
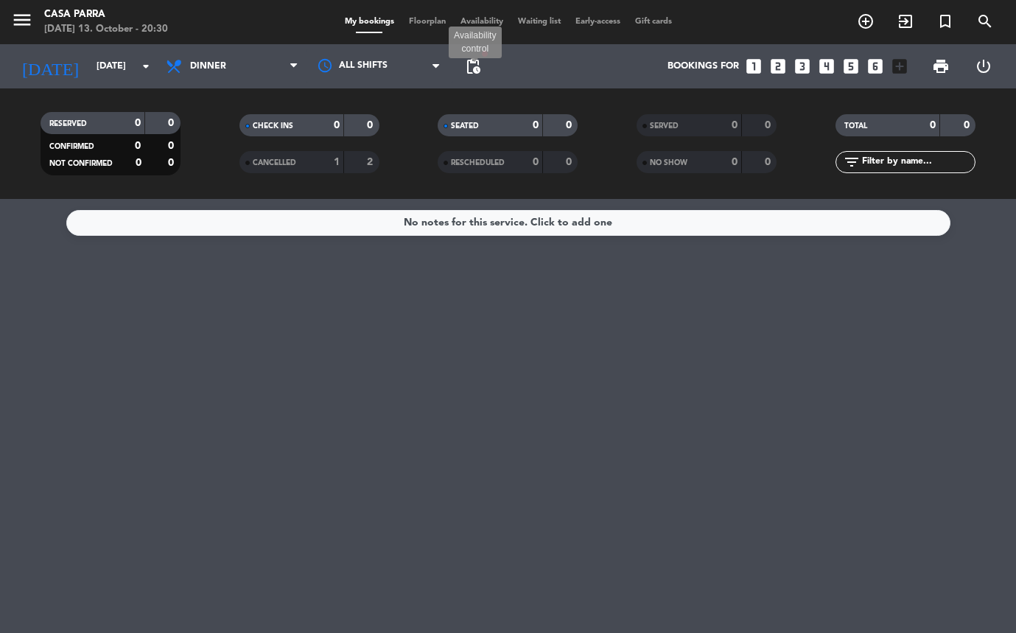
click at [473, 63] on span "pending_actions" at bounding box center [473, 66] width 18 height 18
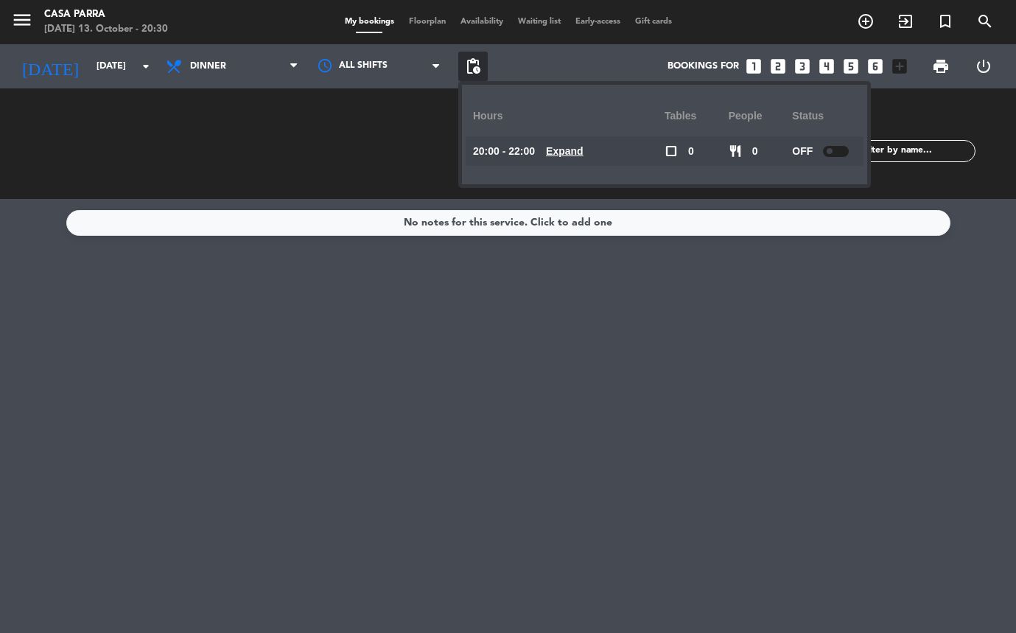
click at [473, 63] on span "pending_actions" at bounding box center [473, 66] width 18 height 18
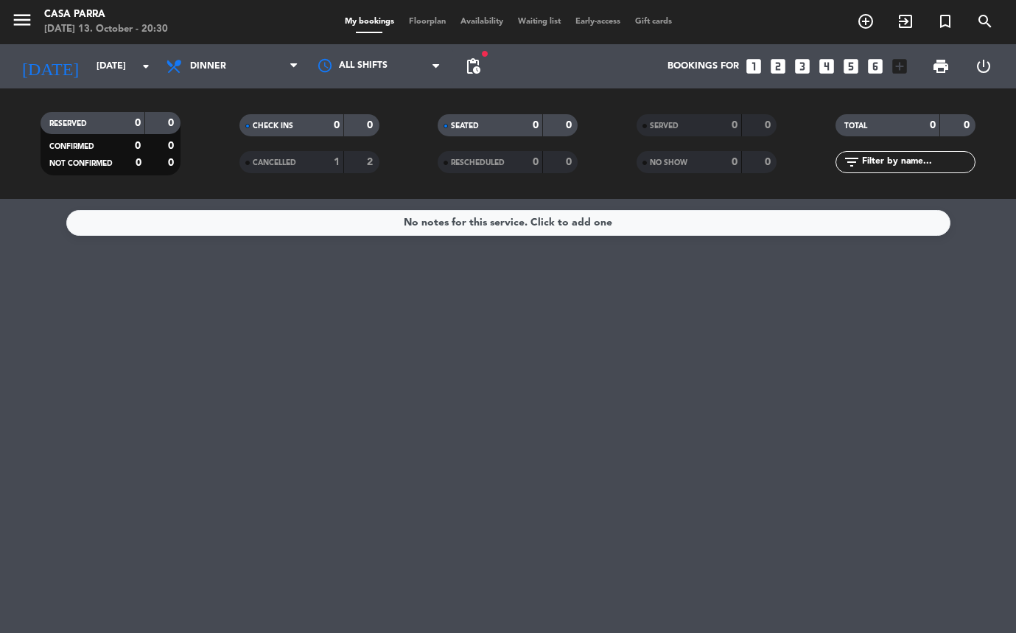
click at [527, 425] on div "No notes for this service. Click to add one" at bounding box center [508, 416] width 1016 height 434
click at [102, 61] on input "[DATE]" at bounding box center [151, 66] width 124 height 25
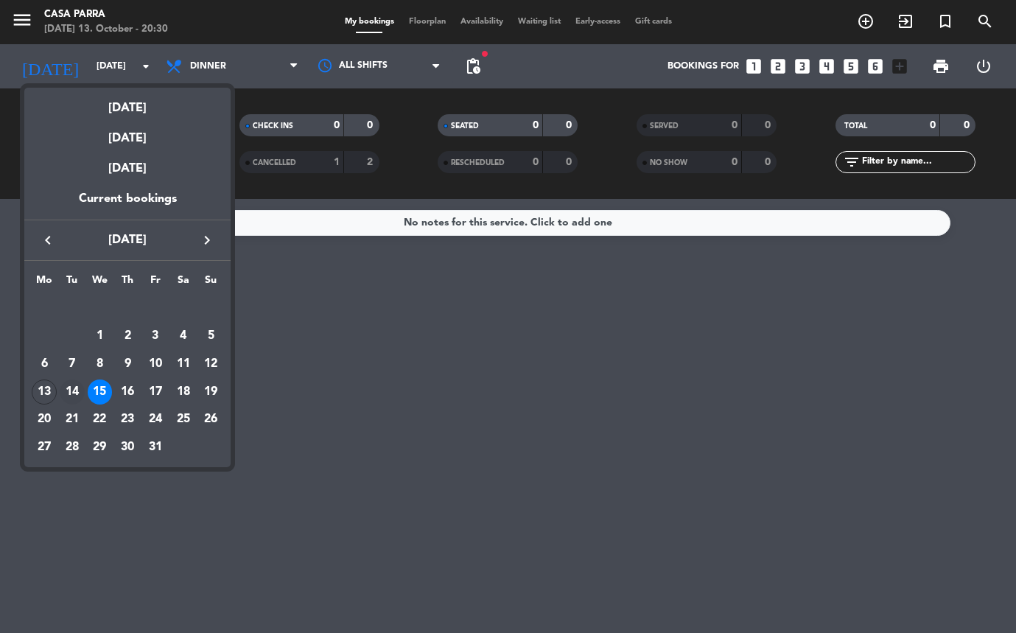
click at [69, 388] on div "14" at bounding box center [72, 391] width 25 height 25
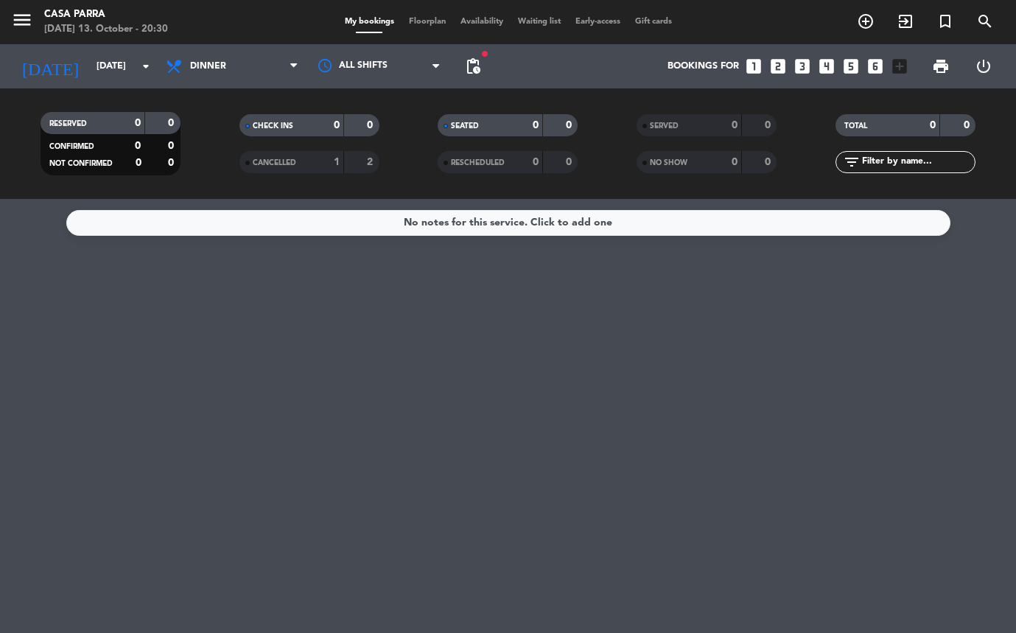
type input "[DATE]"
